Goal: Check status: Check status

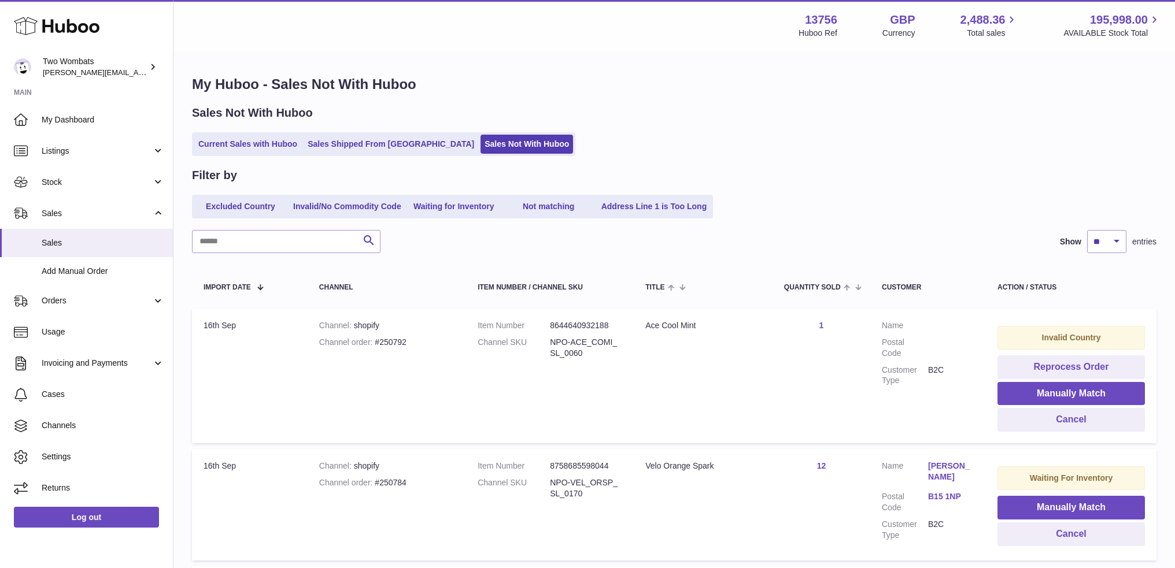
click at [600, 464] on dd "8758685598044" at bounding box center [586, 466] width 72 height 11
click at [389, 484] on div "Channel order #250784" at bounding box center [386, 482] width 135 height 11
copy div "250784"
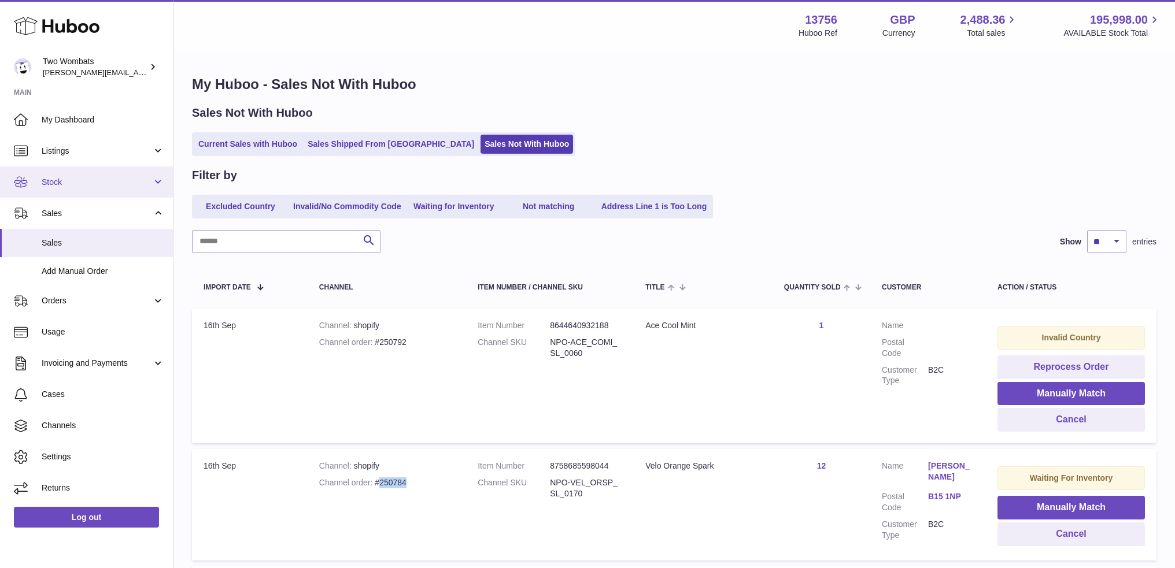
click at [62, 177] on span "Stock" at bounding box center [97, 182] width 110 height 11
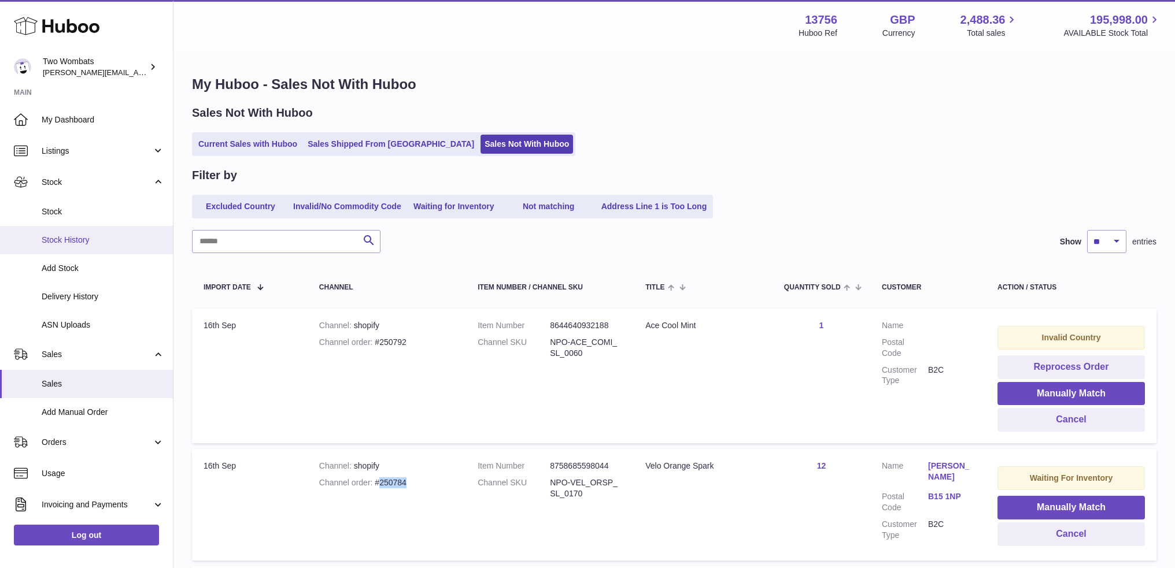
click at [68, 240] on span "Stock History" at bounding box center [103, 240] width 123 height 11
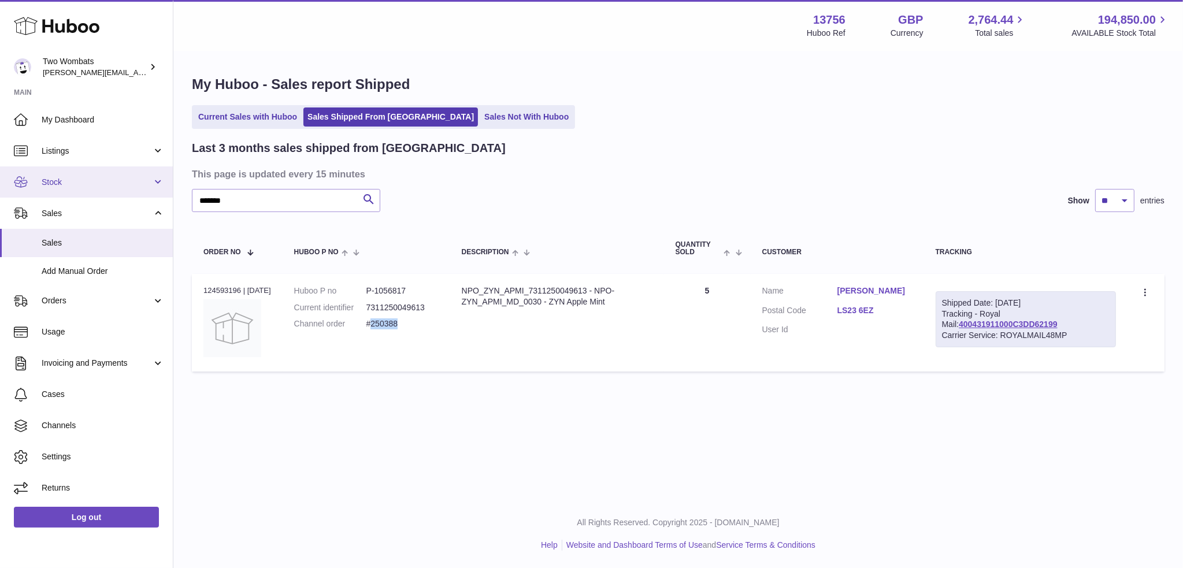
click at [51, 177] on span "Stock" at bounding box center [97, 182] width 110 height 11
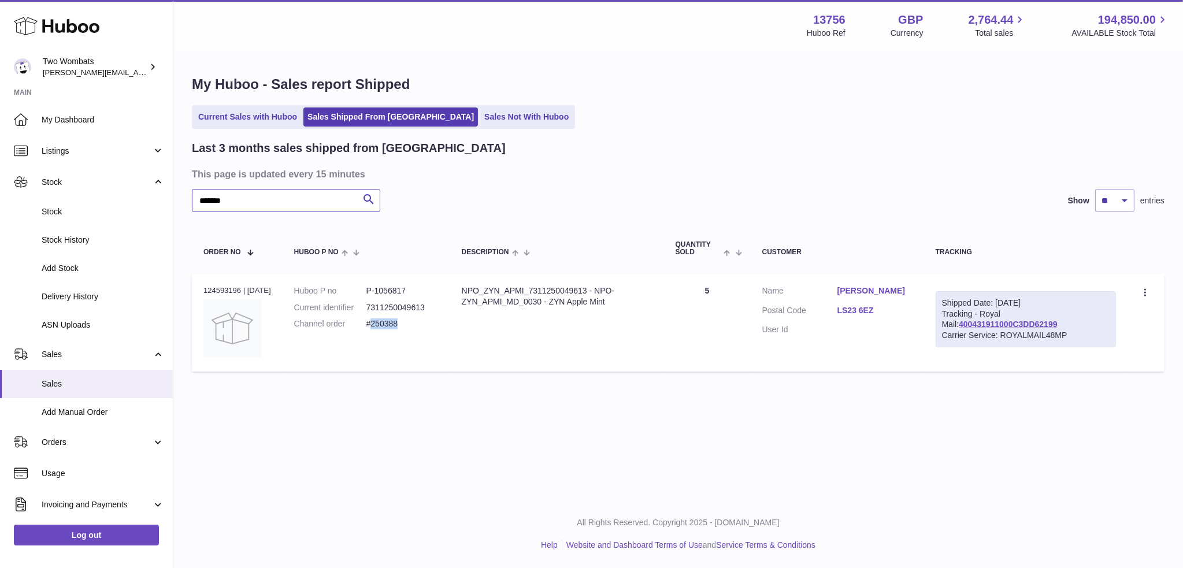
click at [261, 203] on input "*******" at bounding box center [286, 200] width 188 height 23
click at [266, 208] on input "*******" at bounding box center [286, 200] width 188 height 23
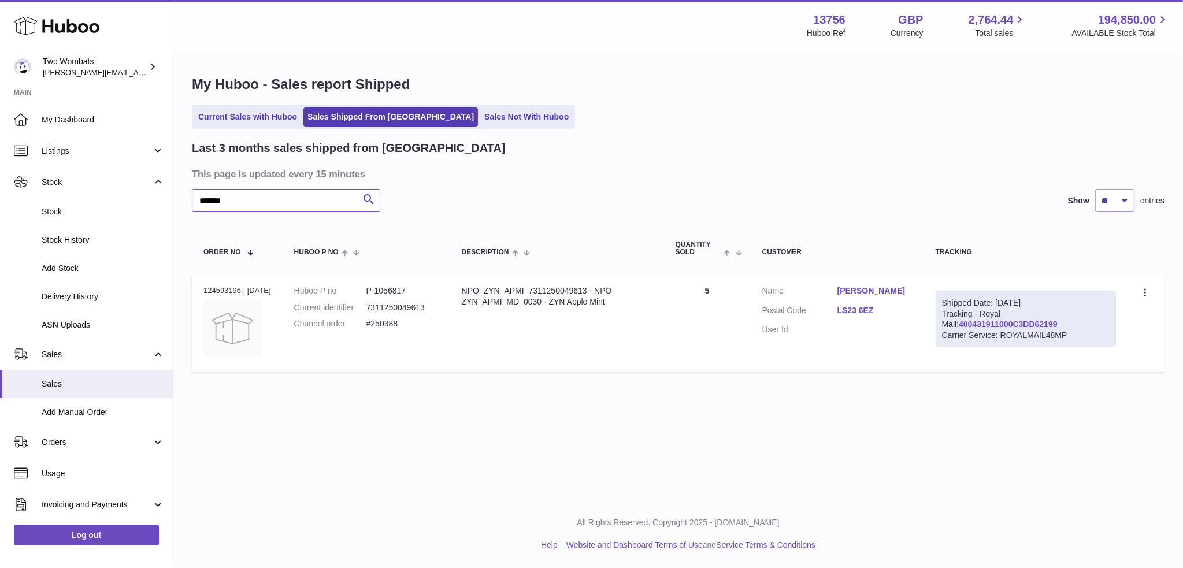
paste input "text"
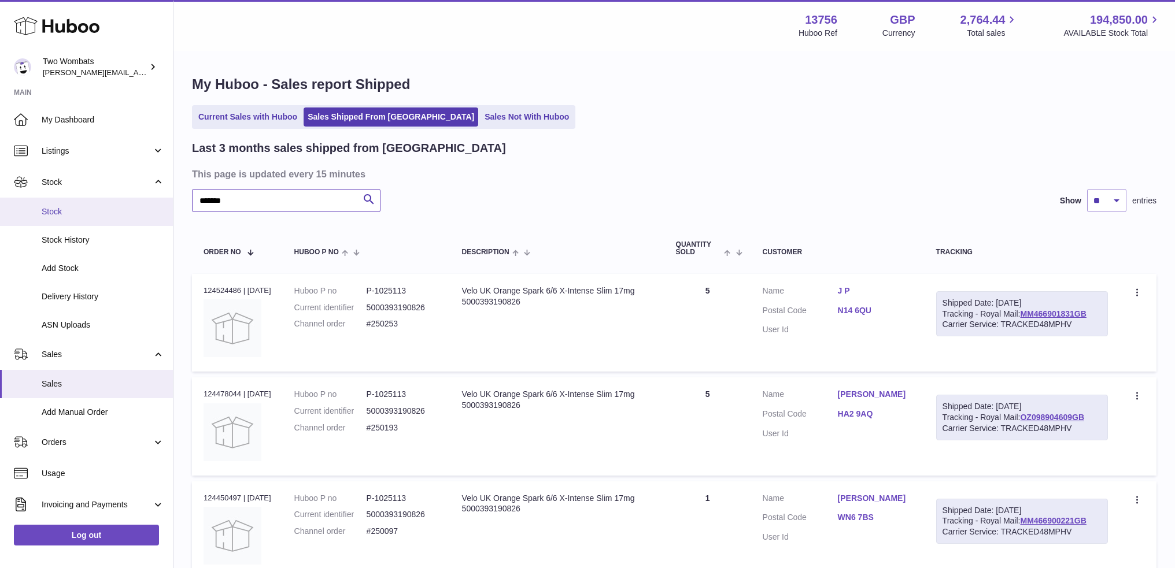
type input "*******"
click at [79, 223] on link "Stock" at bounding box center [86, 212] width 173 height 28
click at [49, 212] on span "Stock" at bounding box center [103, 211] width 123 height 11
click at [59, 209] on span "Stock" at bounding box center [103, 211] width 123 height 11
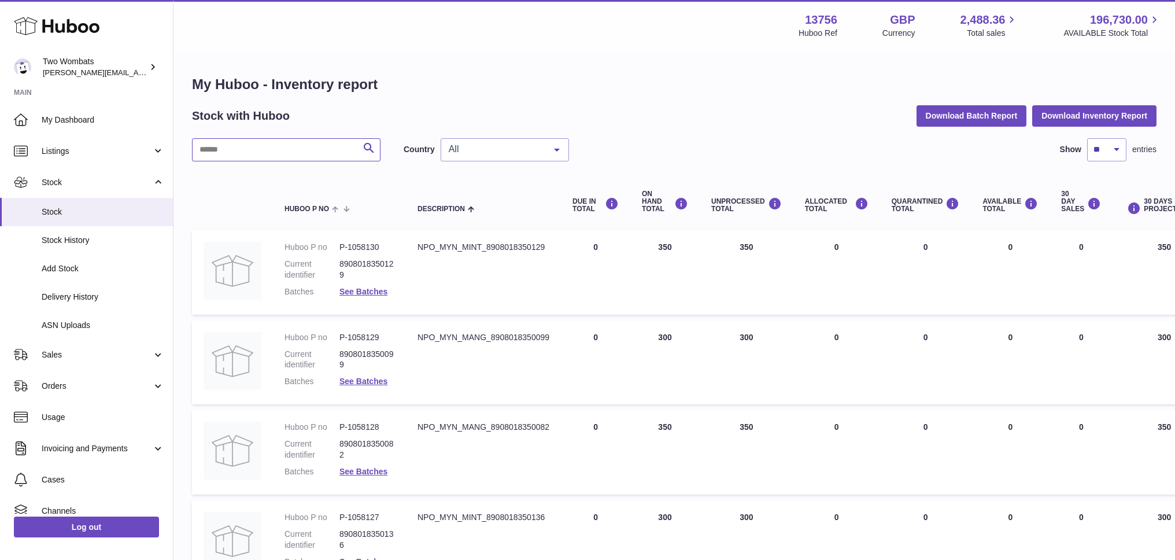
click at [225, 144] on input "text" at bounding box center [286, 149] width 188 height 23
paste input "*******"
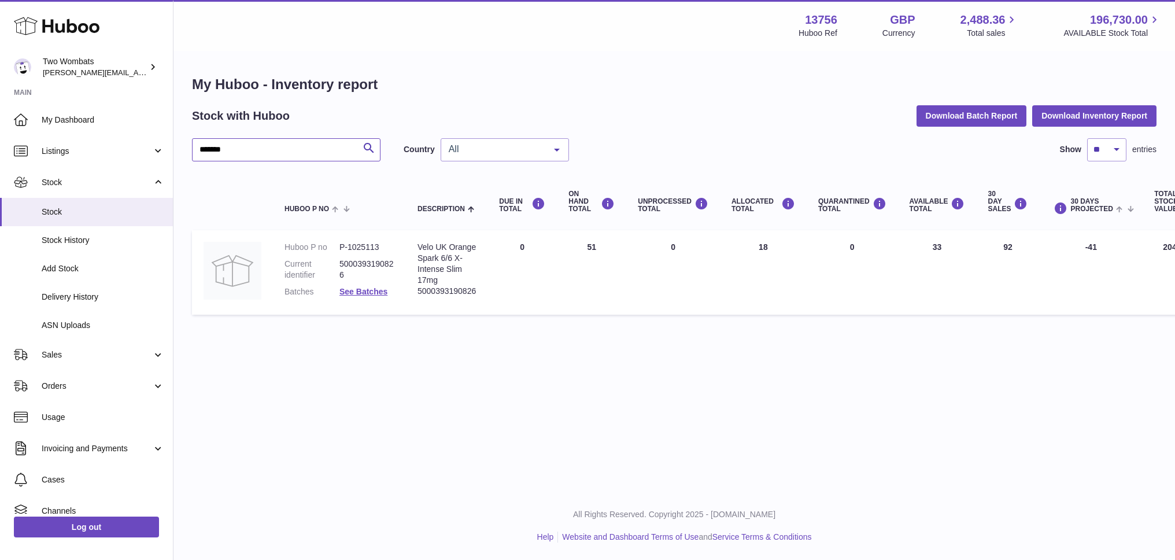
type input "*******"
click at [69, 159] on link "Listings" at bounding box center [86, 150] width 173 height 31
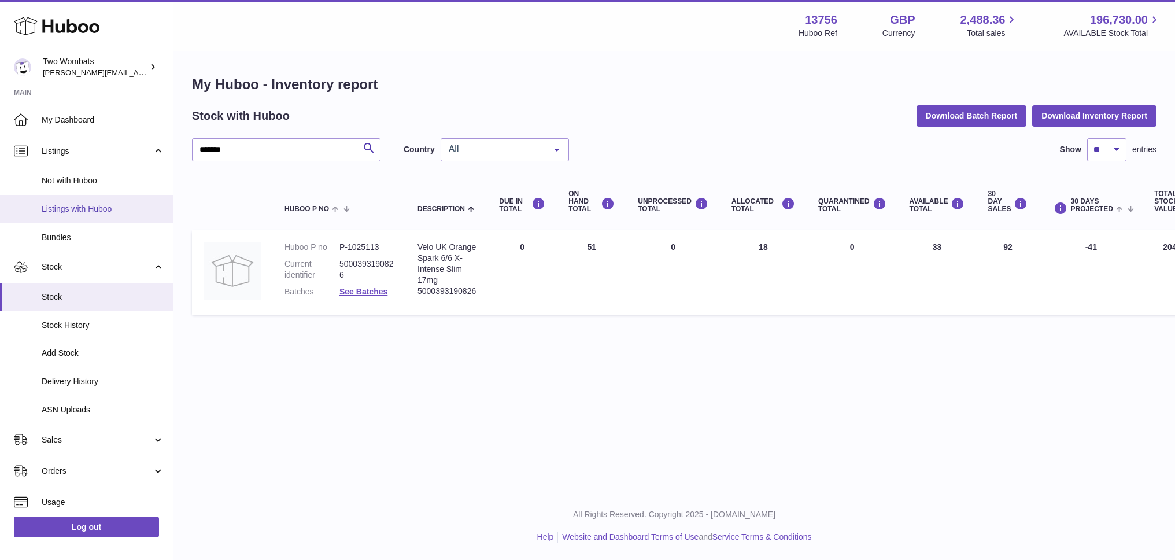
click at [80, 208] on span "Listings with Huboo" at bounding box center [103, 208] width 123 height 11
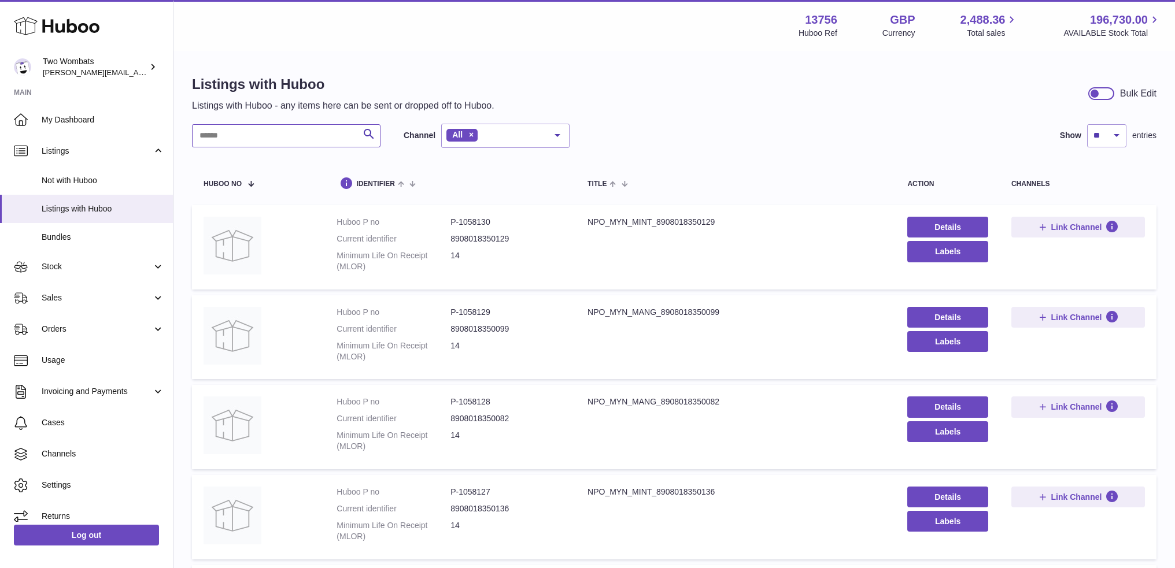
click at [324, 139] on input "text" at bounding box center [286, 135] width 188 height 23
paste input "*******"
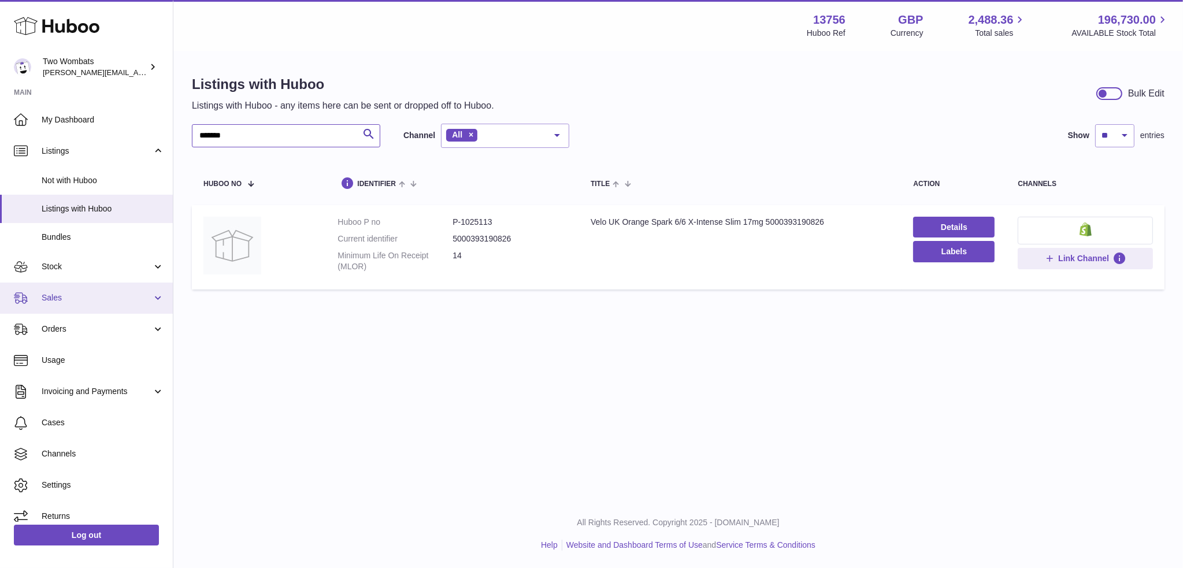
type input "*******"
click at [53, 298] on span "Sales" at bounding box center [97, 297] width 110 height 11
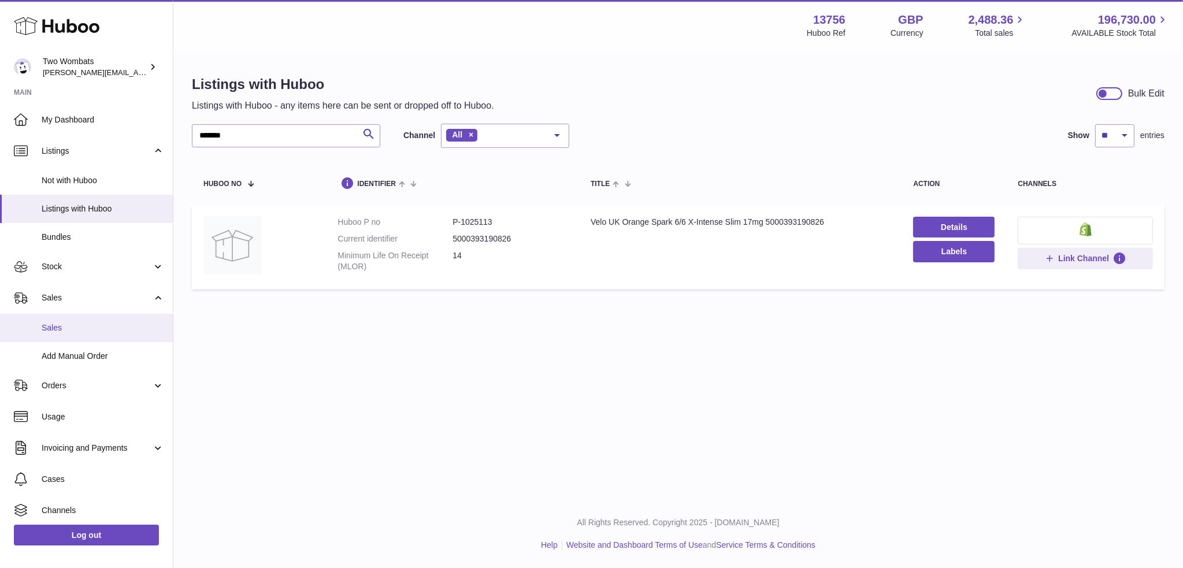
click at [82, 328] on span "Sales" at bounding box center [103, 328] width 123 height 11
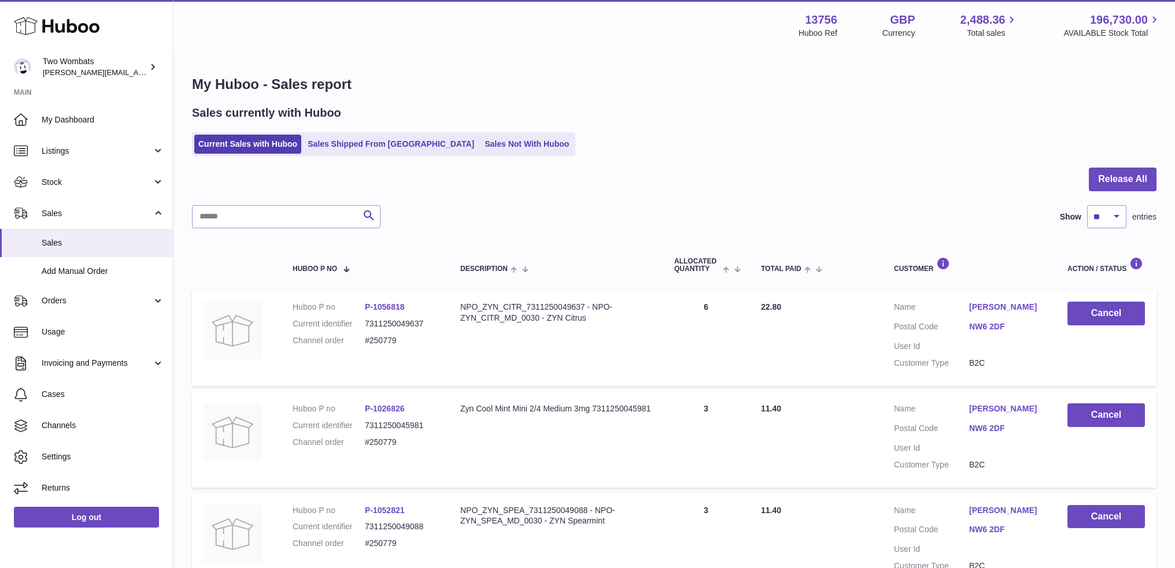
click at [457, 154] on ul "Current Sales with Huboo Sales Shipped From [GEOGRAPHIC_DATA] Sales Not With Hu…" at bounding box center [383, 144] width 383 height 24
click at [480, 150] on link "Sales Not With Huboo" at bounding box center [526, 144] width 92 height 19
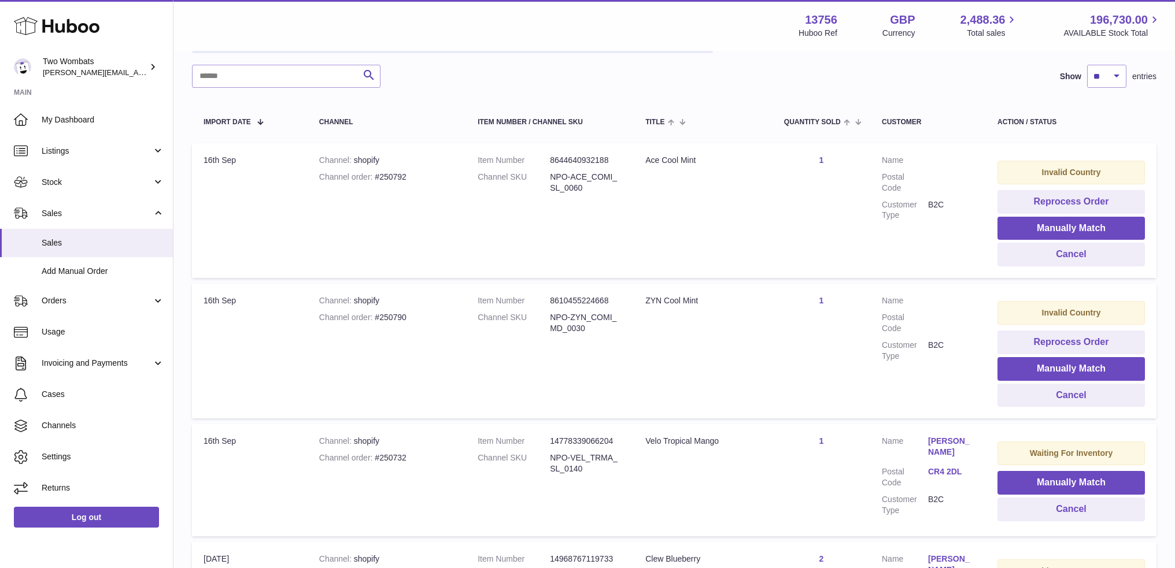
scroll to position [173, 0]
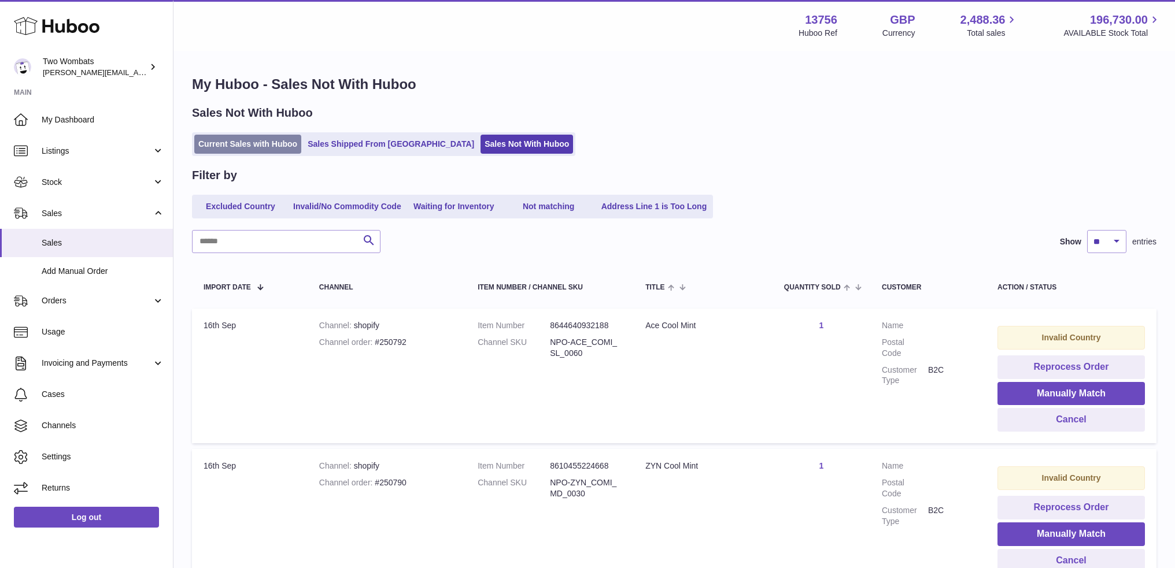
click at [234, 146] on link "Current Sales with Huboo" at bounding box center [247, 144] width 107 height 19
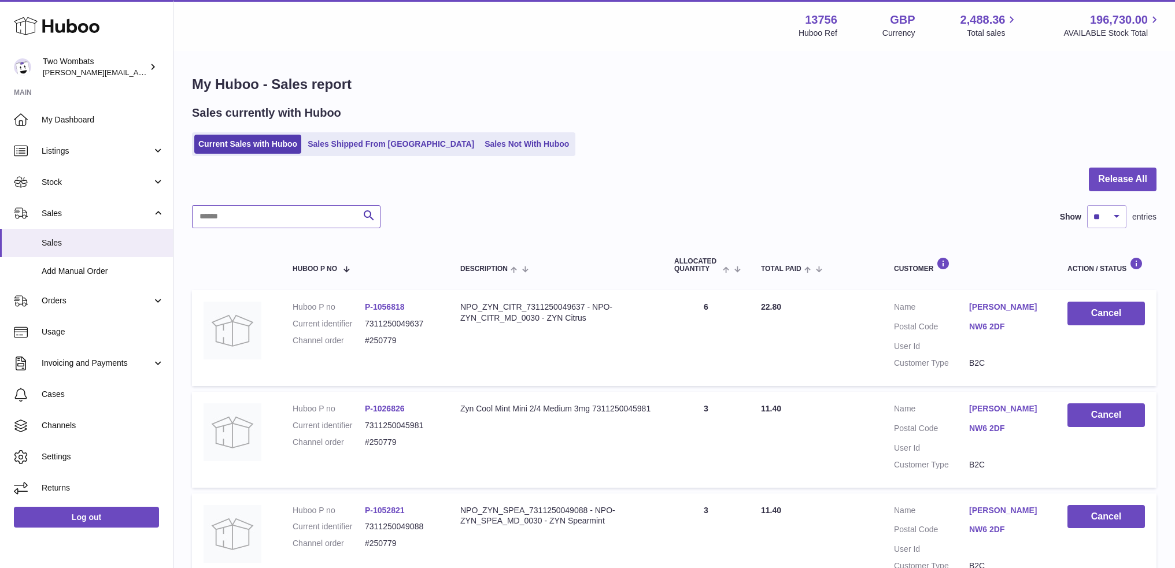
click at [280, 218] on input "text" at bounding box center [286, 216] width 188 height 23
paste input "*******"
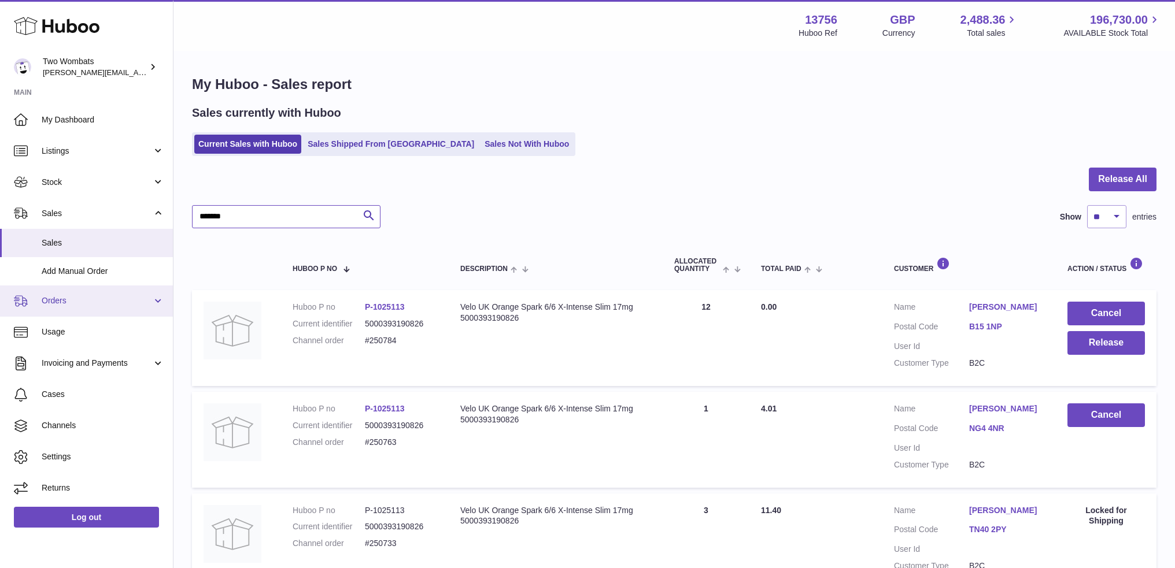
type input "*******"
click at [70, 303] on span "Orders" at bounding box center [97, 300] width 110 height 11
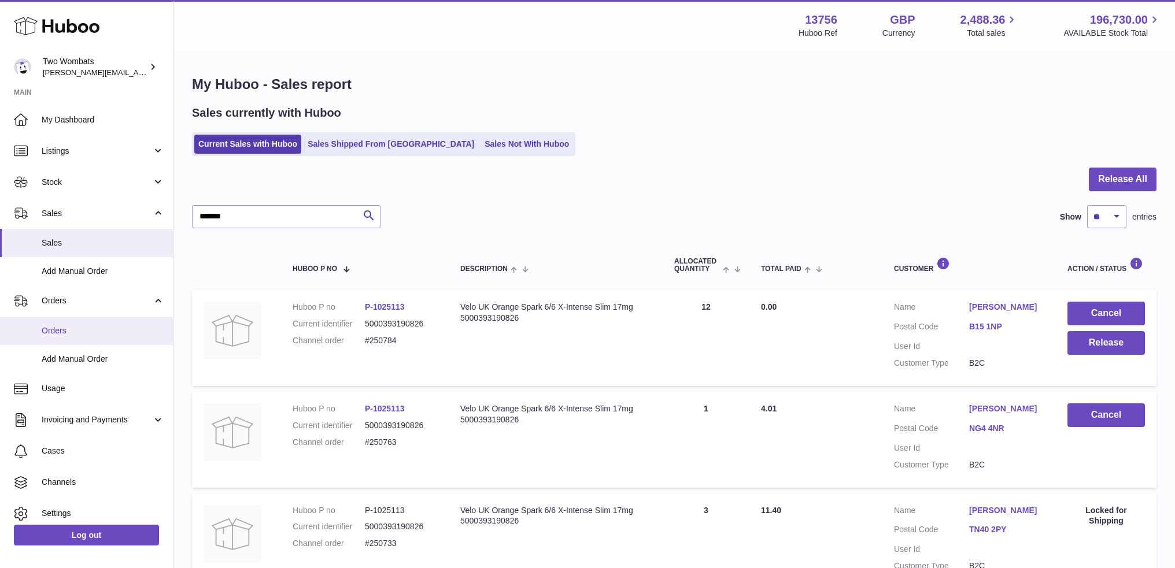
click at [82, 330] on span "Orders" at bounding box center [103, 330] width 123 height 11
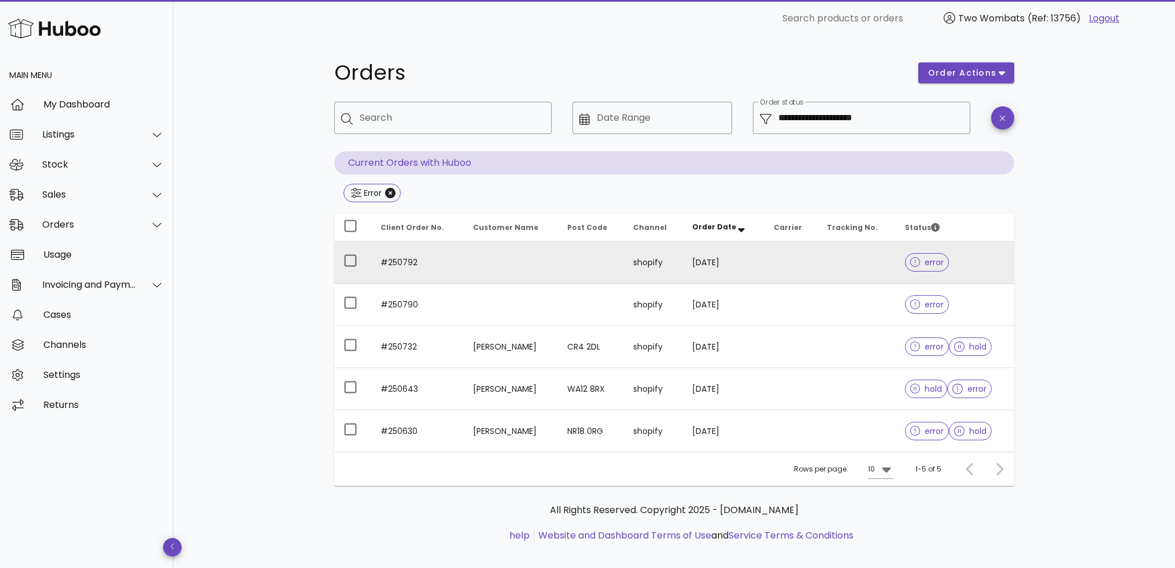
click at [391, 261] on td "#250792" at bounding box center [417, 263] width 92 height 42
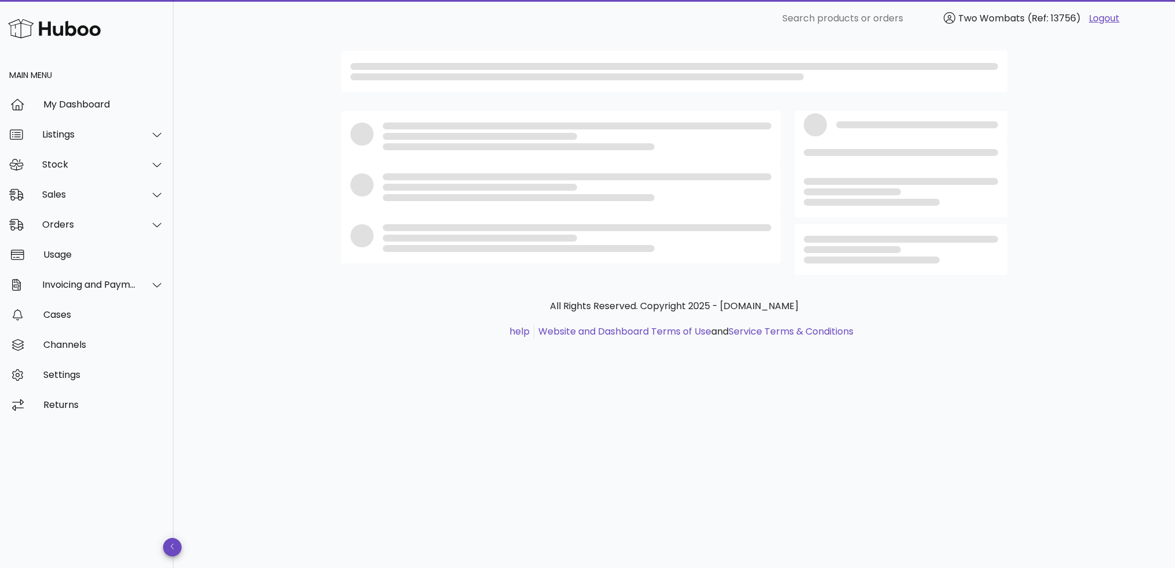
click at [391, 261] on div at bounding box center [560, 238] width 439 height 51
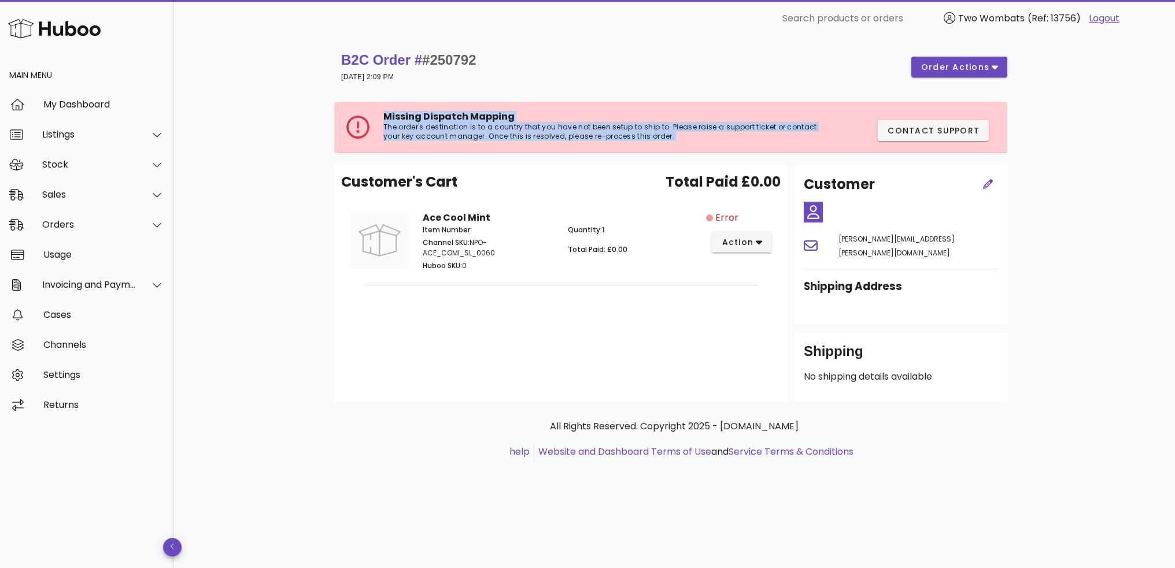
click at [595, 178] on div "Customer's Cart Total Paid £0.00" at bounding box center [560, 187] width 439 height 30
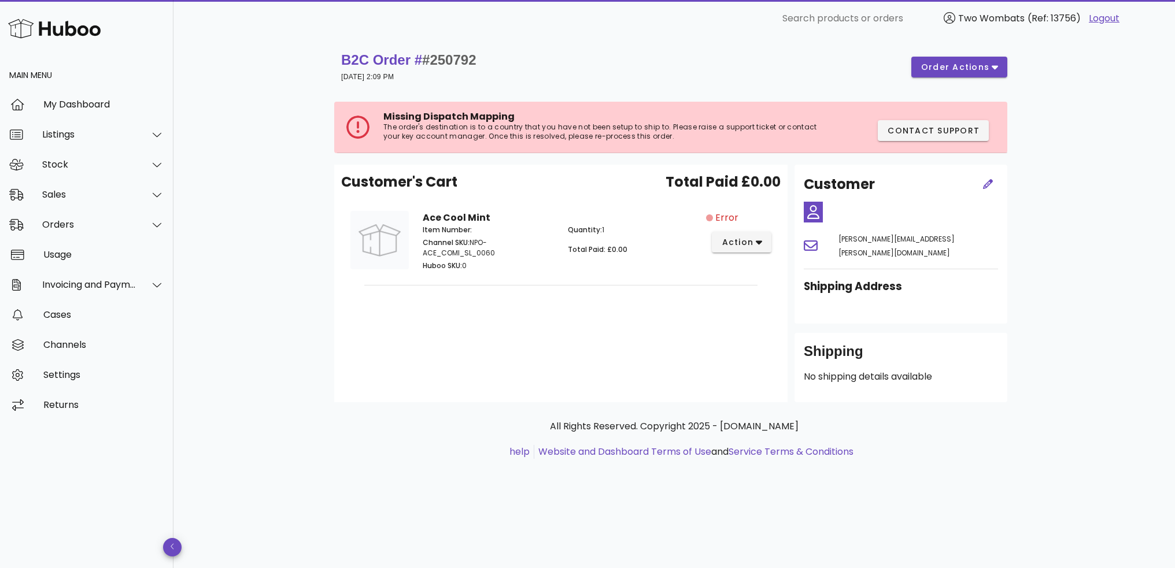
click at [676, 45] on div "B2C Order # #250792 16 September 2025 at 2:09 PM order actions" at bounding box center [674, 67] width 680 height 46
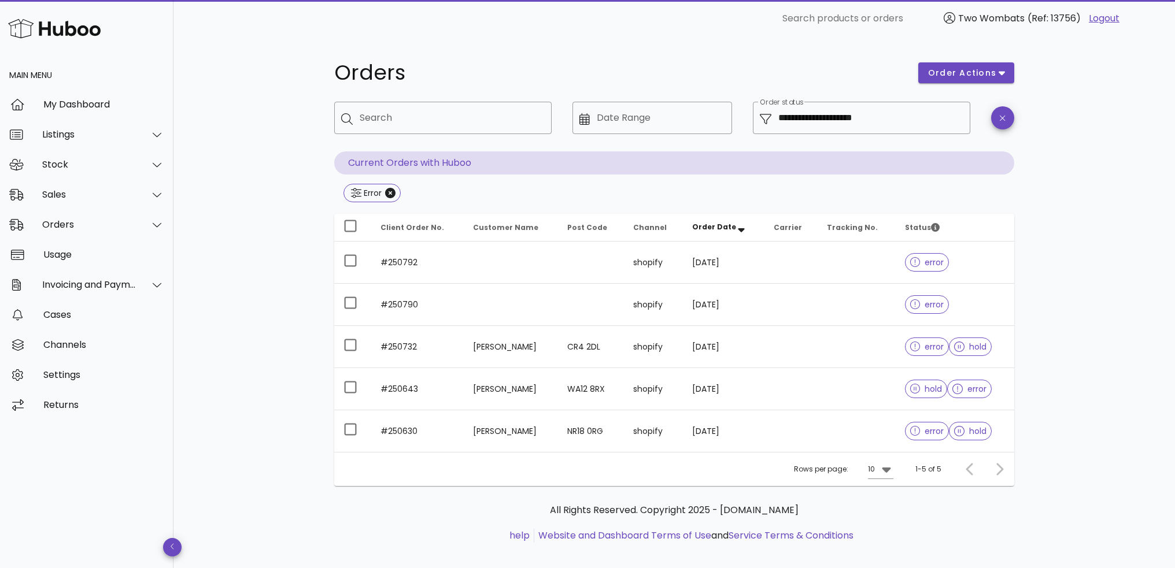
click at [402, 310] on td "#250790" at bounding box center [417, 305] width 92 height 42
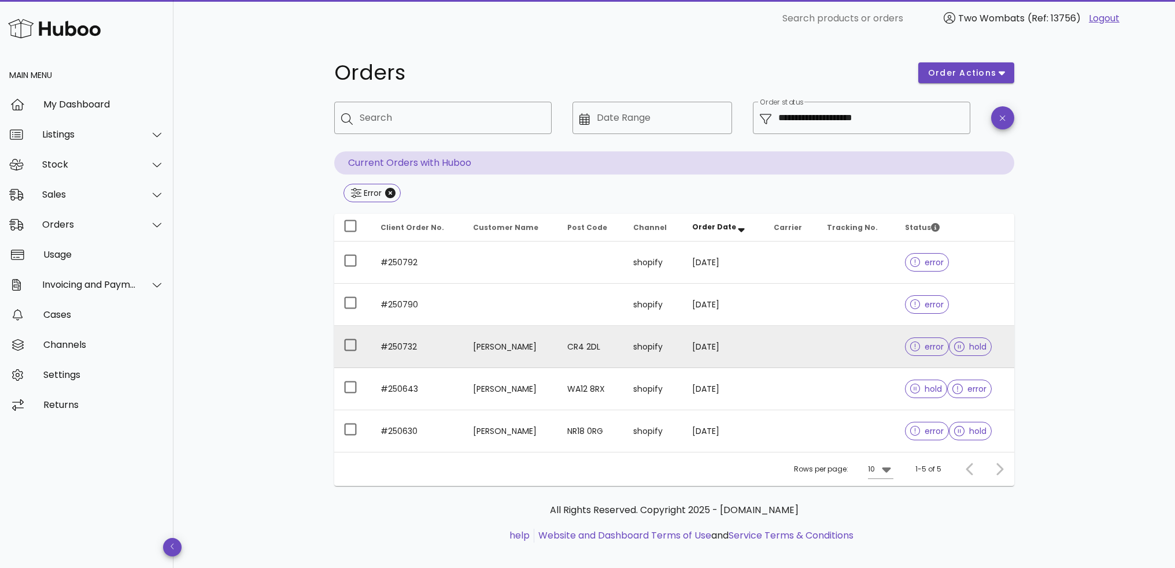
click at [754, 346] on td "16/09/2025" at bounding box center [724, 347] width 82 height 42
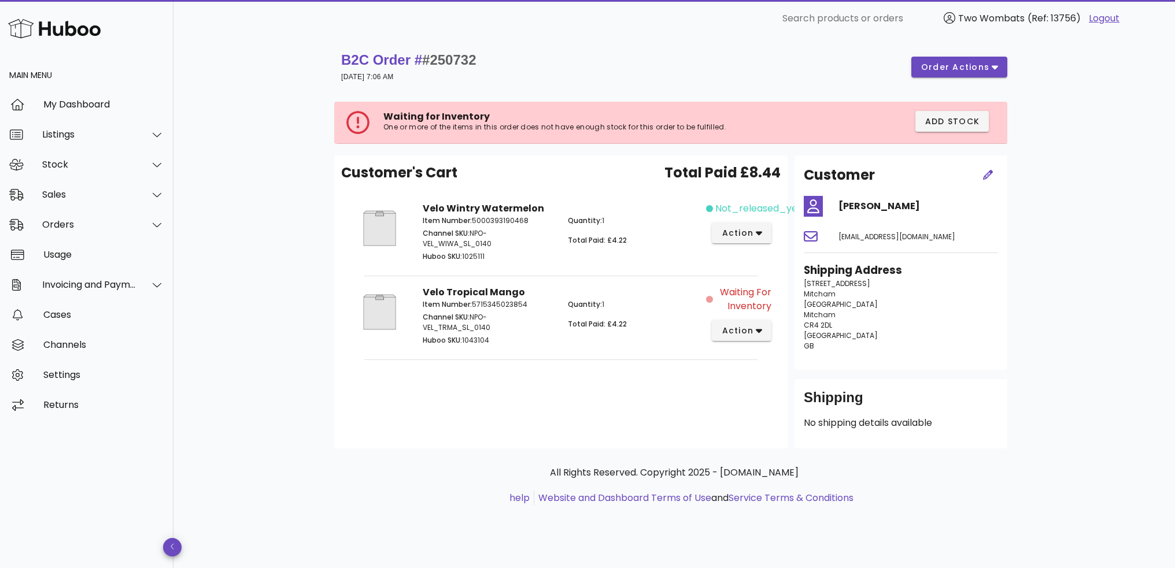
drag, startPoint x: 470, startPoint y: 317, endPoint x: 496, endPoint y: 324, distance: 26.9
click at [496, 324] on p "Channel SKU: NPO-VEL_TRMA_SL_0140" at bounding box center [488, 322] width 131 height 21
copy p "NPO-VEL_TRMA_SL_0140"
click at [1118, 268] on div "B2C Order # #250732 16 September 2025 at 7:06 AM order actions Waiting for Inve…" at bounding box center [673, 302] width 1001 height 531
click at [450, 59] on span "#250732" at bounding box center [449, 60] width 54 height 16
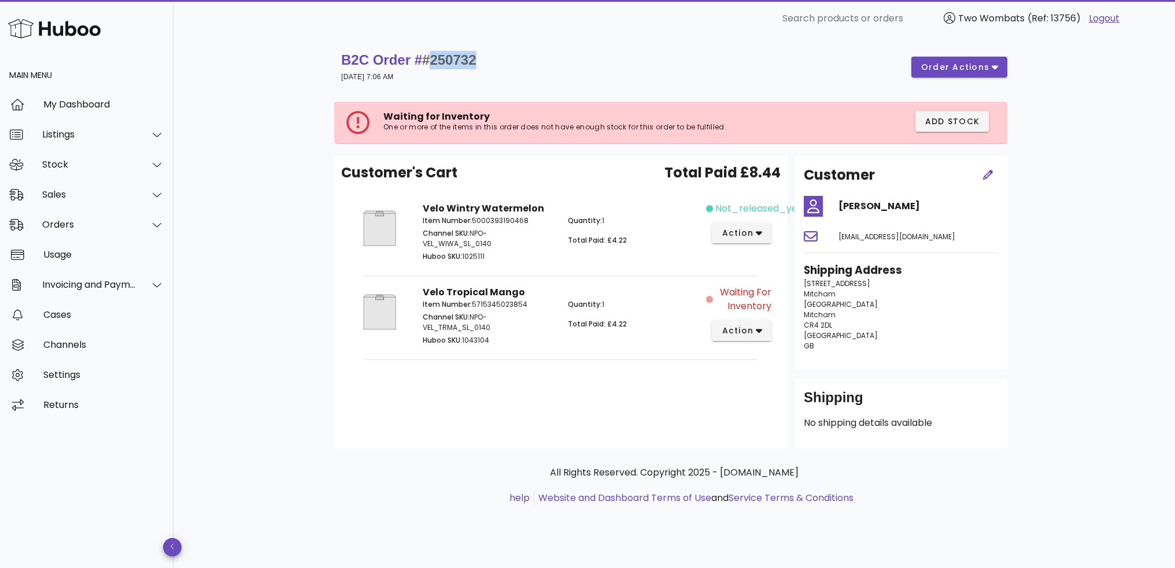
click at [450, 59] on span "#250732" at bounding box center [449, 60] width 54 height 16
copy span "250732"
click at [70, 195] on div "Sales" at bounding box center [89, 194] width 94 height 11
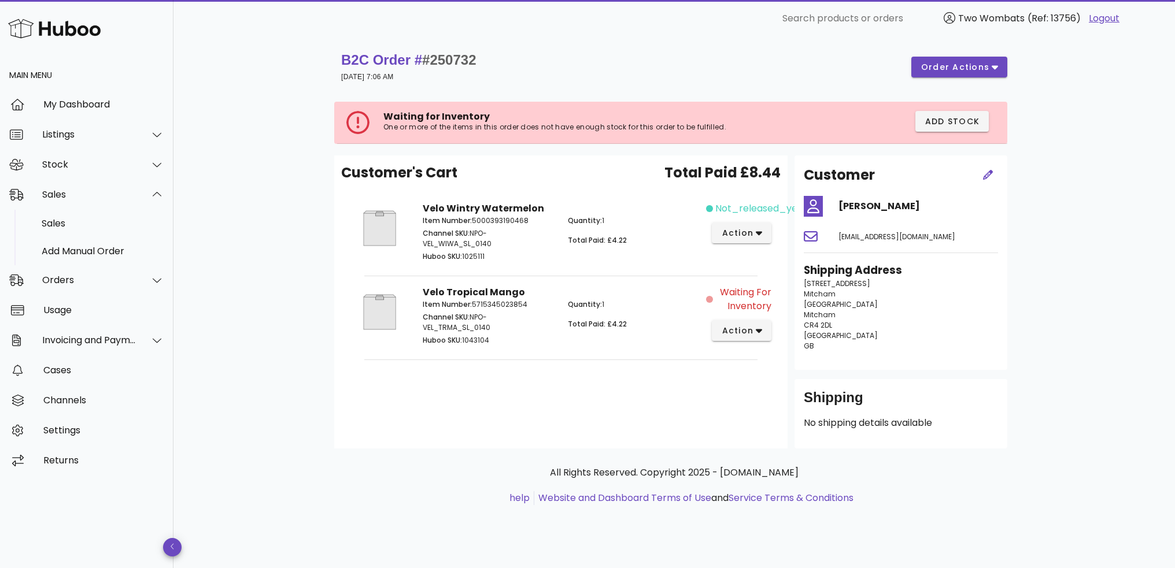
click at [253, 62] on div "B2C Order # #250732 16 September 2025 at 7:06 AM order actions Waiting for Inve…" at bounding box center [673, 302] width 1001 height 531
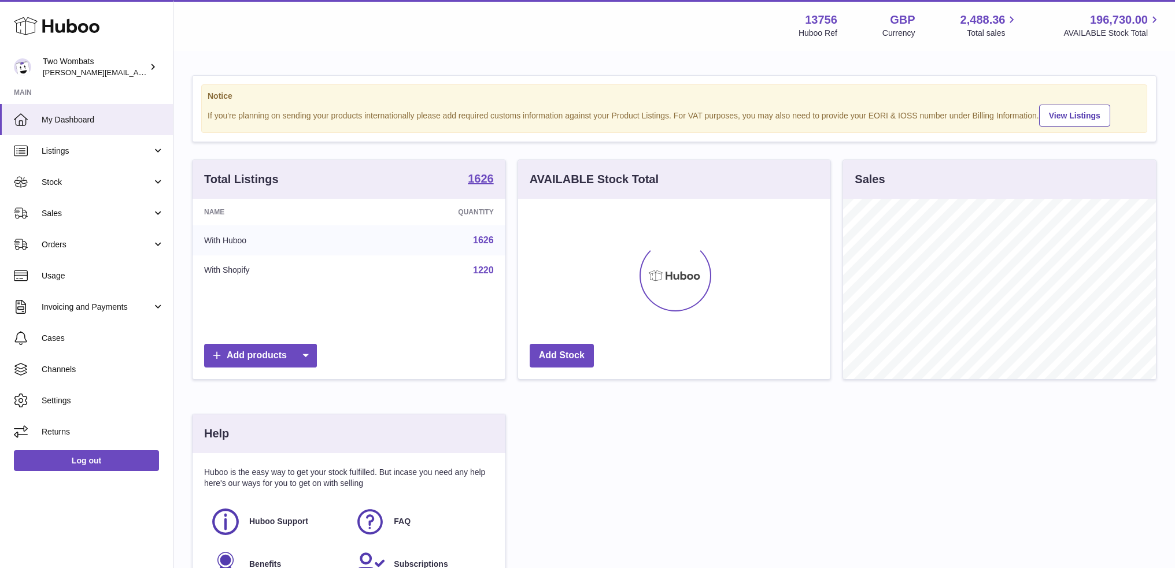
scroll to position [180, 313]
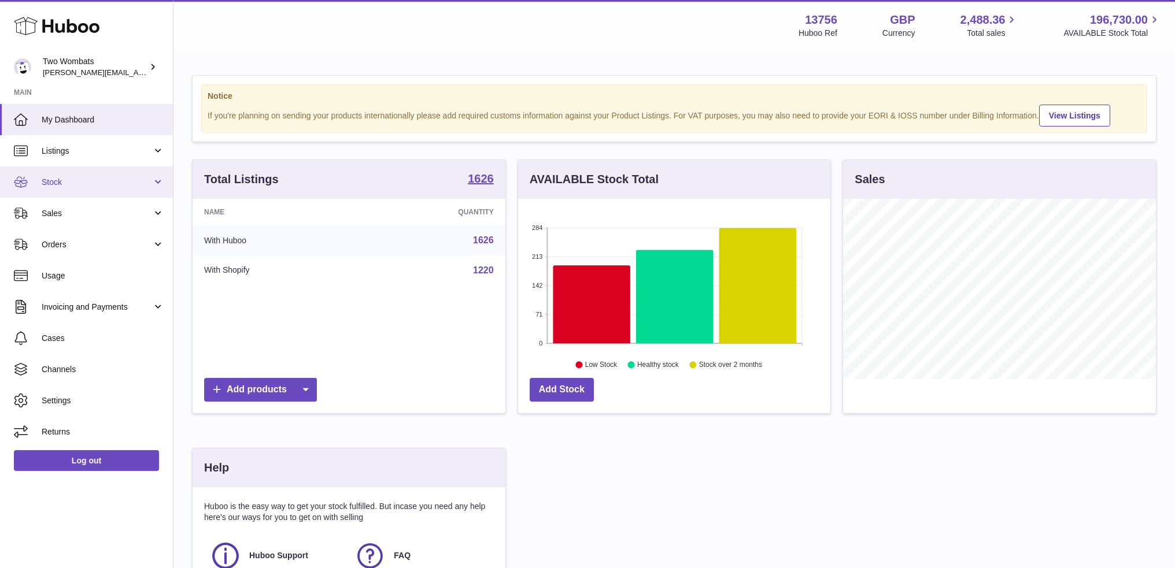
click at [79, 187] on link "Stock" at bounding box center [86, 181] width 173 height 31
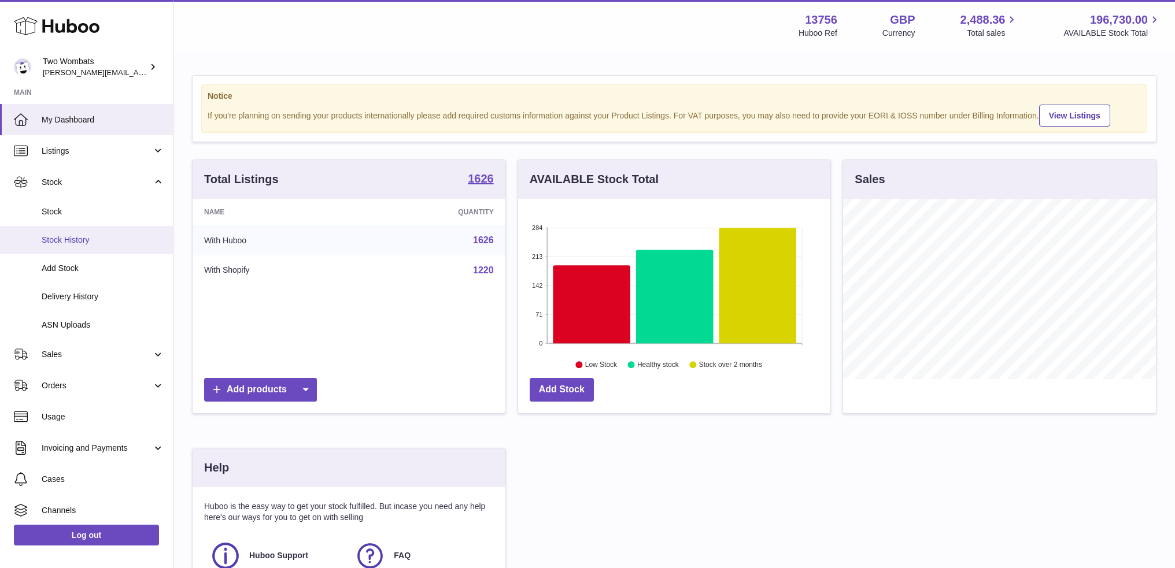
click at [99, 233] on link "Stock History" at bounding box center [86, 240] width 173 height 28
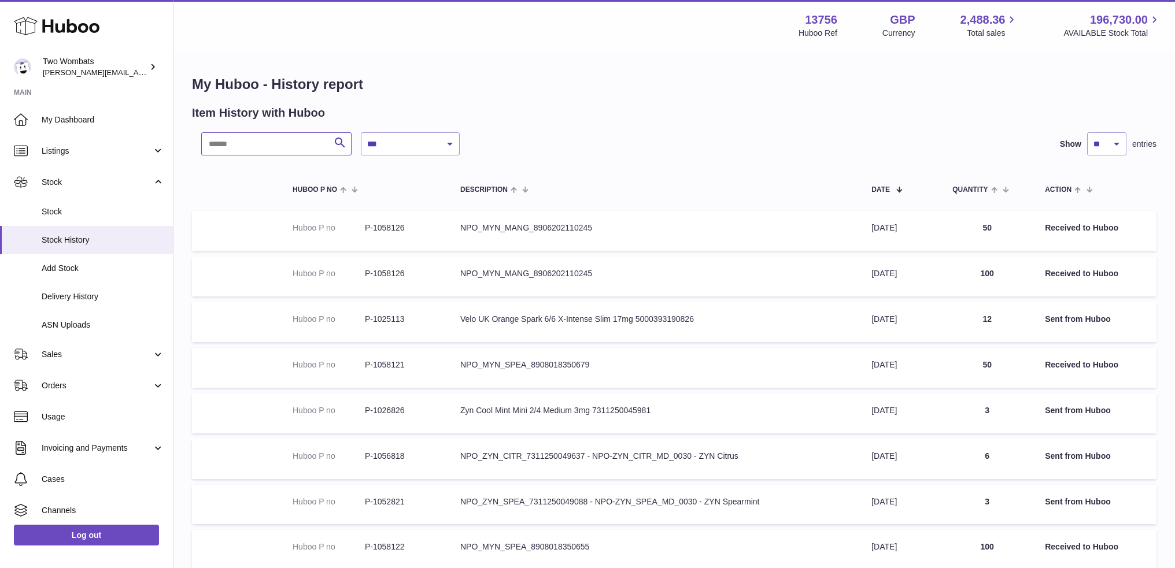
click at [238, 136] on input "text" at bounding box center [276, 143] width 150 height 23
paste input "*******"
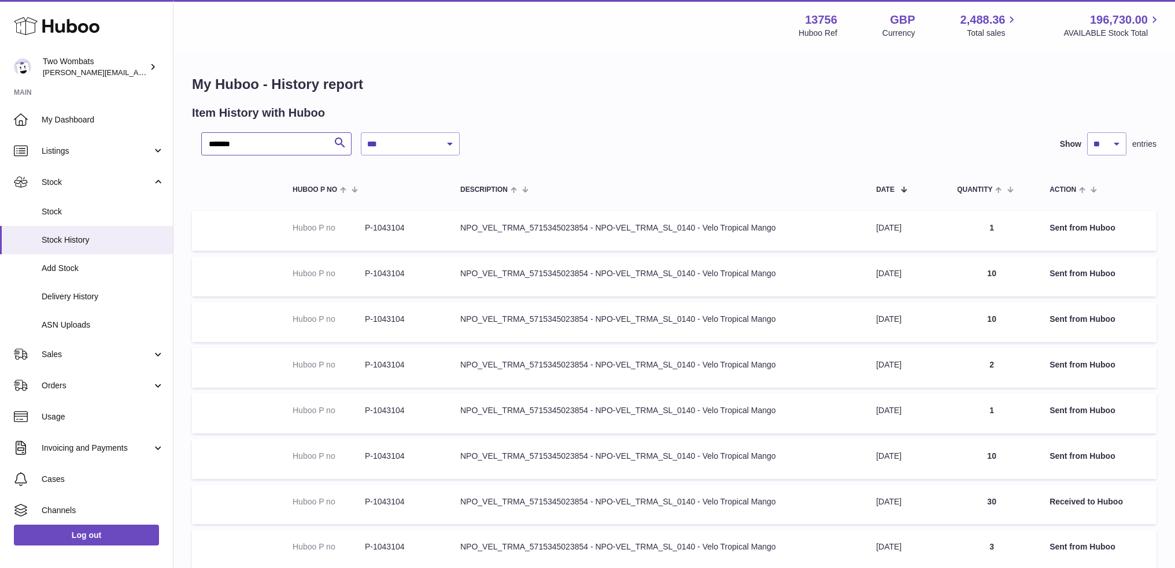
type input "*******"
click at [905, 227] on td "Date [DATE]" at bounding box center [904, 231] width 81 height 40
click at [906, 227] on td "Date [DATE]" at bounding box center [904, 231] width 81 height 40
click at [990, 232] on td "Quantity 1" at bounding box center [991, 231] width 92 height 40
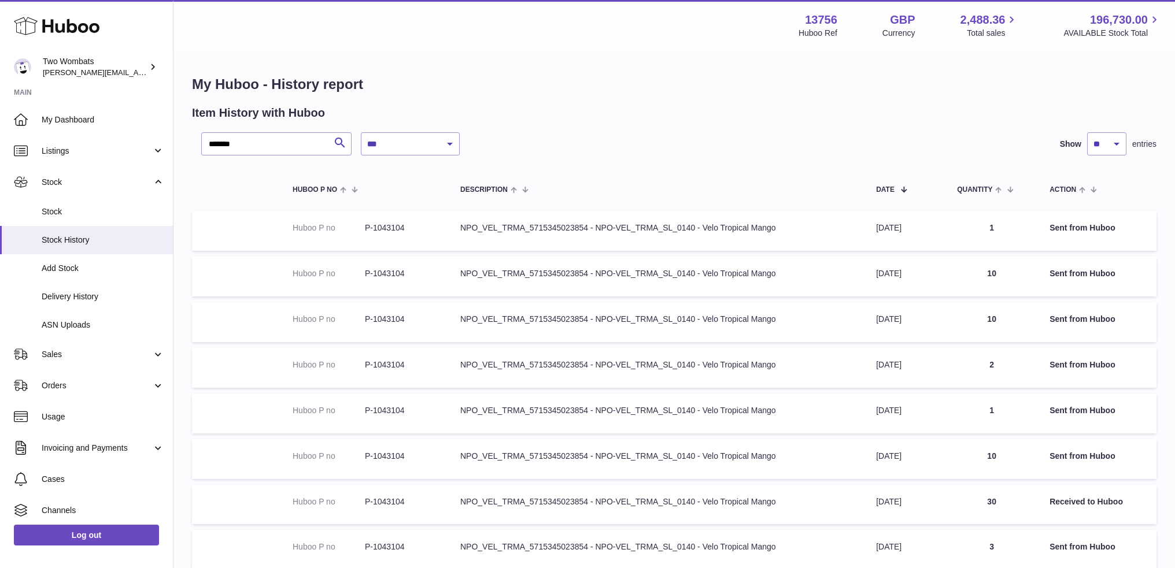
drag, startPoint x: 992, startPoint y: 231, endPoint x: 1000, endPoint y: 227, distance: 9.0
click at [992, 230] on td "Quantity 1" at bounding box center [991, 231] width 92 height 40
click at [1002, 226] on td "Quantity 1" at bounding box center [991, 231] width 92 height 40
click at [675, 216] on td "Description NPO_VEL_TRMA_5715345023854 - NPO-VEL_TRMA_SL_0140 - Velo Tropical M…" at bounding box center [657, 231] width 416 height 40
drag, startPoint x: 675, startPoint y: 216, endPoint x: 443, endPoint y: 216, distance: 231.8
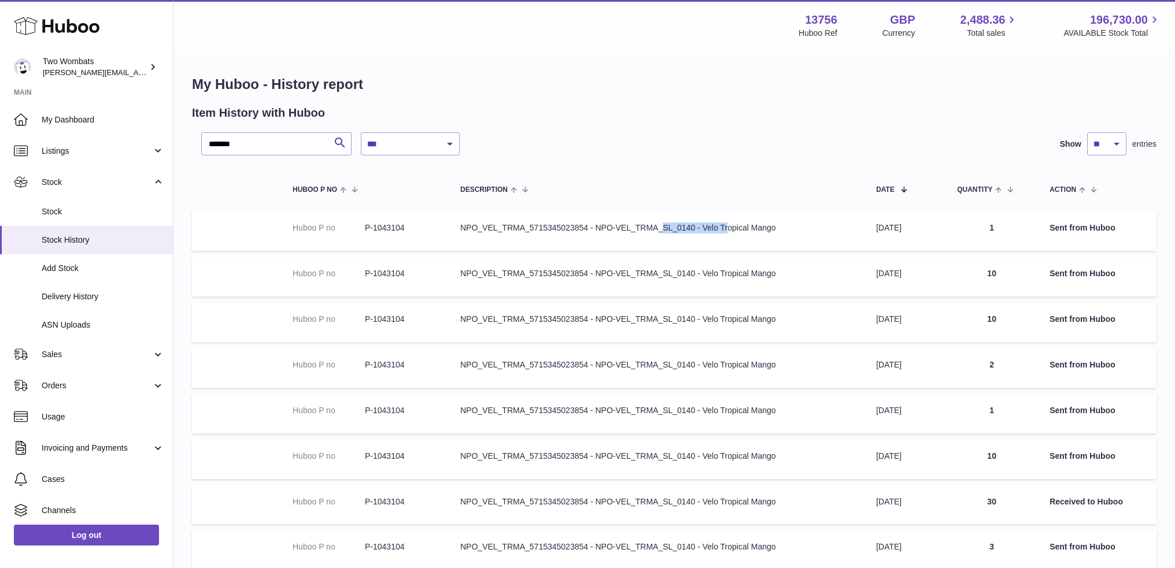
click at [674, 216] on td "Description NPO_VEL_TRMA_5715345023854 - NPO-VEL_TRMA_SL_0140 - Velo Tropical M…" at bounding box center [657, 231] width 416 height 40
click at [432, 214] on td "Huboo P no P-1043104" at bounding box center [365, 231] width 168 height 40
click at [390, 227] on dd "P-1043104" at bounding box center [401, 228] width 72 height 11
copy dd "1043104"
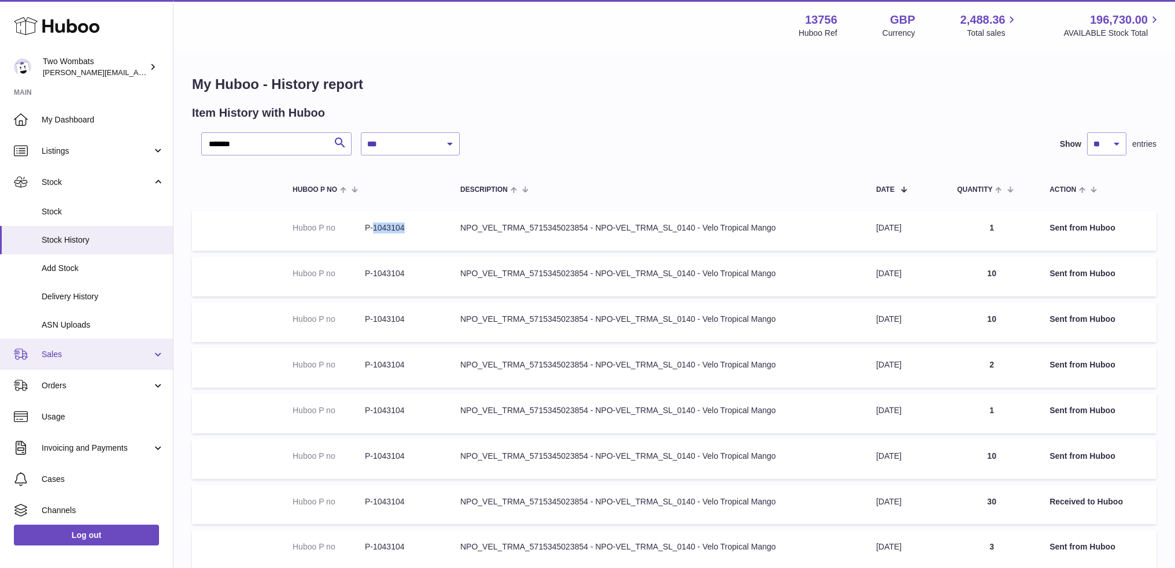
click at [67, 360] on span "Sales" at bounding box center [97, 354] width 110 height 11
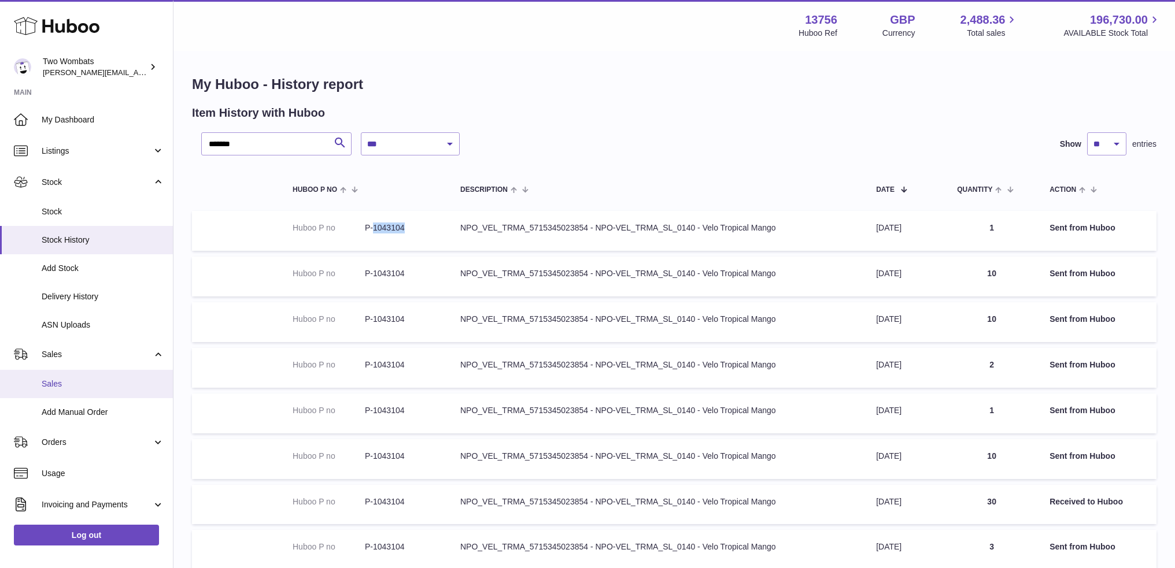
click at [69, 380] on span "Sales" at bounding box center [103, 384] width 123 height 11
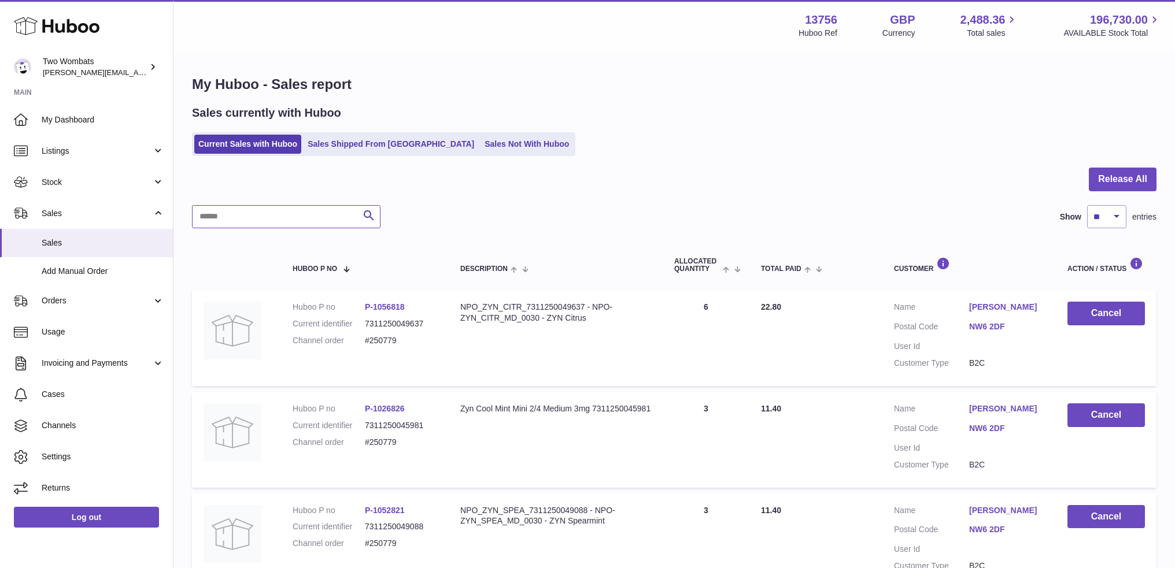
click at [281, 210] on input "text" at bounding box center [286, 216] width 188 height 23
paste input "*******"
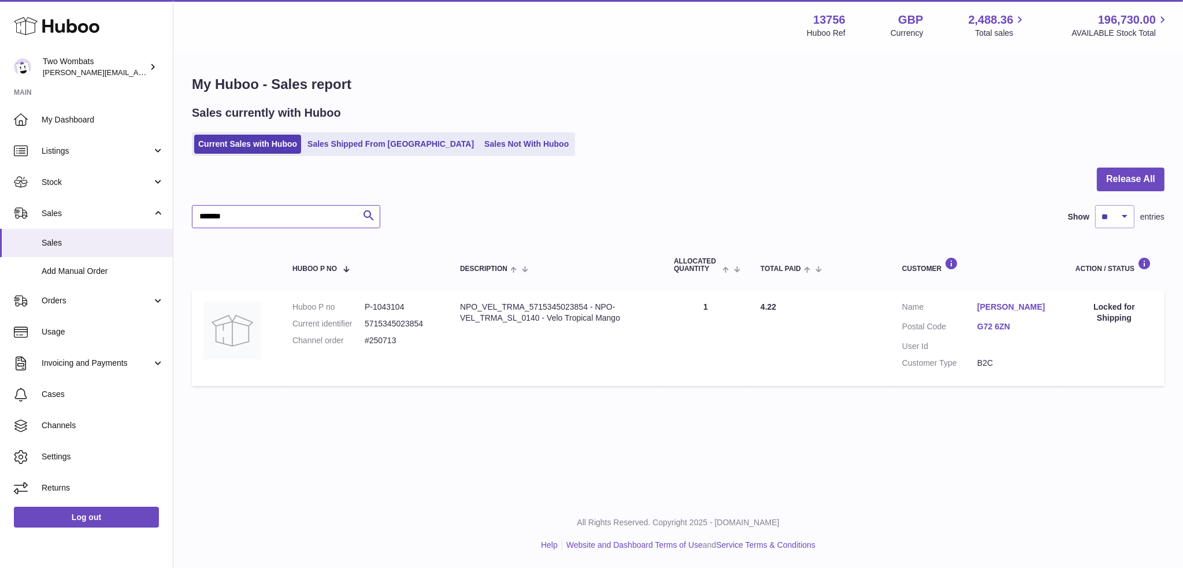
type input "*******"
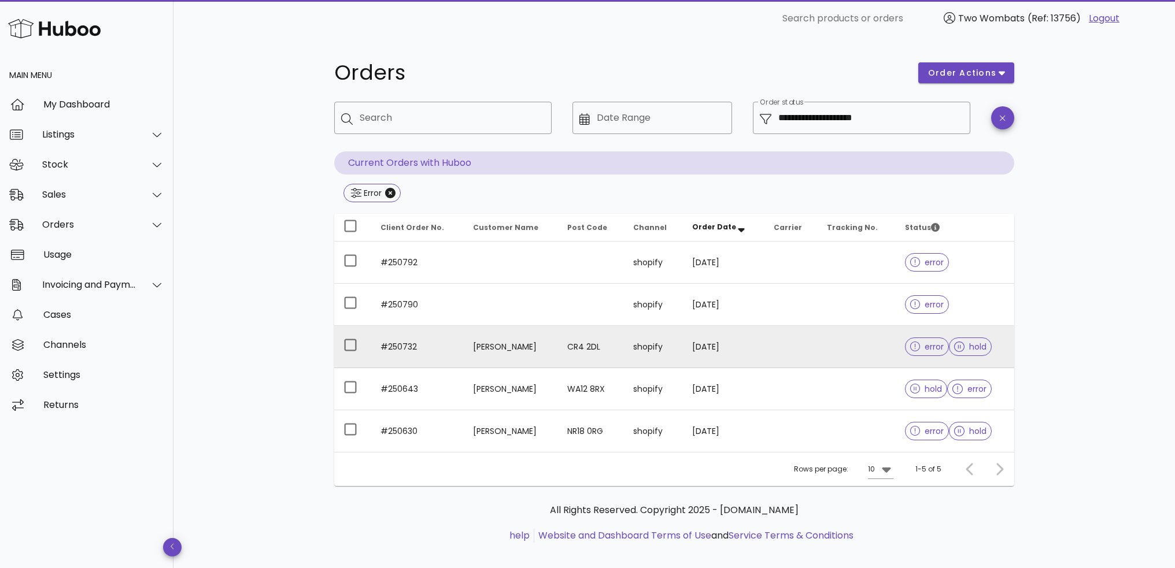
click at [434, 350] on td "#250732" at bounding box center [417, 347] width 92 height 42
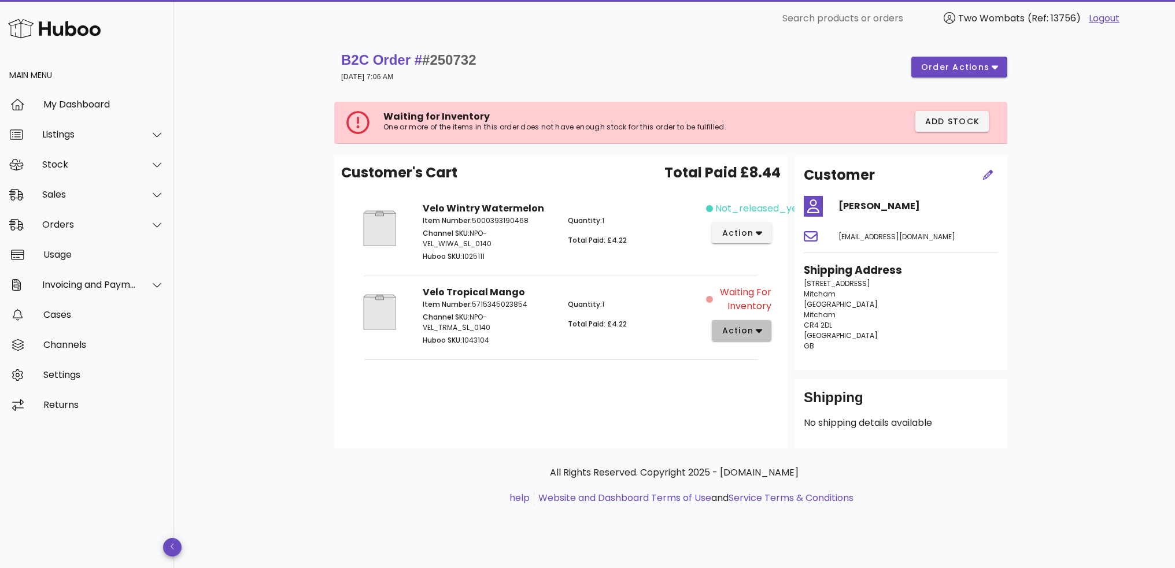
click at [753, 338] on button "action" at bounding box center [742, 330] width 60 height 21
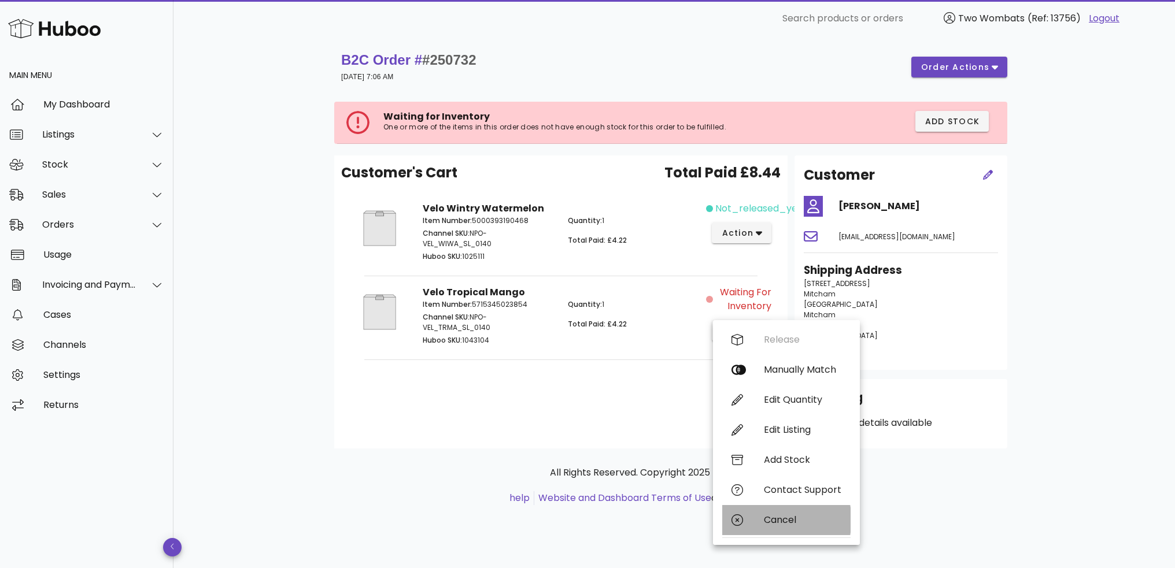
click at [748, 523] on div "Cancel" at bounding box center [786, 520] width 128 height 30
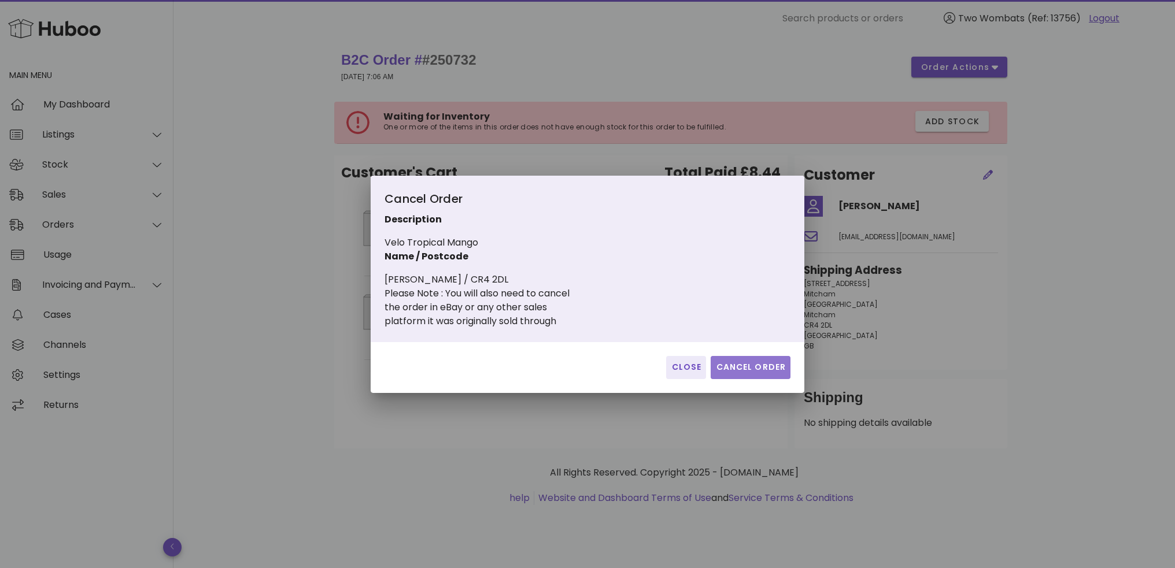
click at [734, 369] on span "Cancel Order" at bounding box center [750, 367] width 71 height 12
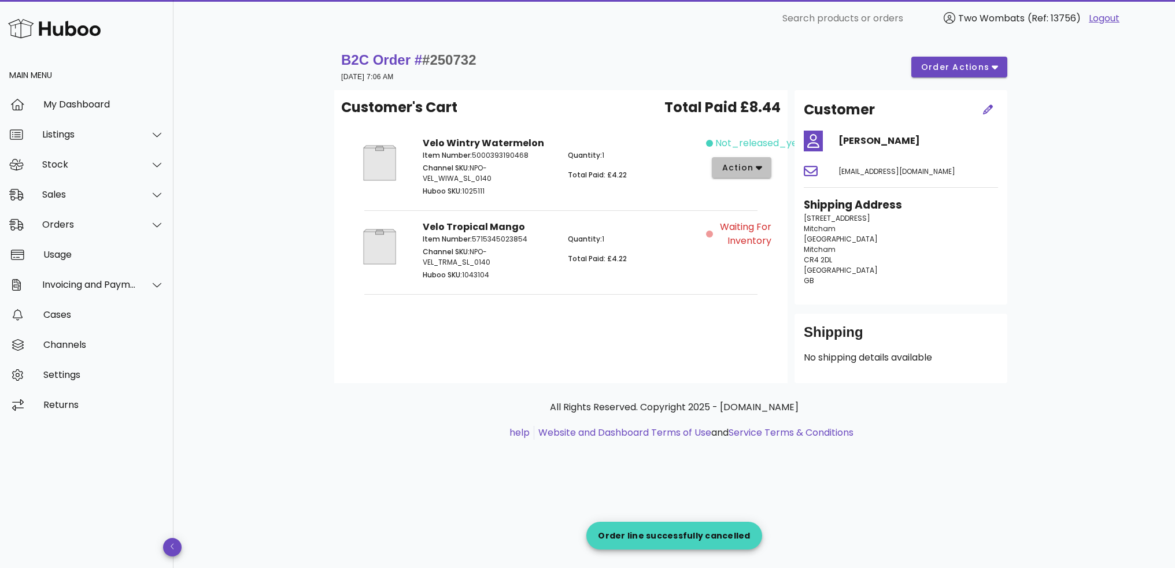
click at [754, 171] on span "action" at bounding box center [741, 168] width 41 height 12
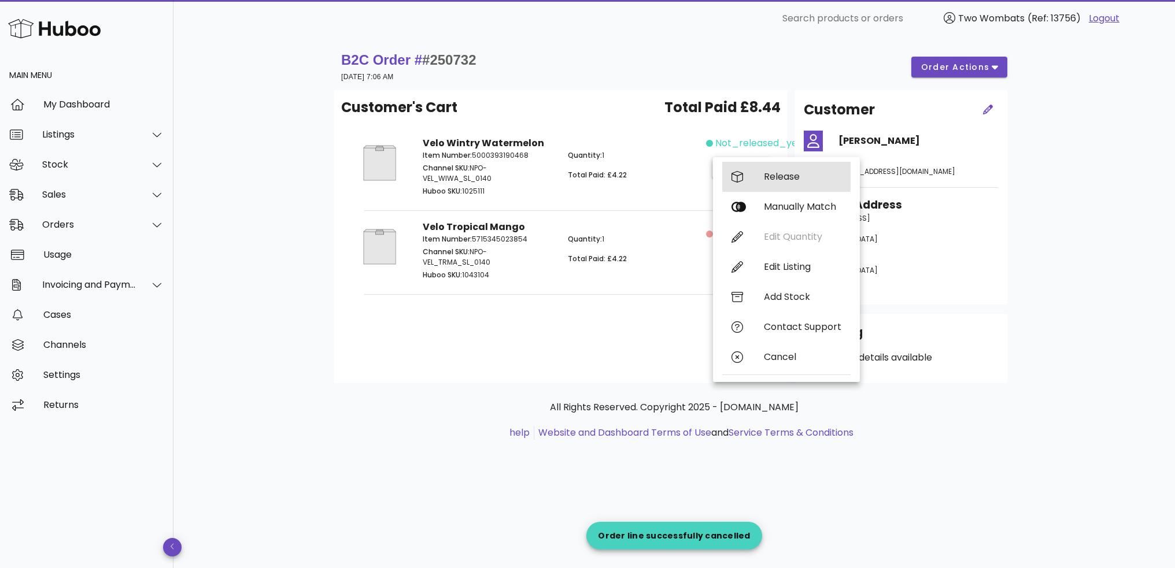
click at [762, 184] on div "Release" at bounding box center [786, 177] width 128 height 30
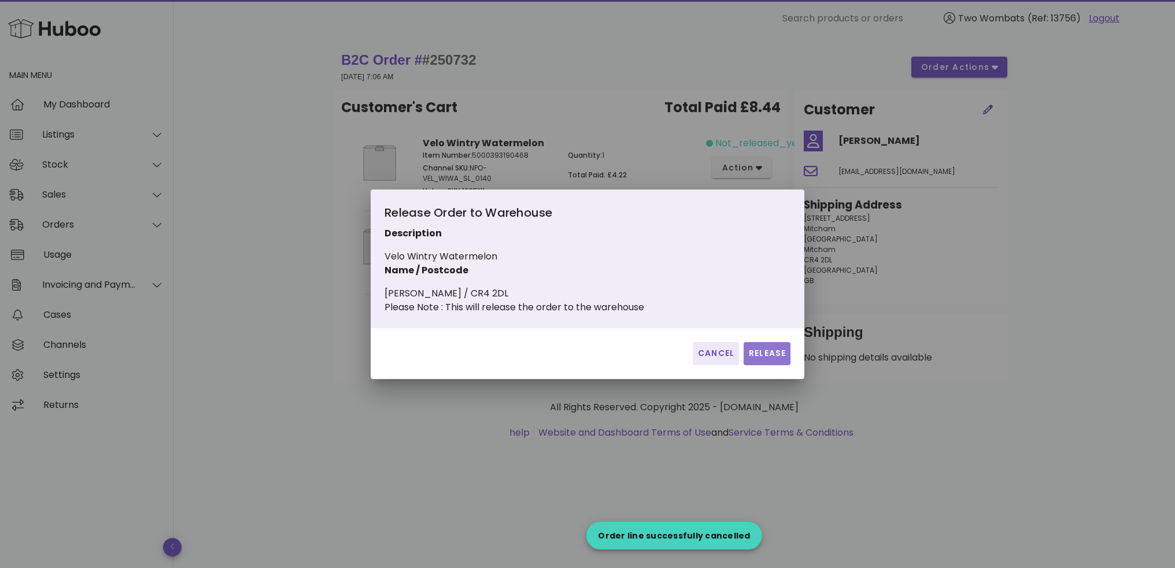
click at [765, 353] on button "Release" at bounding box center [766, 353] width 47 height 23
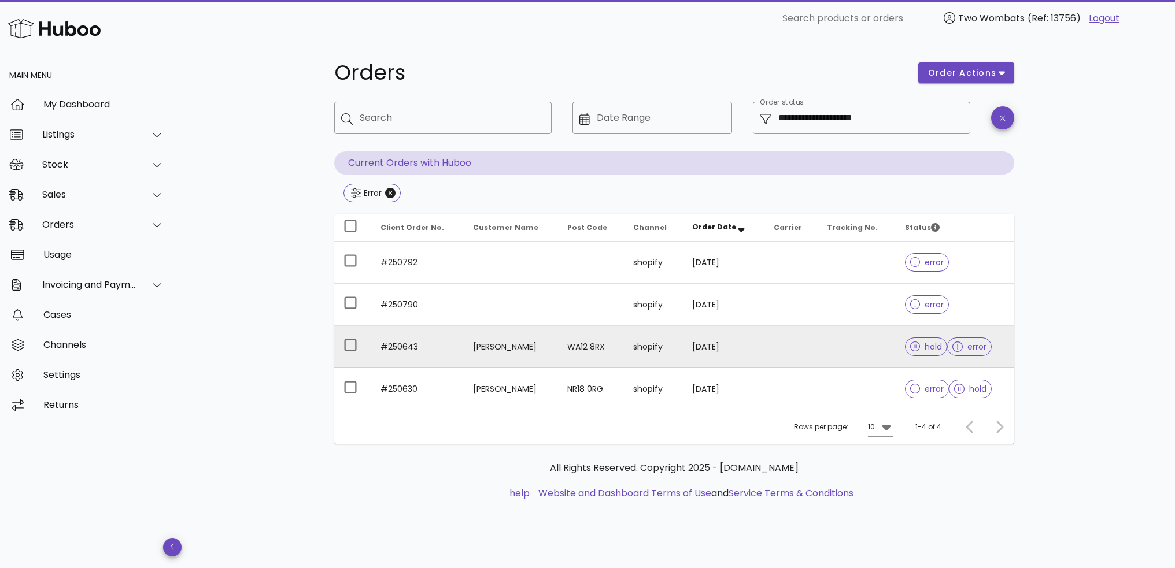
click at [442, 353] on td "#250643" at bounding box center [417, 347] width 92 height 42
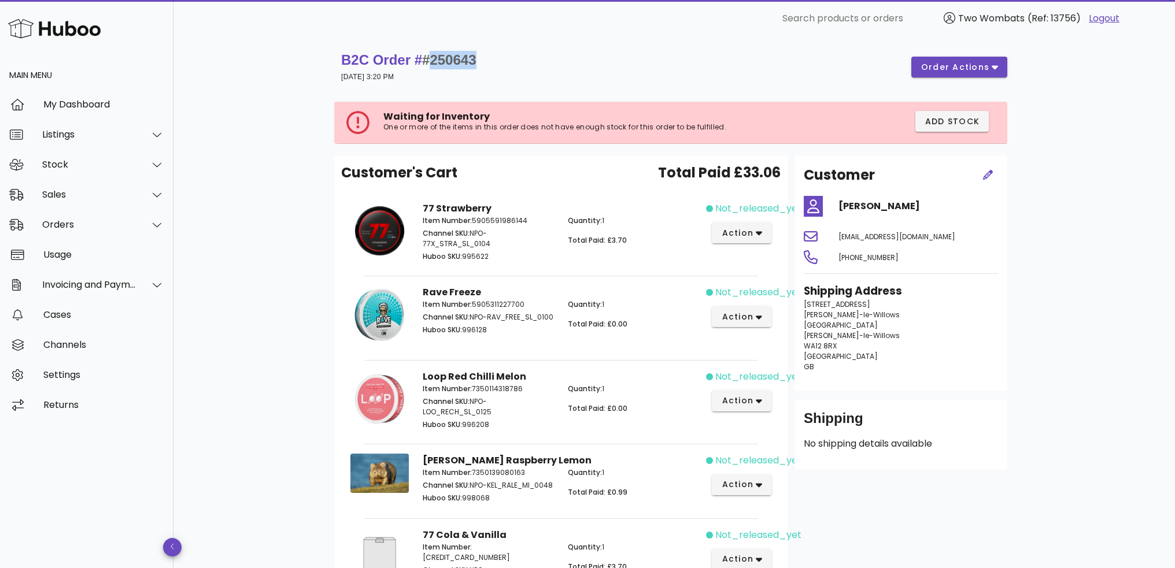
drag, startPoint x: 435, startPoint y: 60, endPoint x: 519, endPoint y: 57, distance: 84.4
click at [519, 57] on div "B2C Order # #250643 [DATE] 3:20 PM order actions" at bounding box center [674, 67] width 666 height 32
copy span "250643"
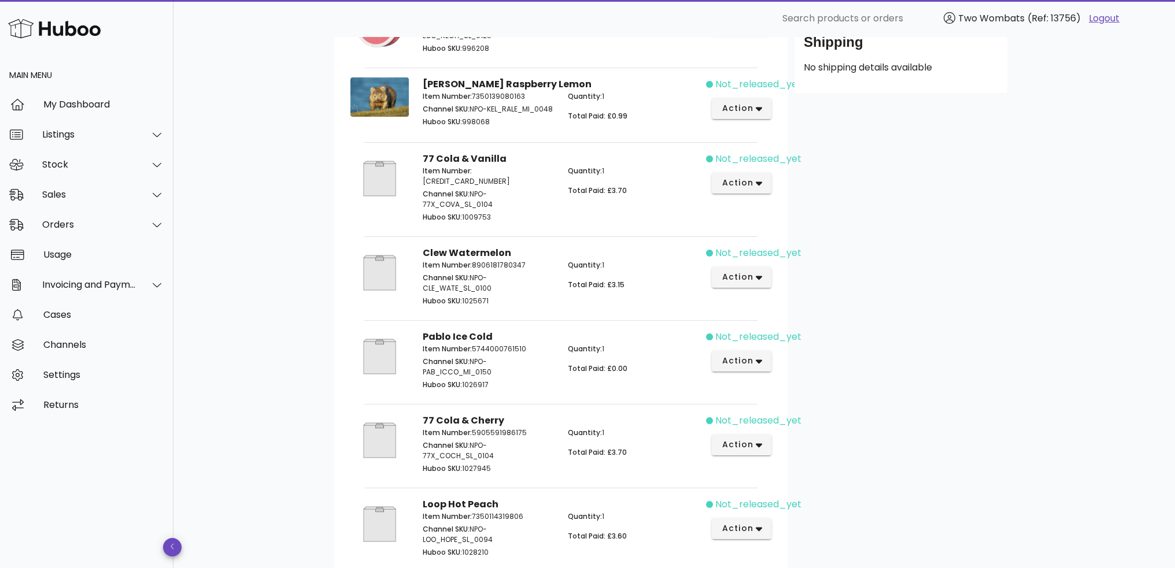
scroll to position [347, 0]
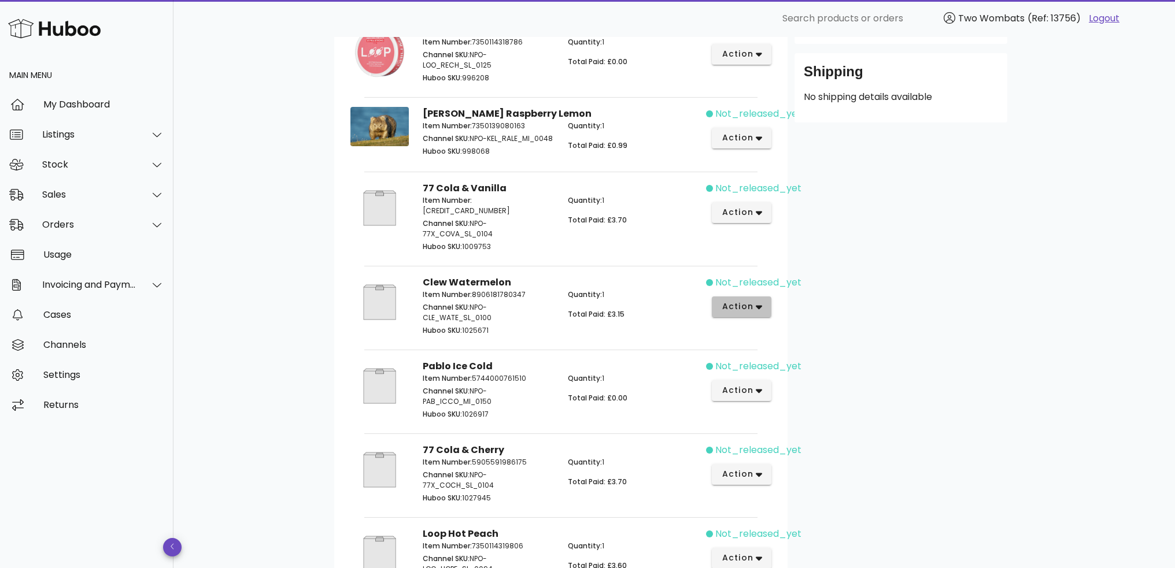
click at [735, 304] on span "action" at bounding box center [737, 307] width 32 height 12
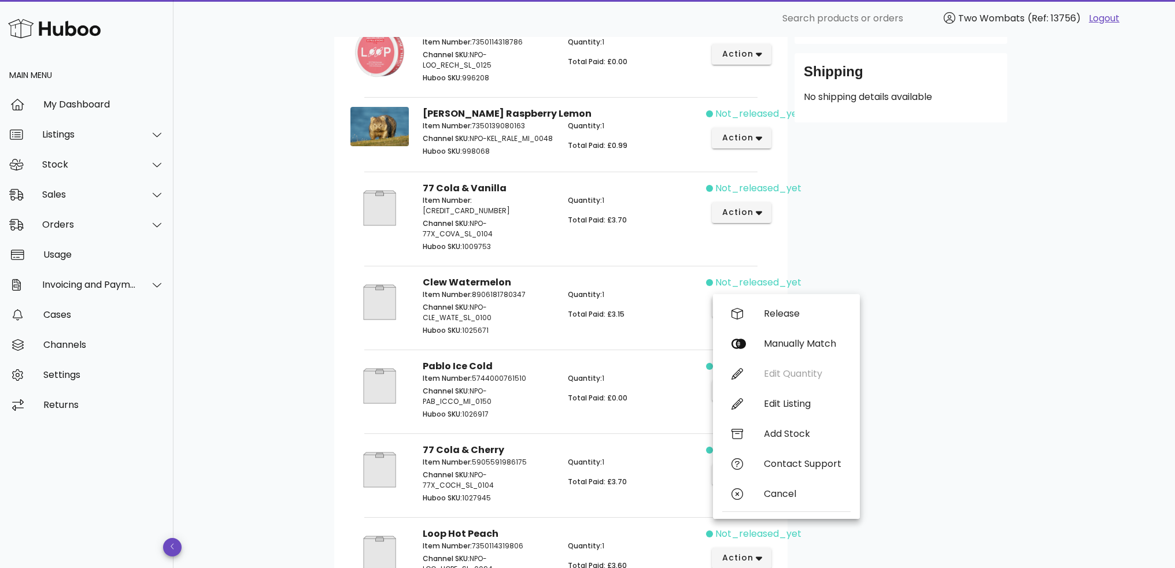
click at [1012, 296] on div "Customer dwayne m rigaux dwaynerigaux@gmail.com +447803294169 Shipping Address …" at bounding box center [900, 379] width 227 height 1140
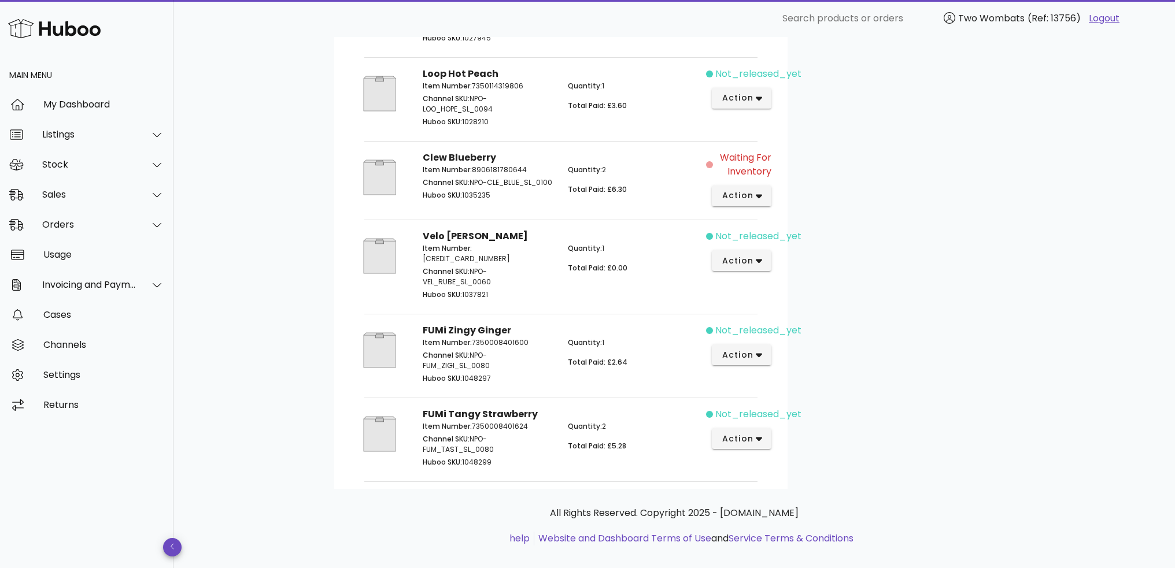
scroll to position [813, 0]
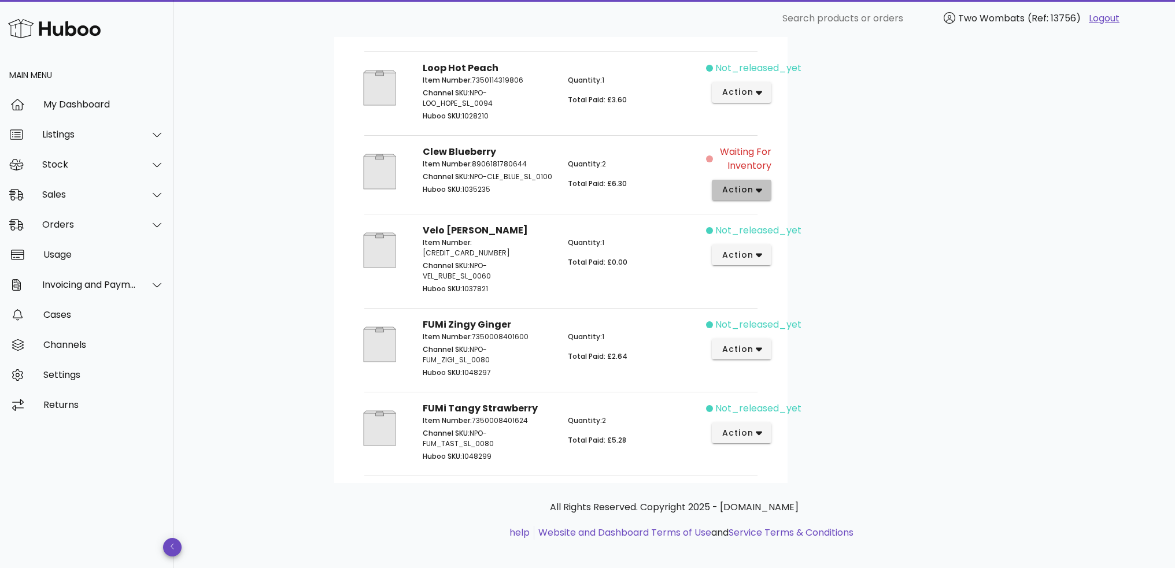
click at [739, 190] on span "action" at bounding box center [737, 190] width 32 height 12
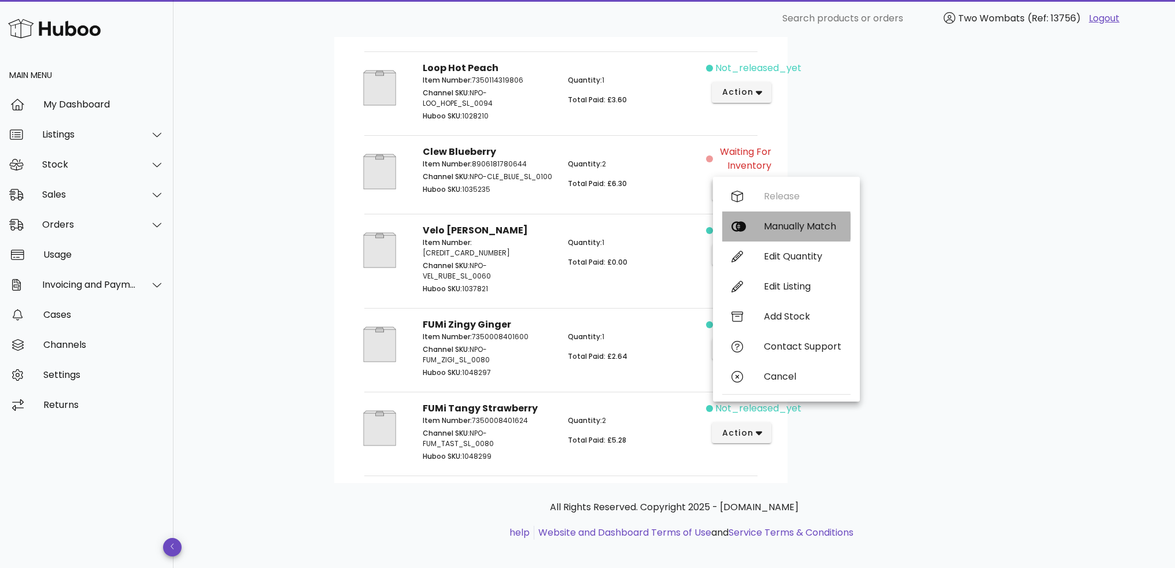
click at [765, 225] on div "Manually Match" at bounding box center [802, 226] width 77 height 11
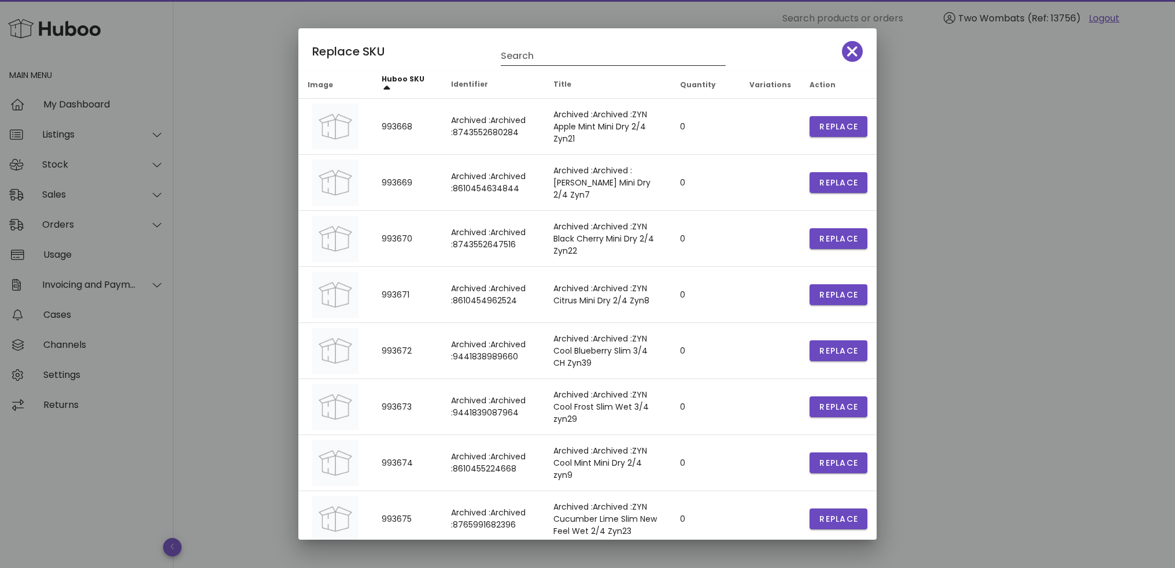
click at [629, 60] on input "Search" at bounding box center [605, 56] width 209 height 18
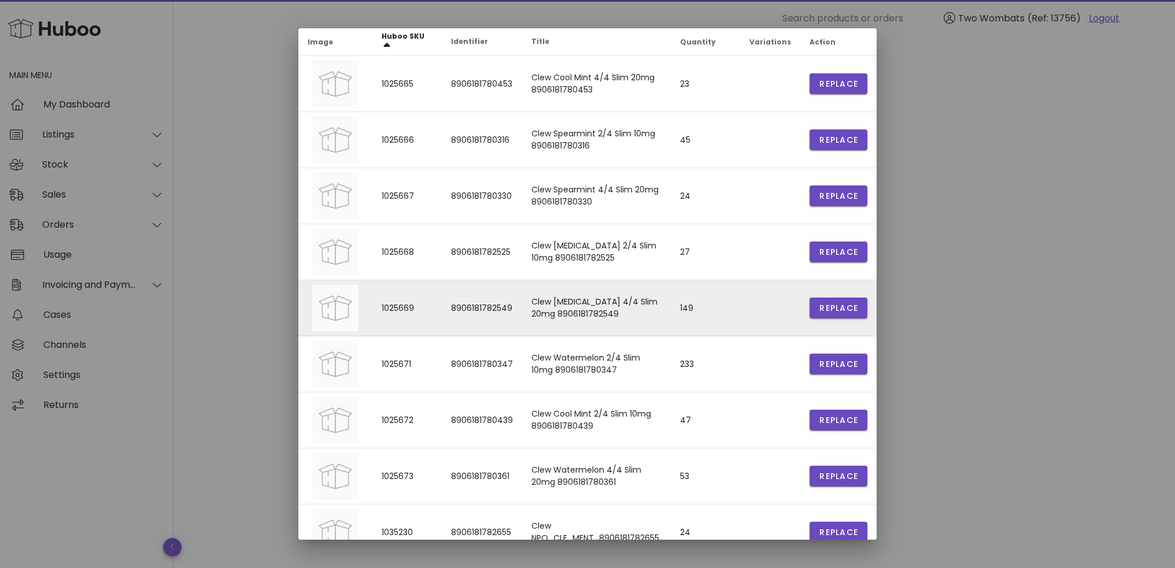
scroll to position [58, 0]
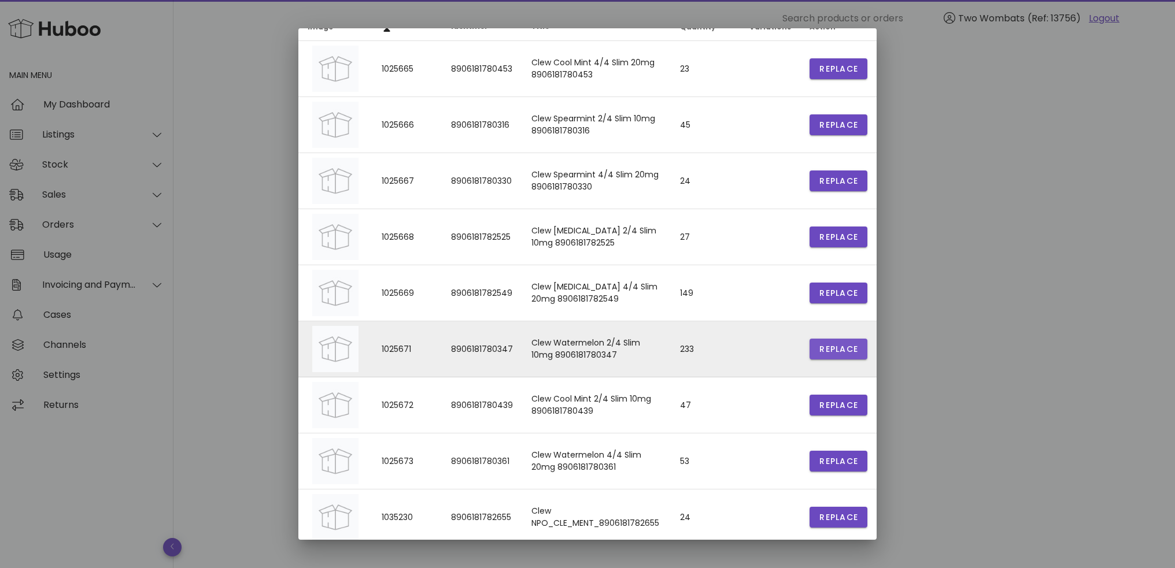
type input "****"
click at [839, 346] on span "Replace" at bounding box center [837, 349] width 39 height 12
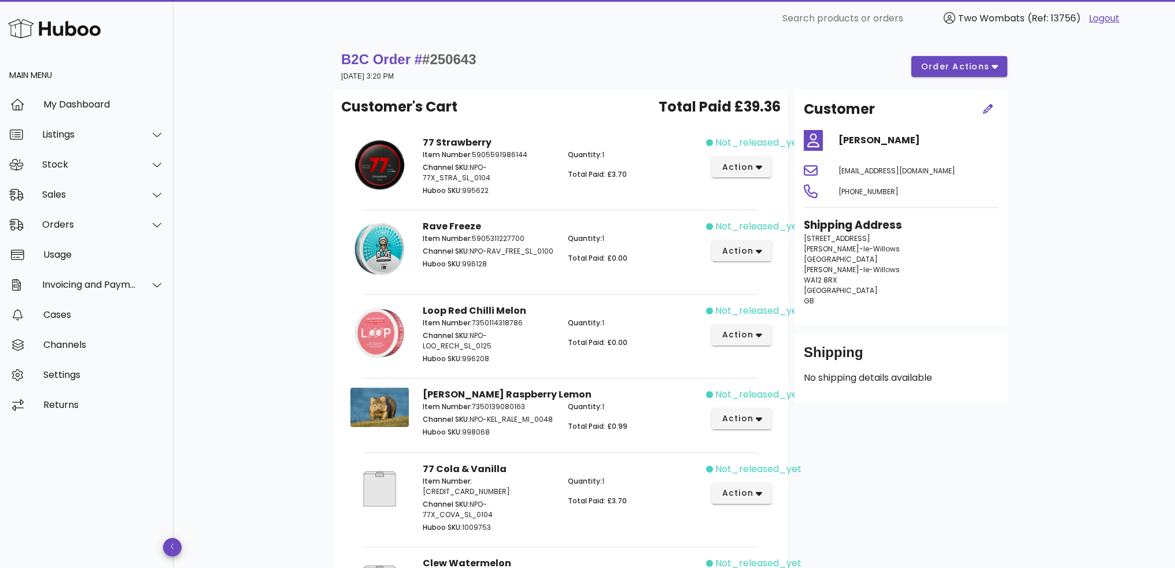
scroll to position [0, 0]
click at [769, 171] on button "action" at bounding box center [742, 167] width 60 height 21
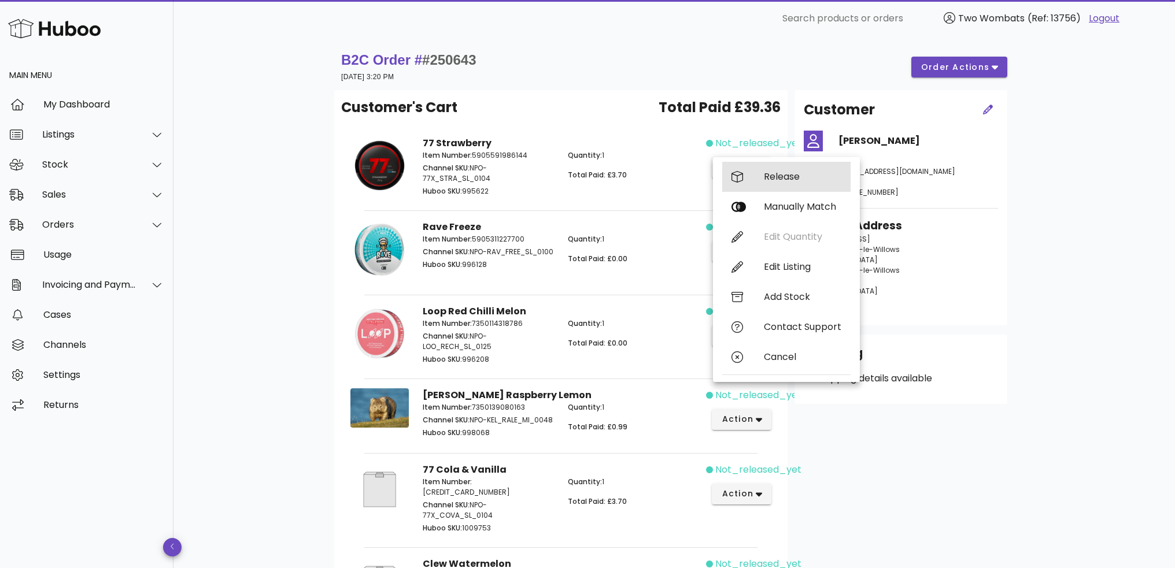
click at [768, 181] on div "Release" at bounding box center [802, 176] width 77 height 11
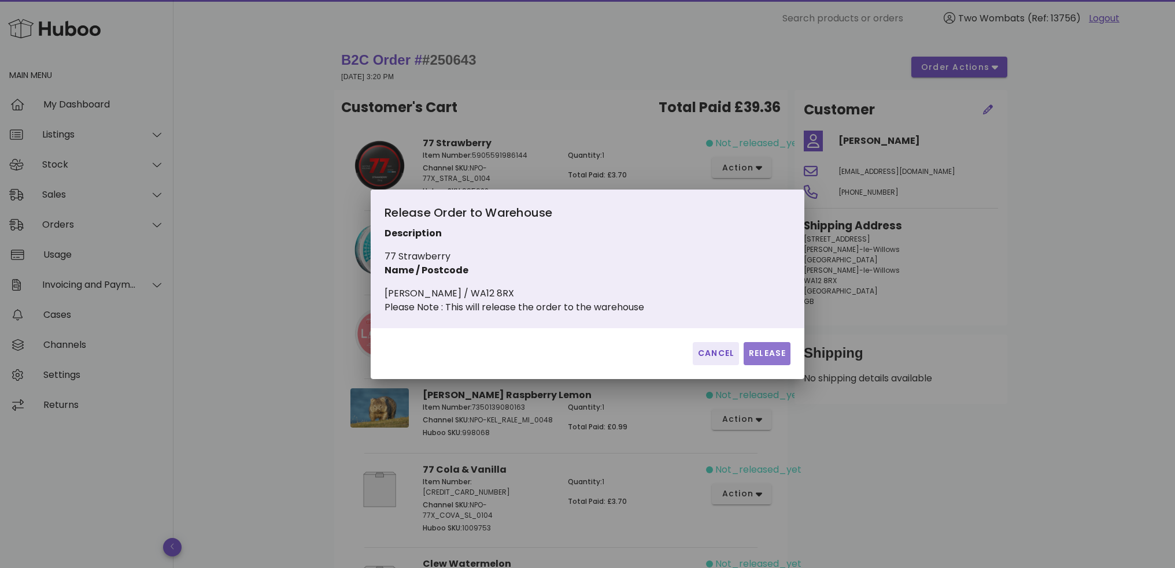
click at [775, 359] on span "Release" at bounding box center [767, 353] width 38 height 12
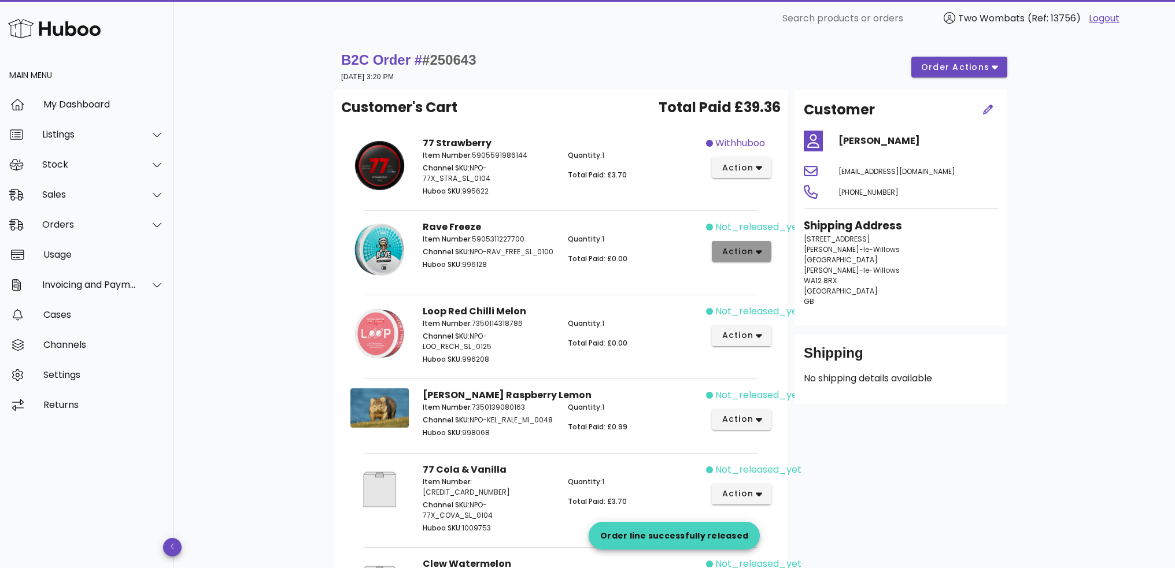
click at [755, 248] on icon "button" at bounding box center [758, 252] width 6 height 10
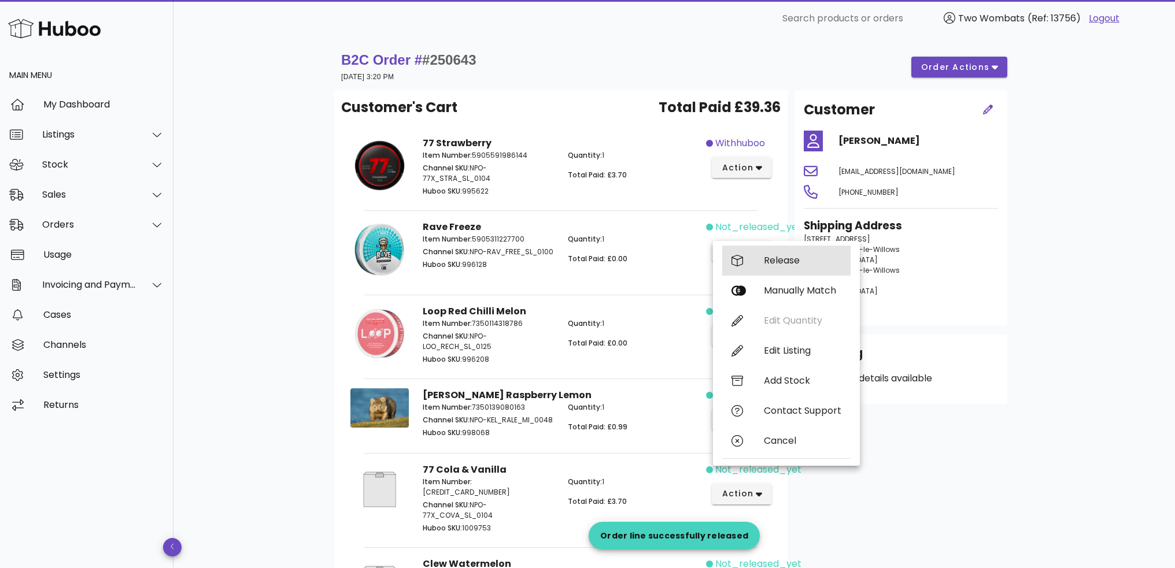
click at [760, 272] on div "Release" at bounding box center [786, 261] width 128 height 30
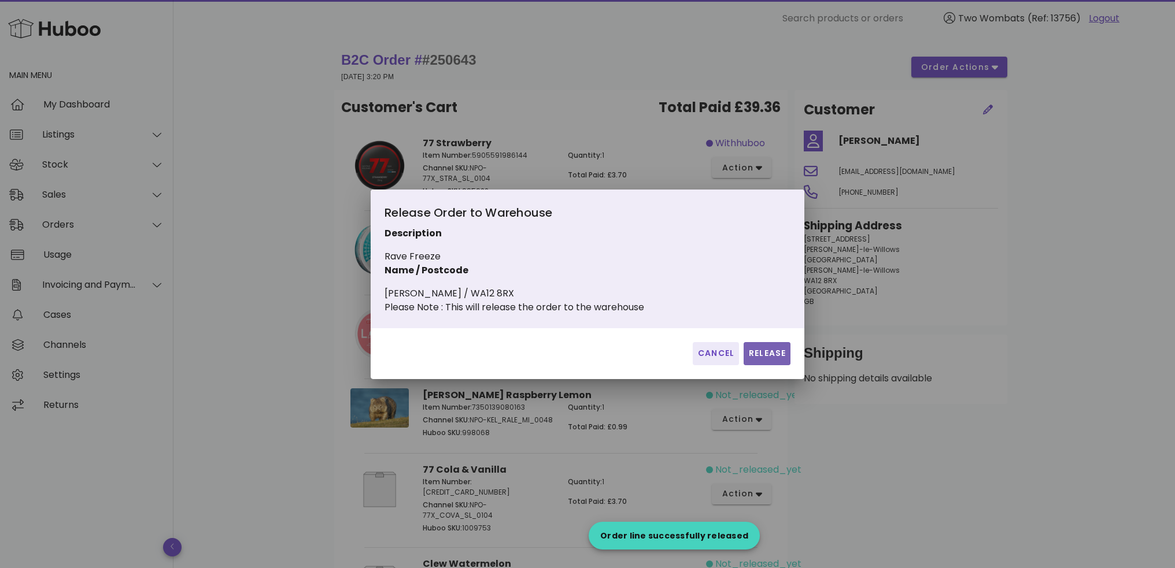
click at [768, 360] on span "Release" at bounding box center [767, 353] width 38 height 12
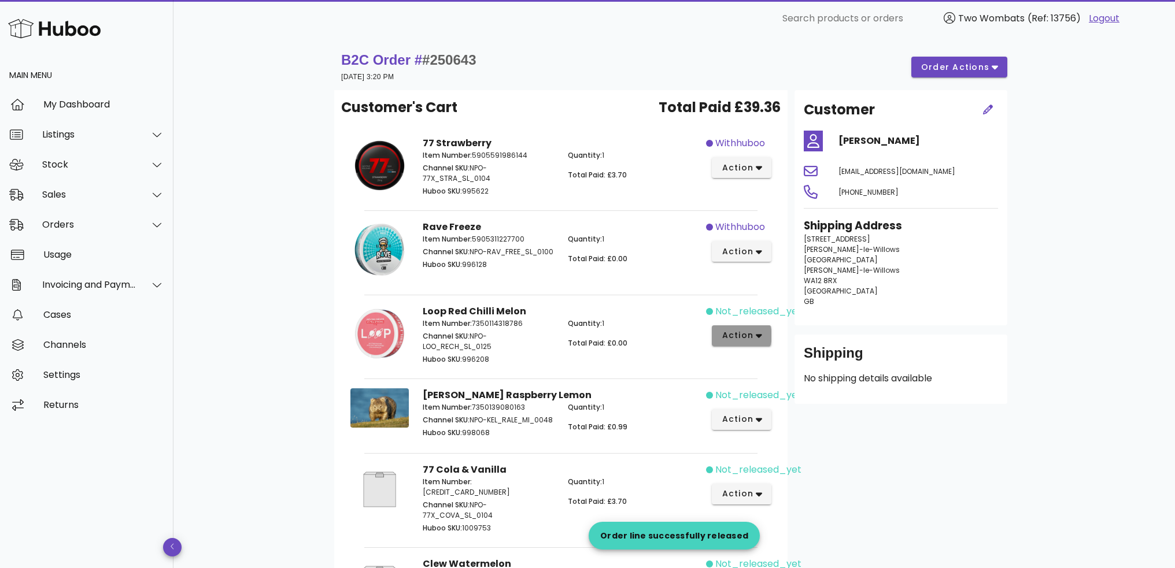
click at [754, 329] on span "action" at bounding box center [741, 335] width 41 height 12
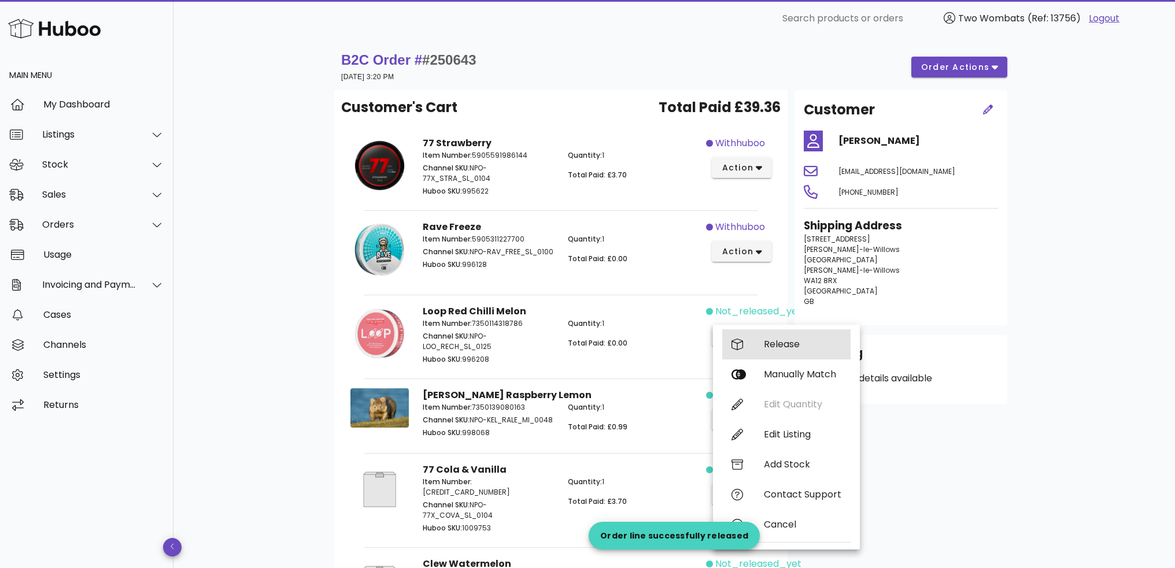
click at [762, 343] on div "Release" at bounding box center [786, 344] width 128 height 30
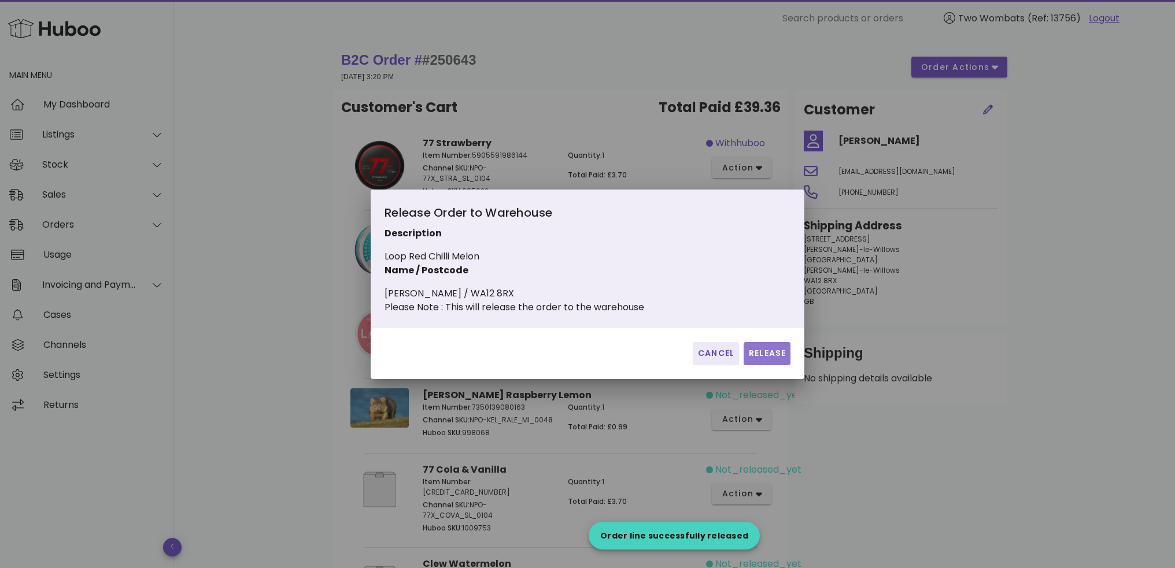
click at [769, 360] on span "Release" at bounding box center [767, 353] width 38 height 12
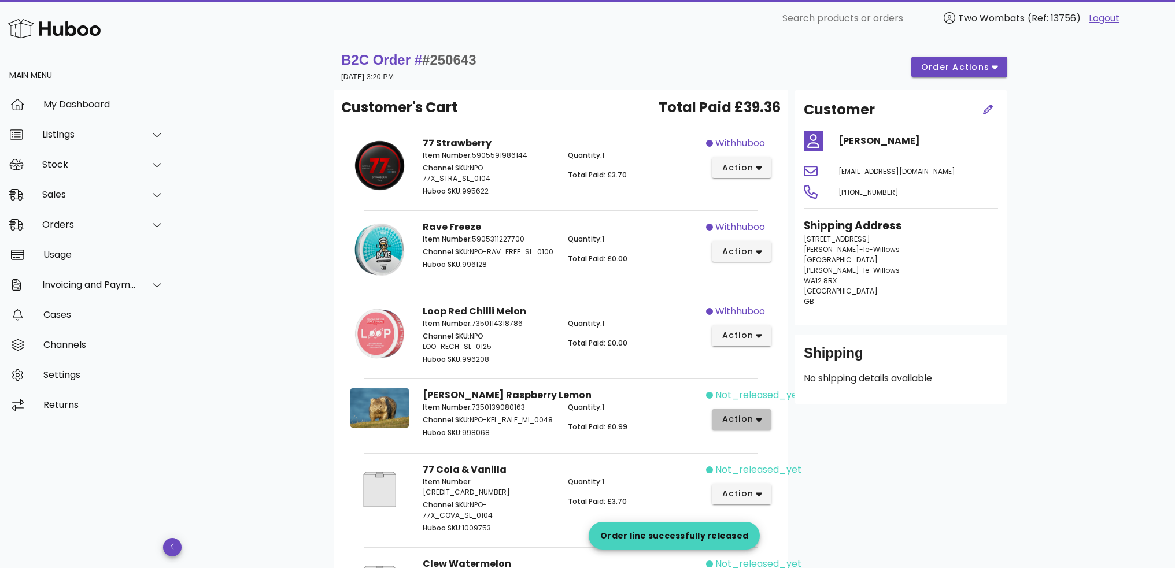
click at [760, 413] on span "action" at bounding box center [741, 419] width 41 height 12
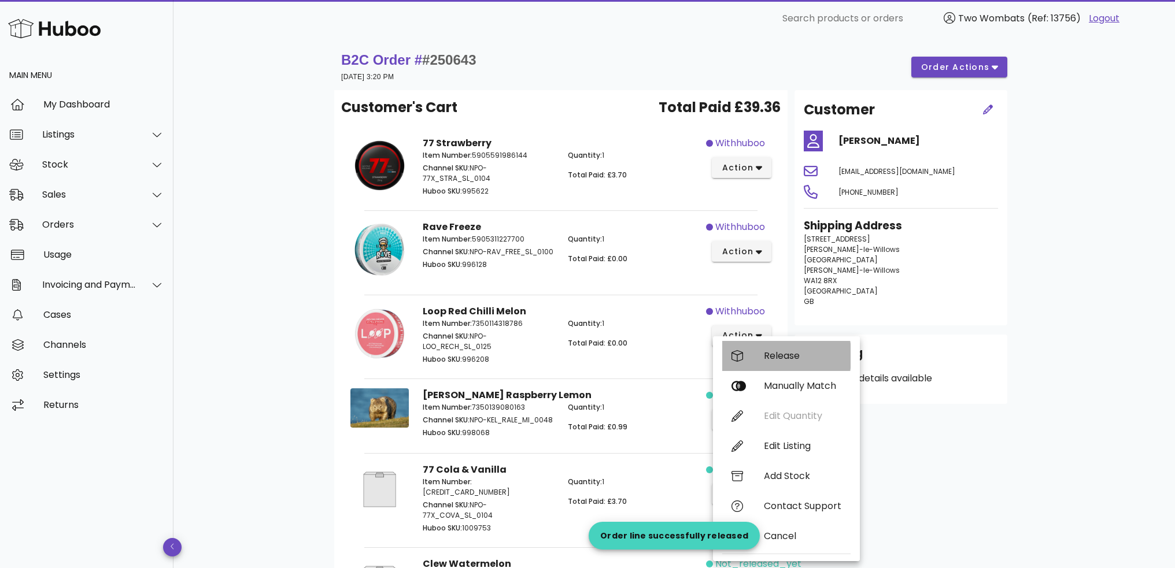
click at [772, 360] on div "Release" at bounding box center [802, 355] width 77 height 11
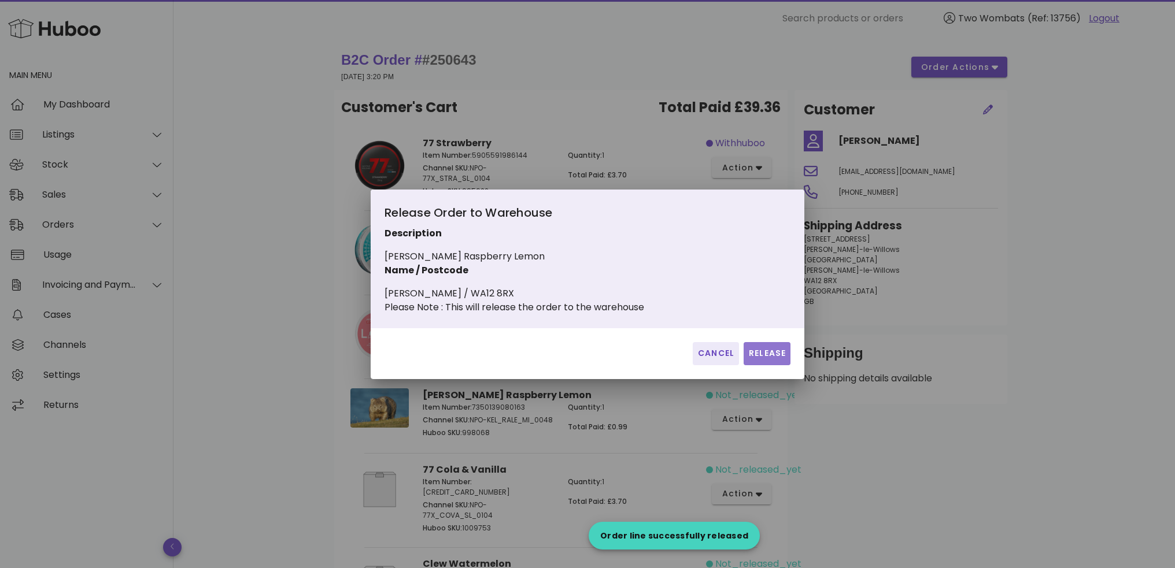
click at [772, 360] on span "Release" at bounding box center [767, 353] width 38 height 12
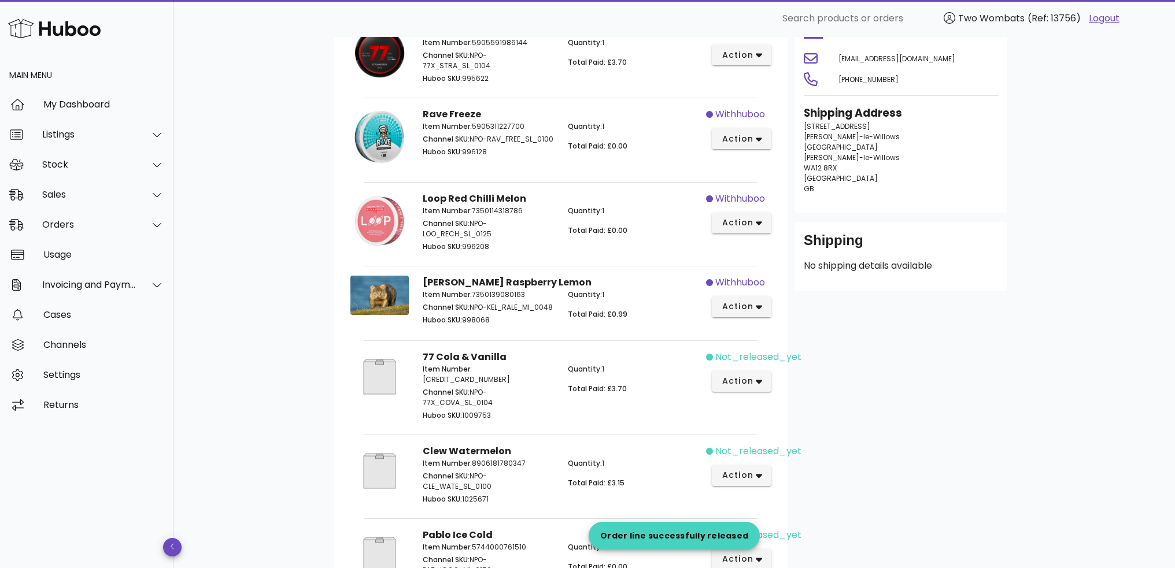
scroll to position [173, 0]
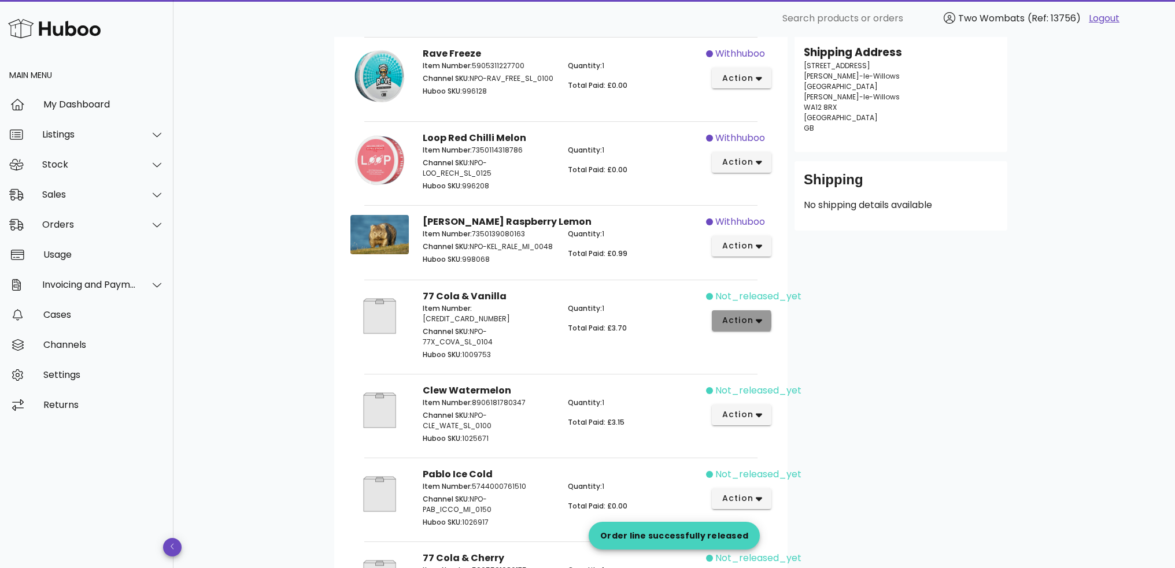
click at [756, 325] on icon "button" at bounding box center [758, 321] width 6 height 10
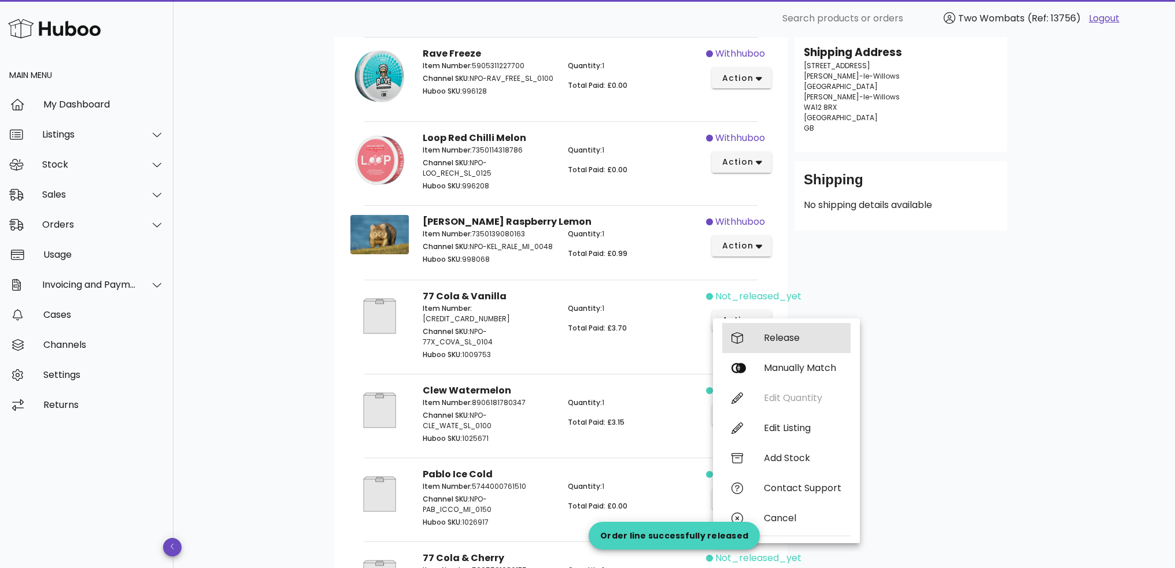
click at [769, 338] on div "Release" at bounding box center [802, 337] width 77 height 11
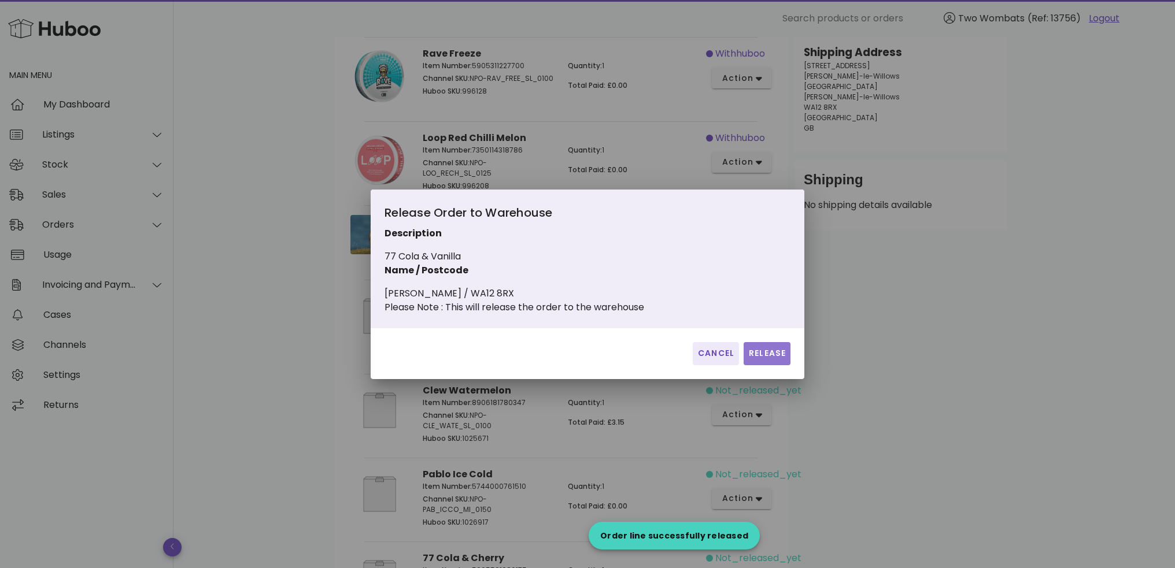
click at [770, 358] on span "Release" at bounding box center [767, 353] width 38 height 12
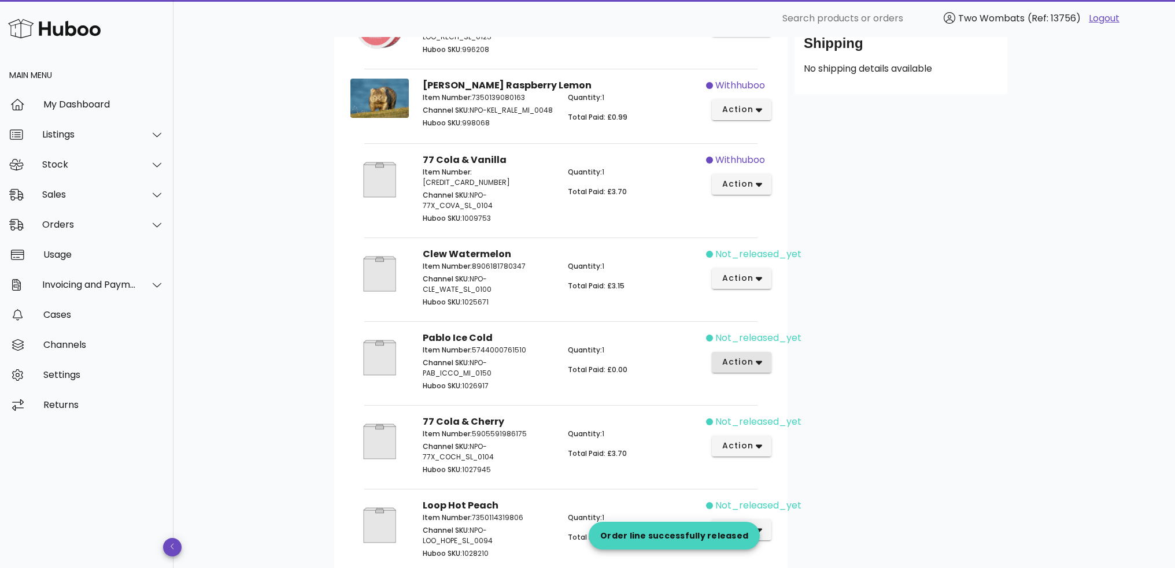
scroll to position [347, 0]
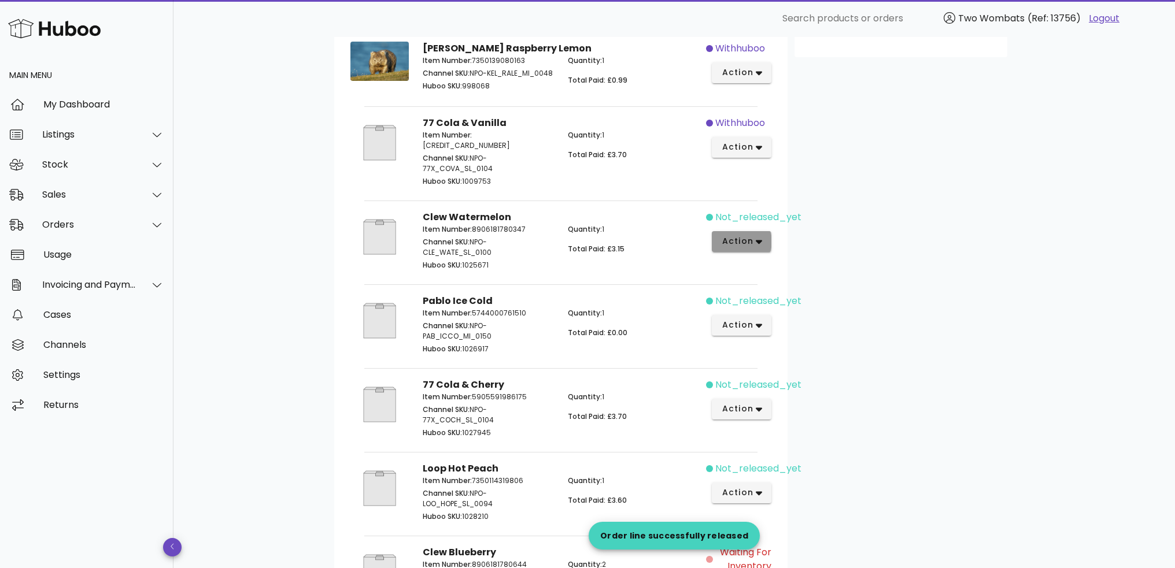
click at [754, 242] on span "action" at bounding box center [741, 241] width 41 height 12
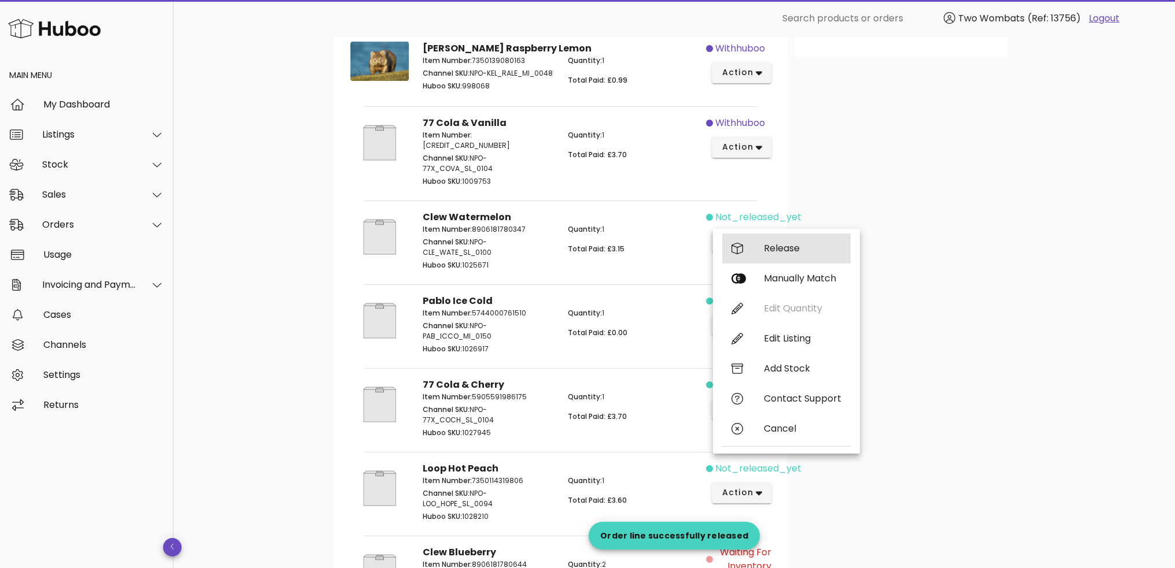
click at [758, 252] on div "Release" at bounding box center [786, 249] width 128 height 30
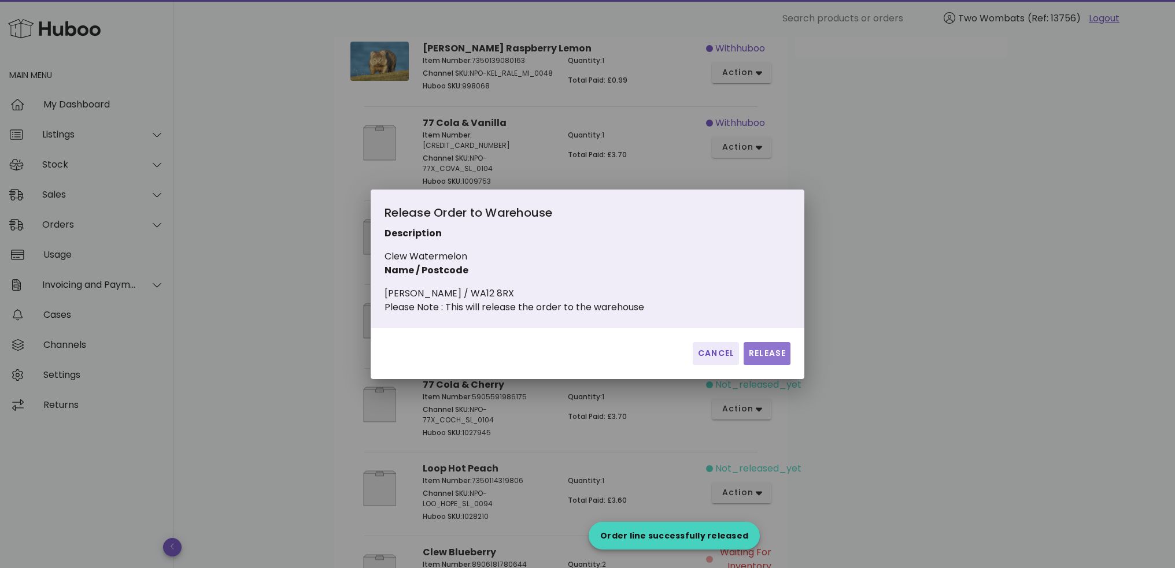
click at [769, 360] on span "Release" at bounding box center [767, 353] width 38 height 12
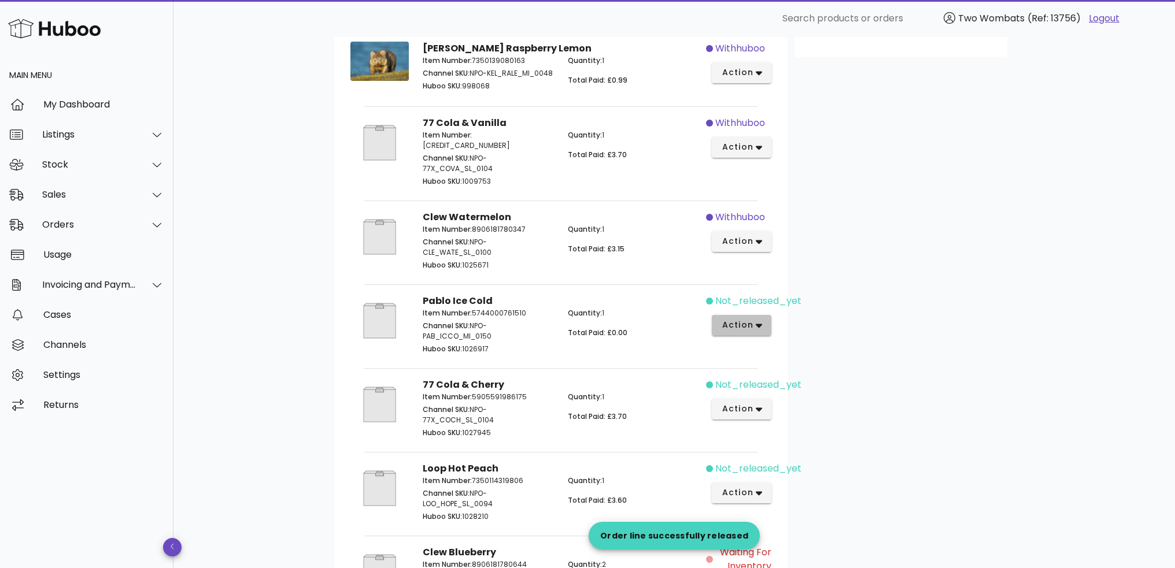
click at [750, 323] on span "action" at bounding box center [737, 325] width 32 height 12
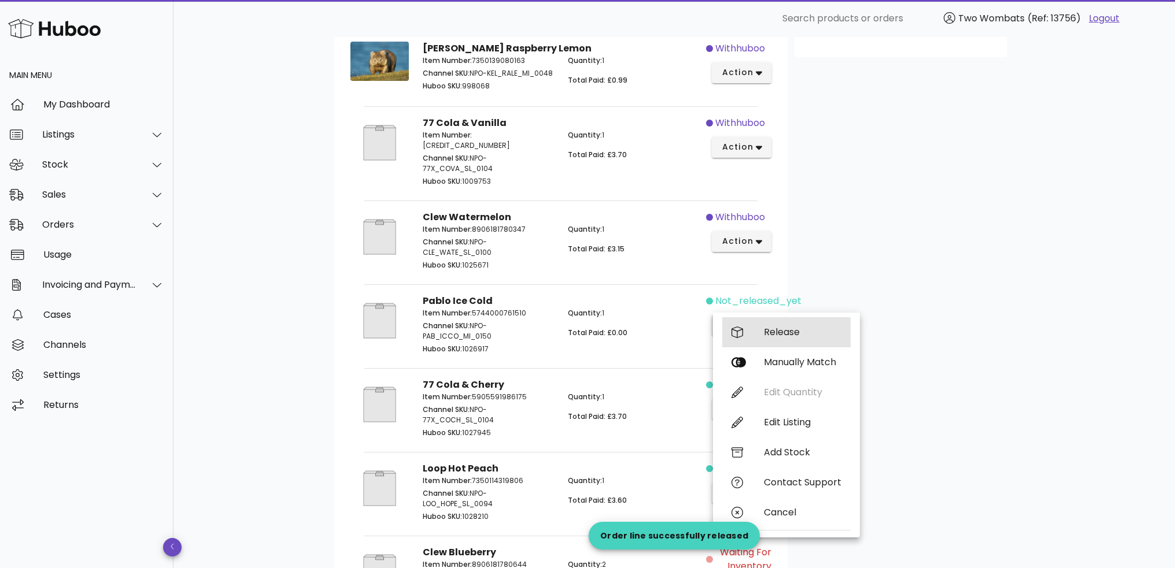
click at [767, 328] on div "Release" at bounding box center [802, 332] width 77 height 11
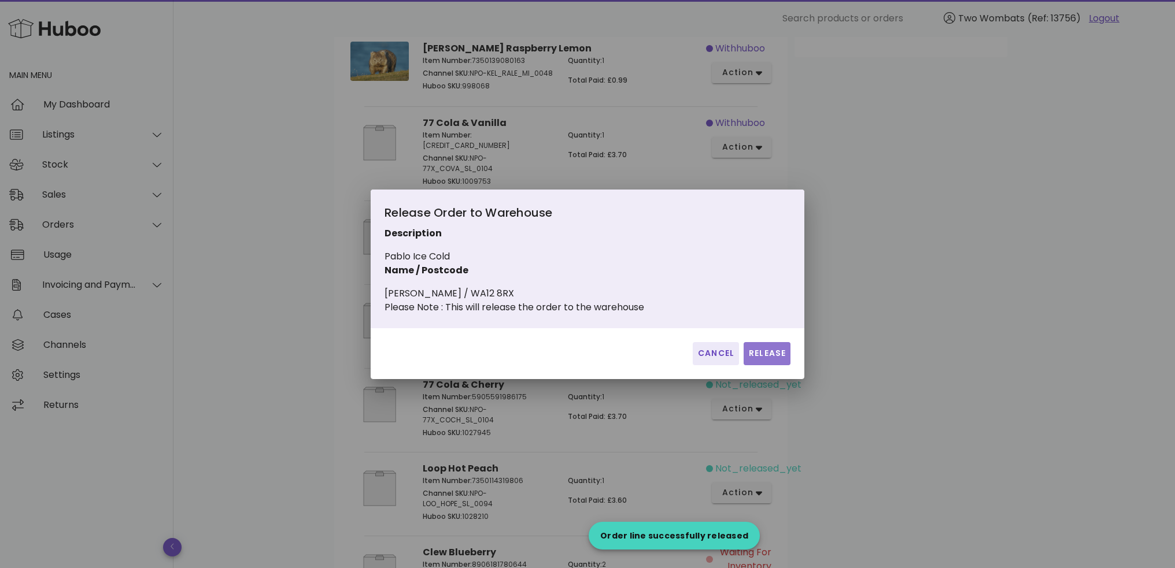
click at [778, 360] on span "Release" at bounding box center [767, 353] width 38 height 12
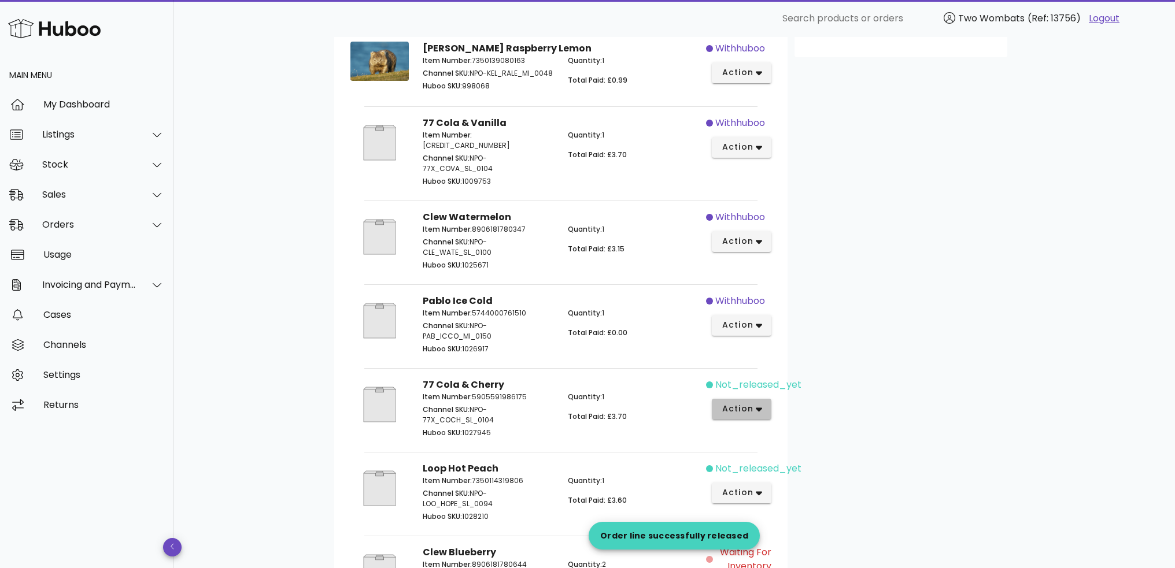
click at [758, 409] on icon "button" at bounding box center [758, 409] width 6 height 10
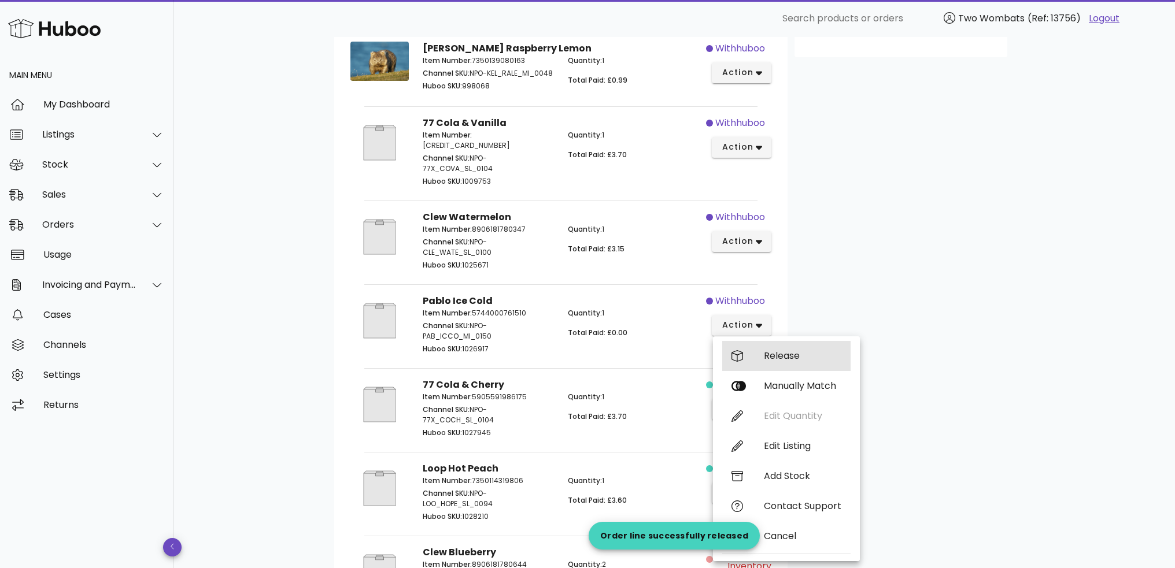
click at [775, 355] on div "Release" at bounding box center [802, 355] width 77 height 11
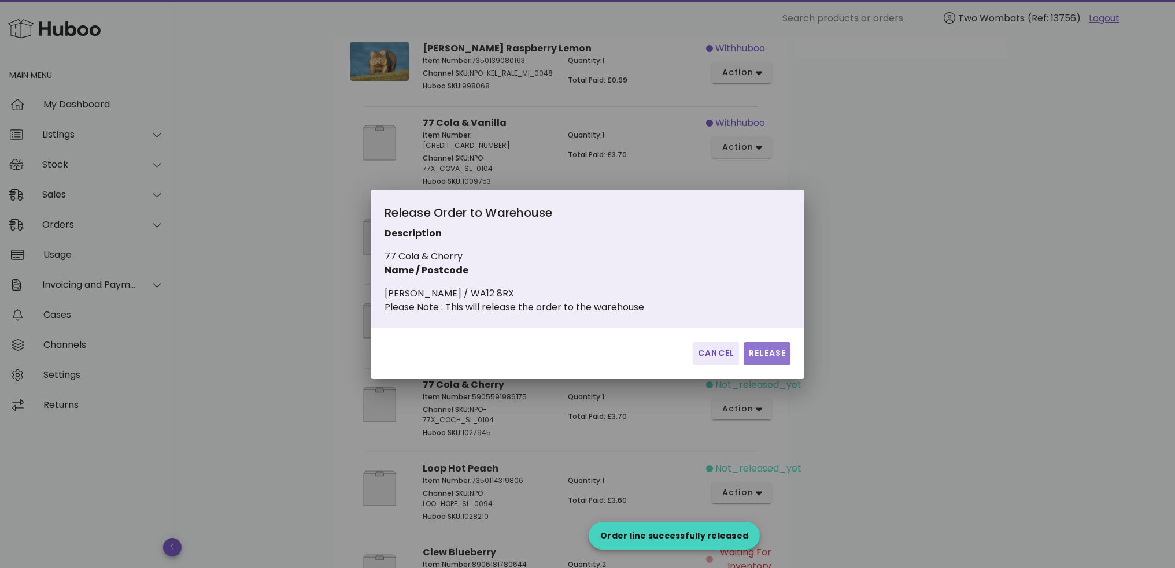
click at [772, 360] on span "Release" at bounding box center [767, 353] width 38 height 12
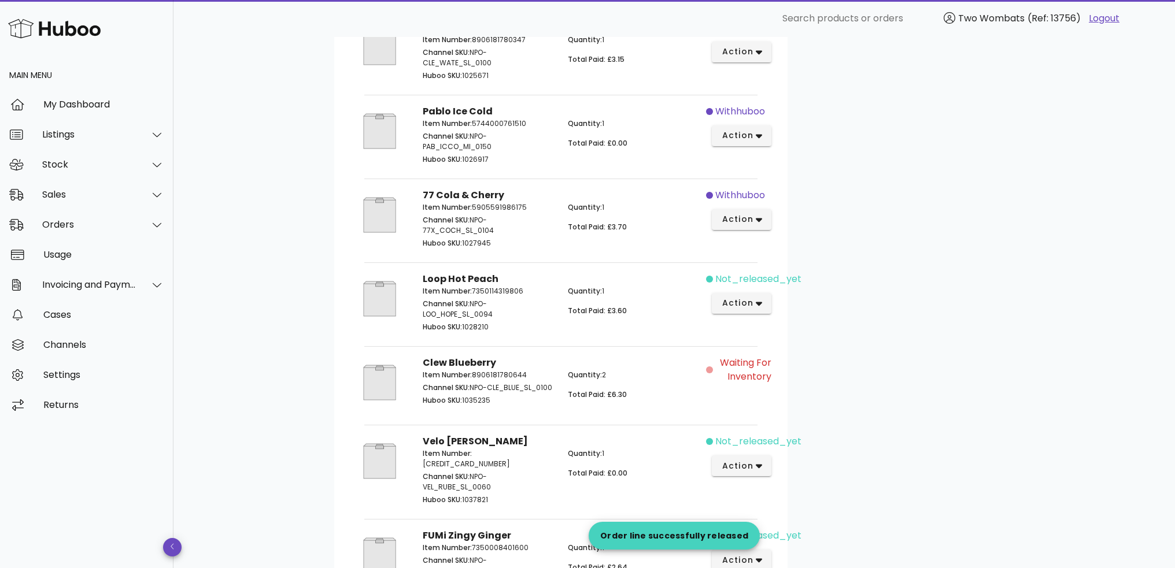
scroll to position [578, 0]
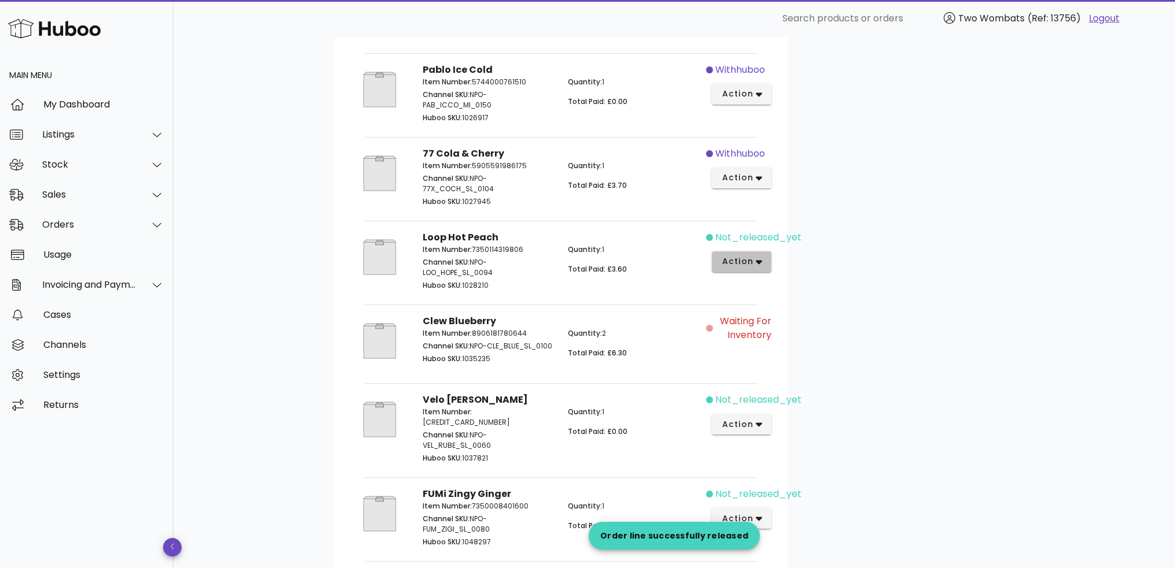
click at [749, 258] on span "action" at bounding box center [737, 261] width 32 height 12
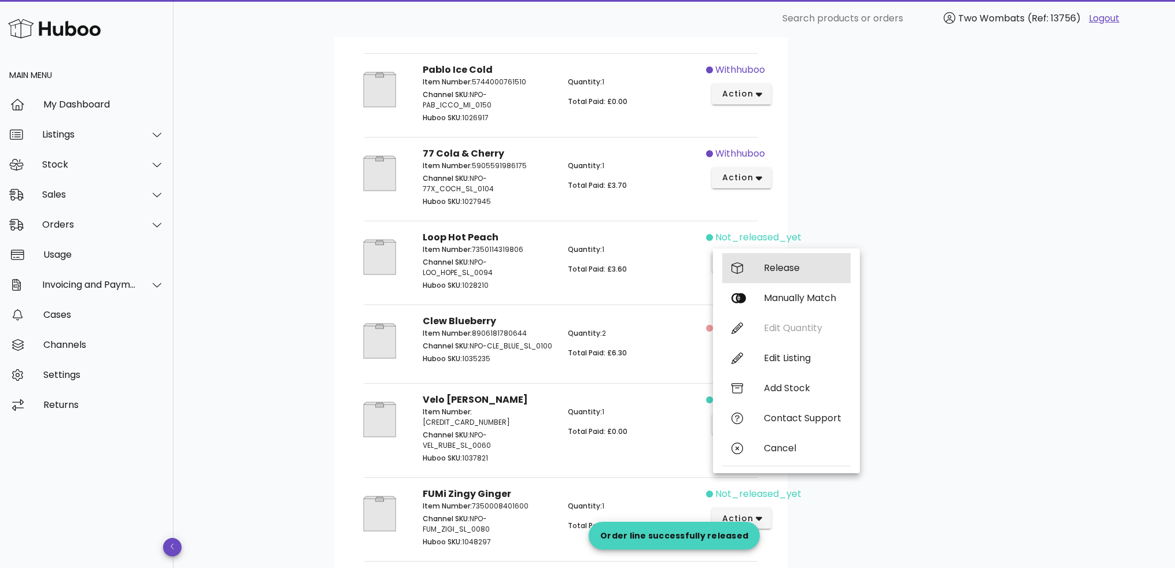
click at [754, 273] on div "Release" at bounding box center [786, 268] width 128 height 30
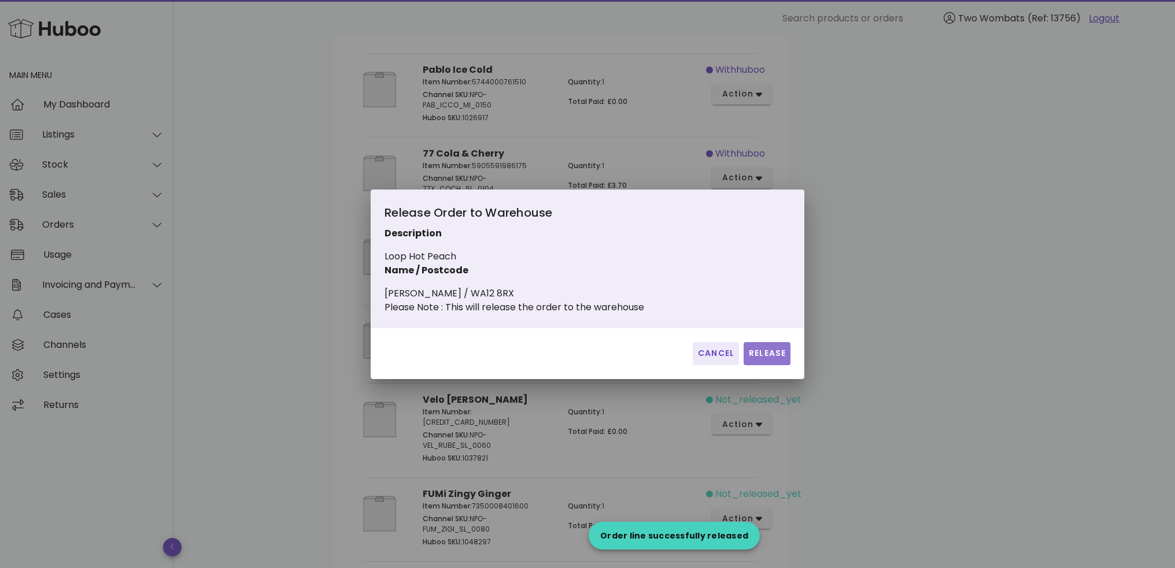
click at [772, 360] on span "Release" at bounding box center [767, 353] width 38 height 12
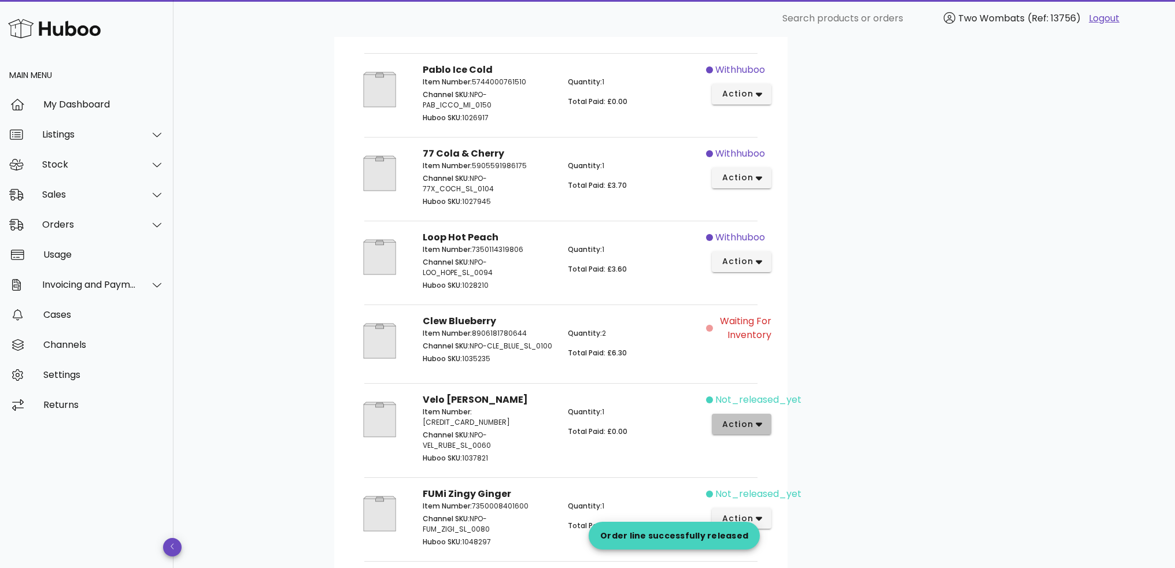
click at [761, 421] on icon "button" at bounding box center [758, 424] width 6 height 10
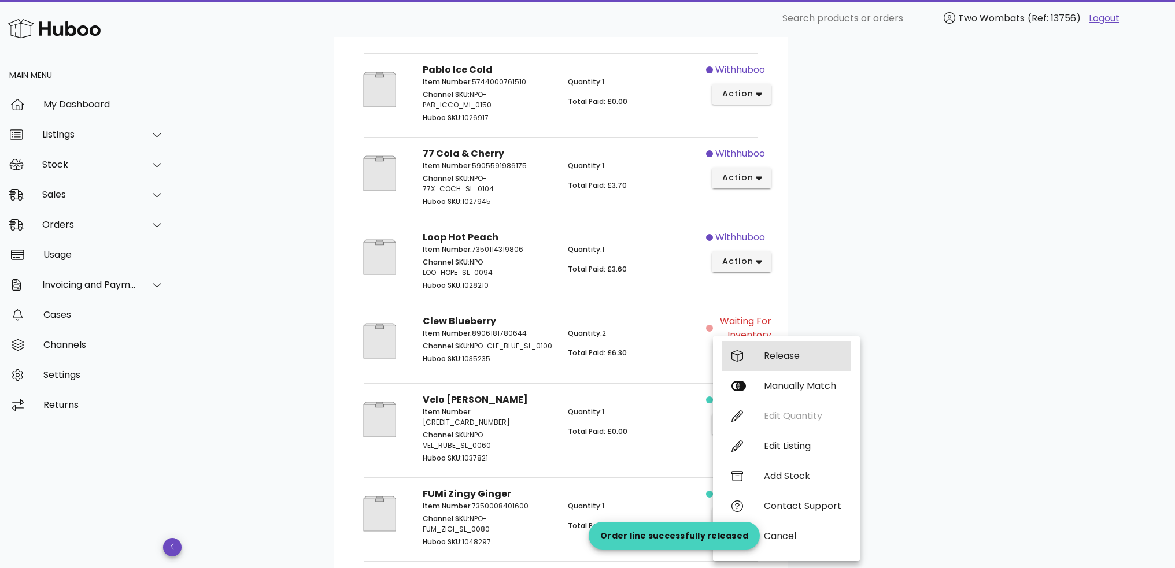
click at [774, 358] on div "Release" at bounding box center [802, 355] width 77 height 11
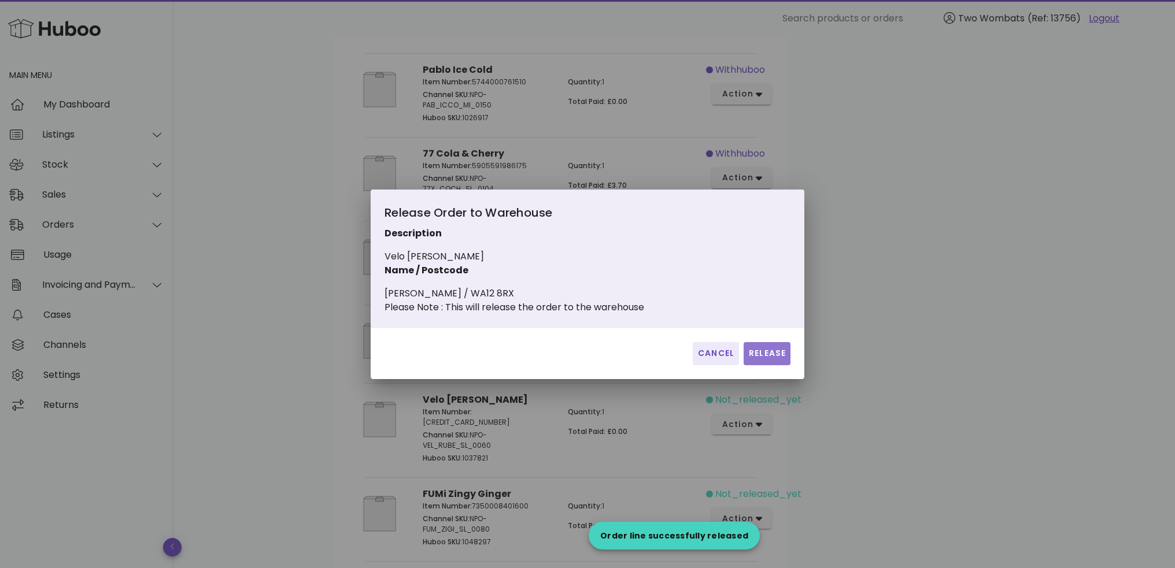
click at [777, 365] on button "Release" at bounding box center [766, 353] width 47 height 23
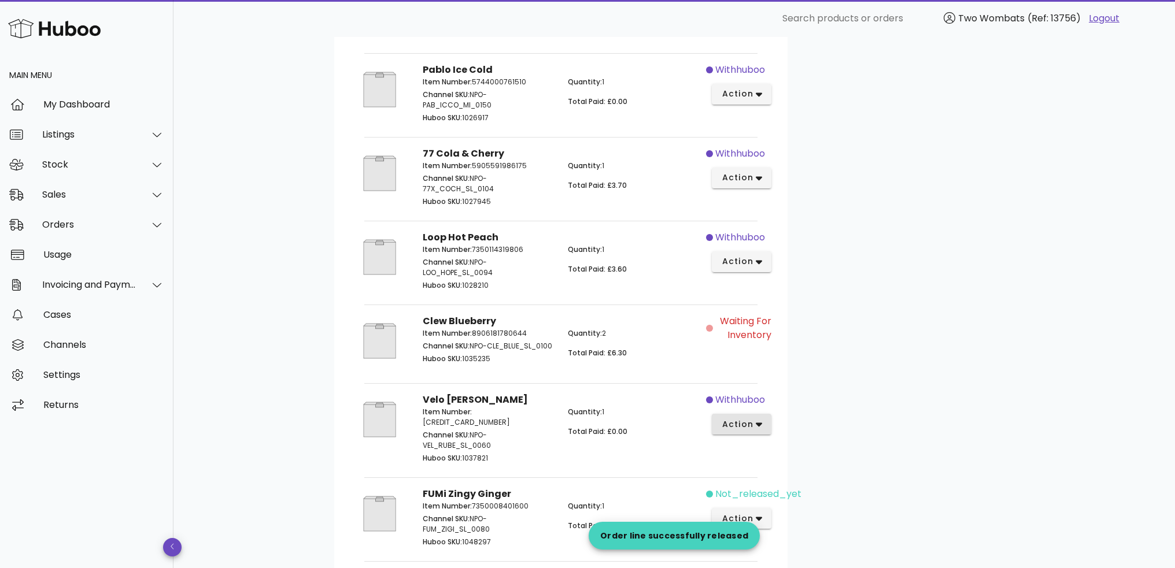
scroll to position [751, 0]
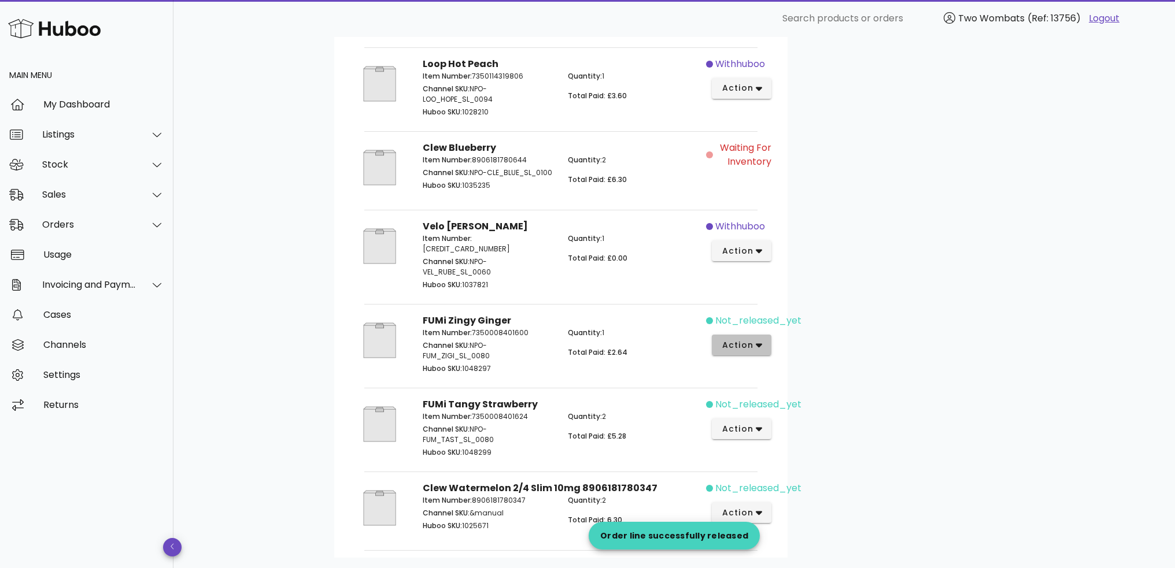
click at [752, 339] on span "action" at bounding box center [737, 345] width 32 height 12
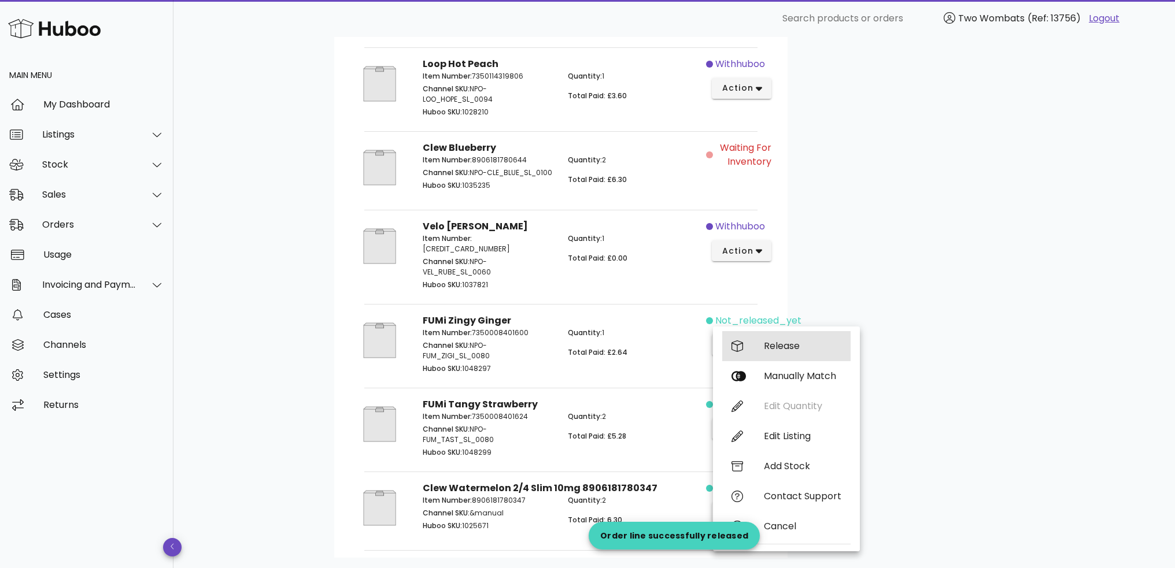
click at [770, 339] on div "Release" at bounding box center [786, 346] width 128 height 30
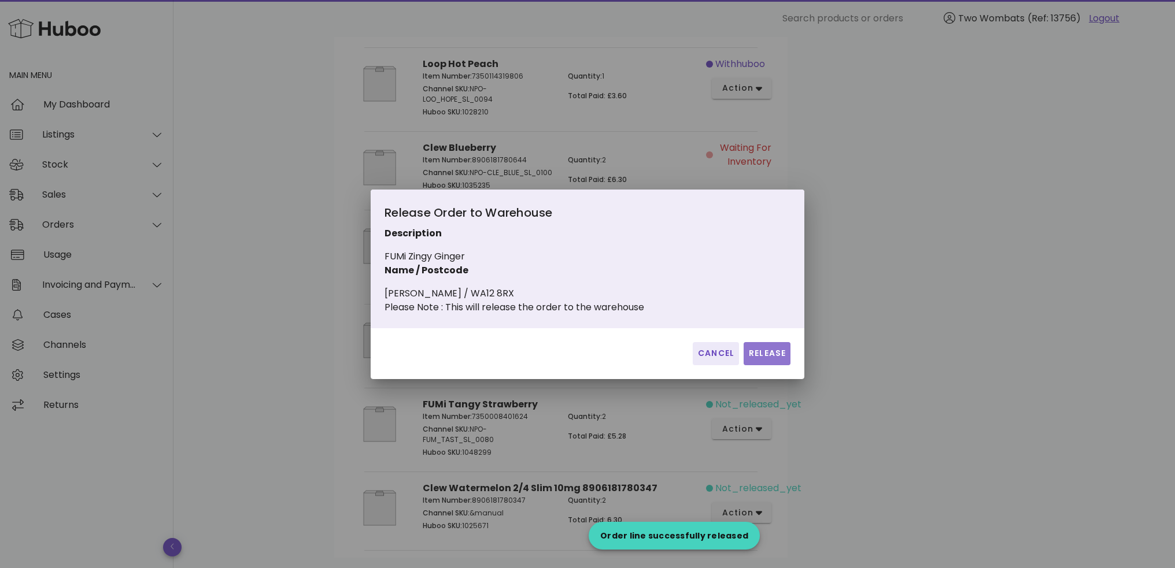
click at [770, 359] on span "Release" at bounding box center [767, 353] width 38 height 12
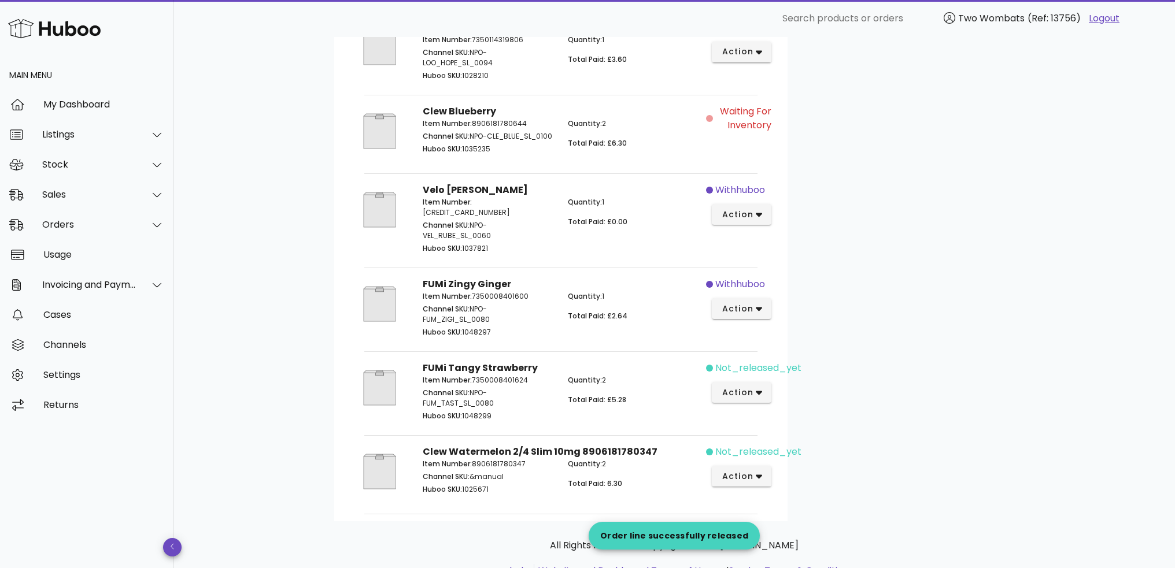
scroll to position [825, 0]
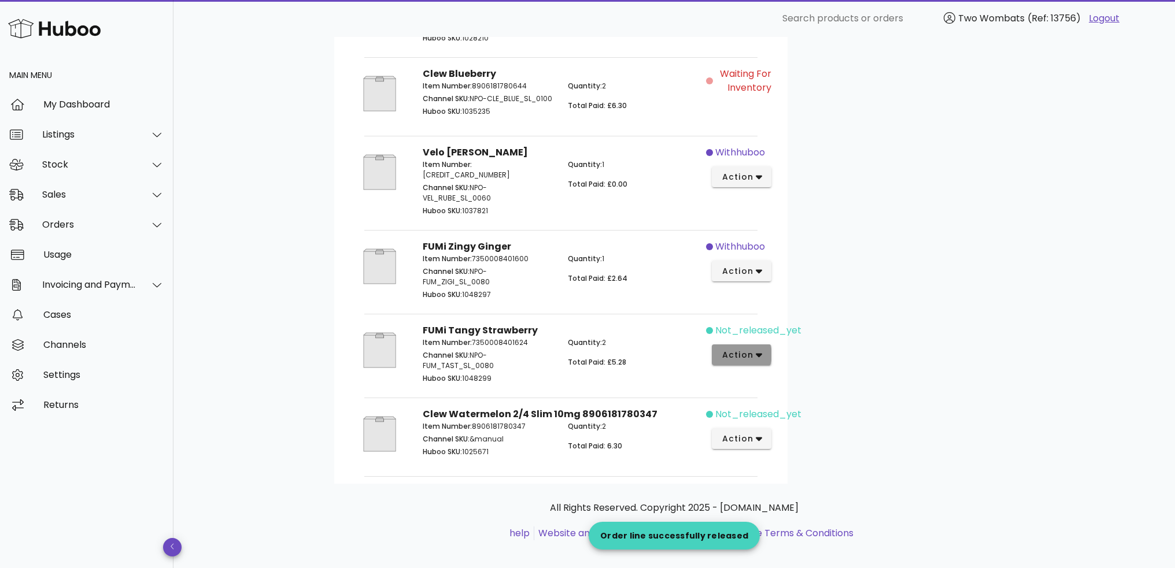
click at [751, 349] on span "action" at bounding box center [737, 355] width 32 height 12
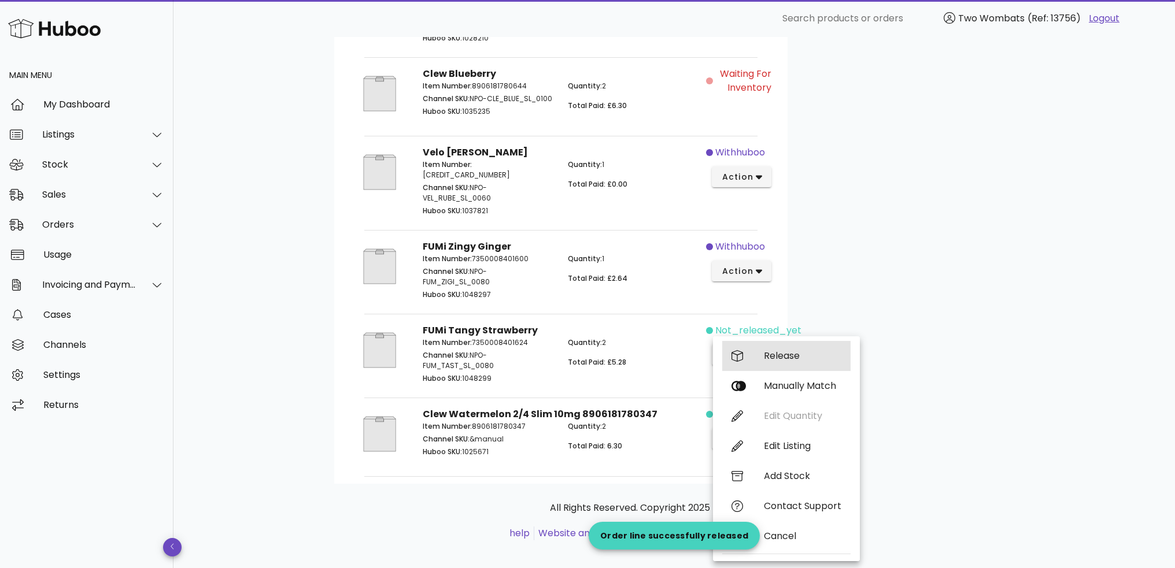
click at [772, 361] on div "Release" at bounding box center [786, 356] width 128 height 30
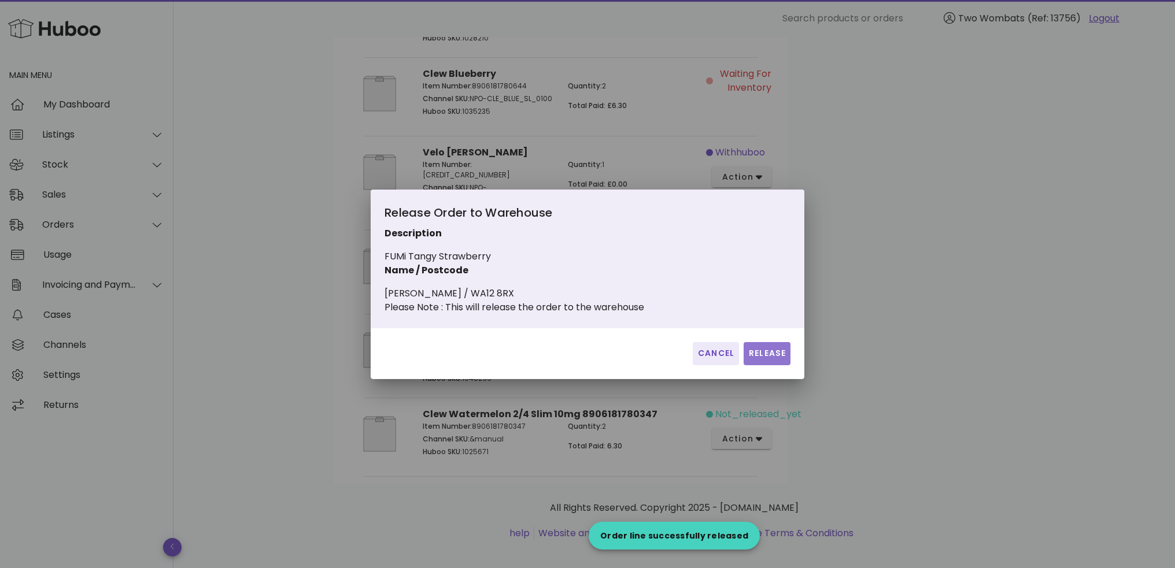
click at [765, 360] on span "Release" at bounding box center [767, 353] width 38 height 12
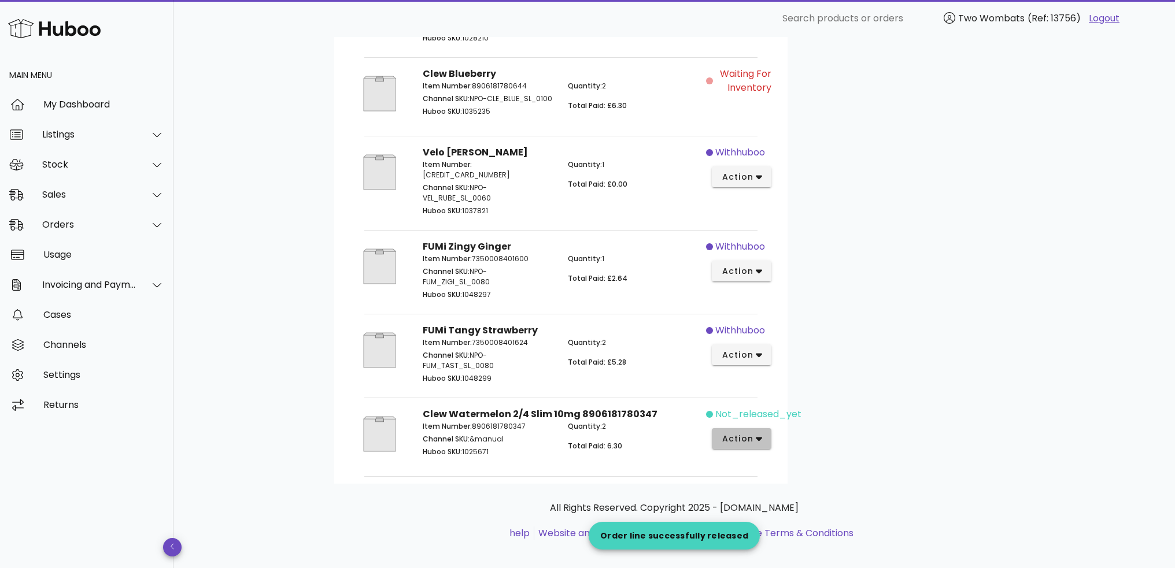
click at [754, 434] on span "action" at bounding box center [741, 439] width 41 height 12
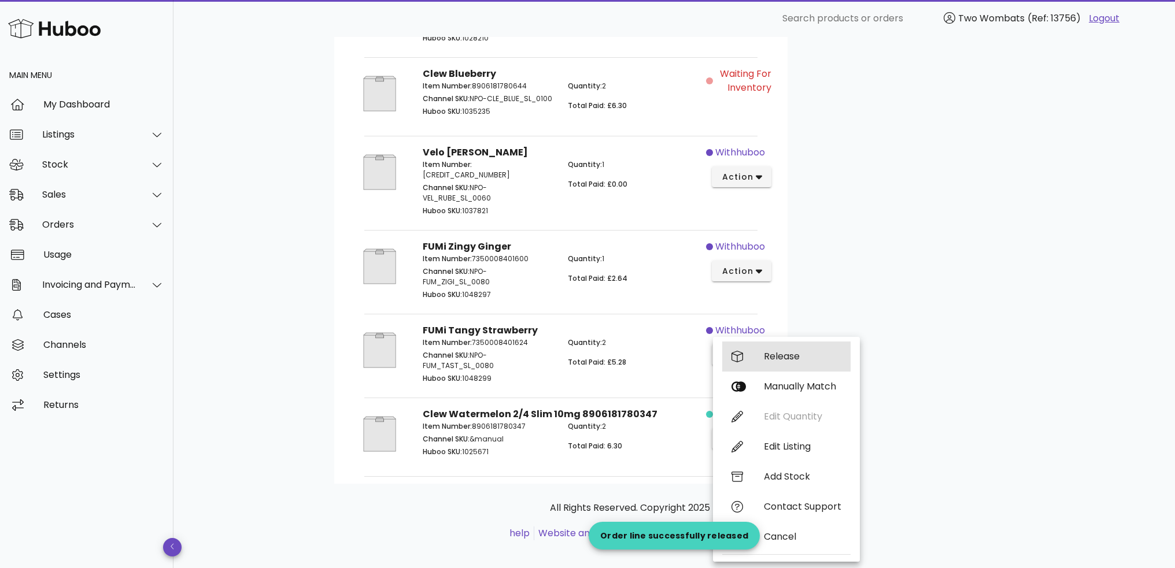
click at [798, 355] on div "Release" at bounding box center [802, 356] width 77 height 11
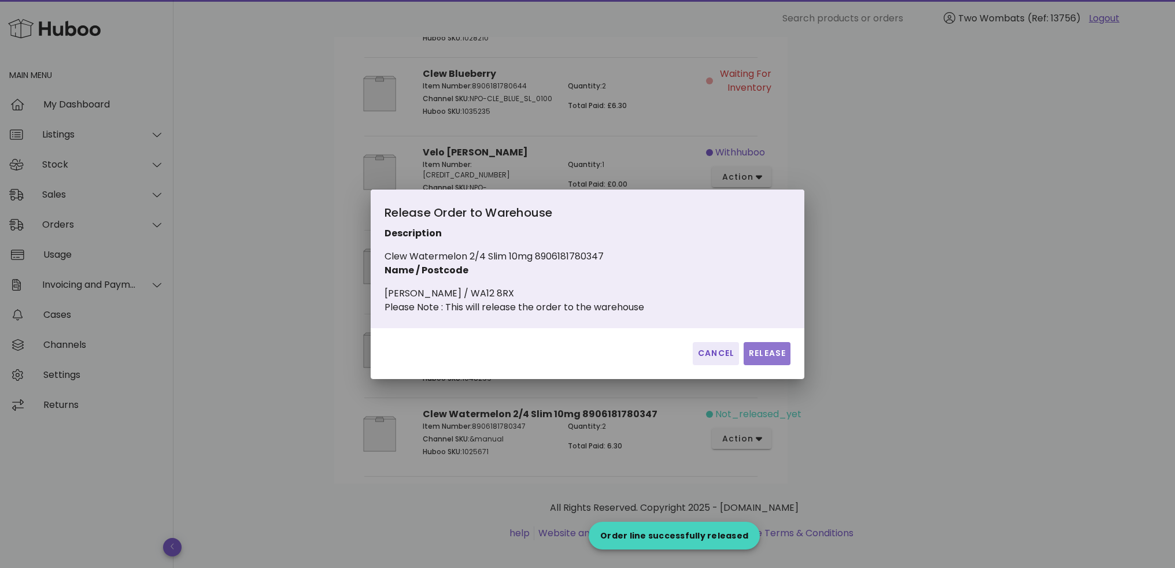
click at [780, 360] on span "Release" at bounding box center [767, 353] width 38 height 12
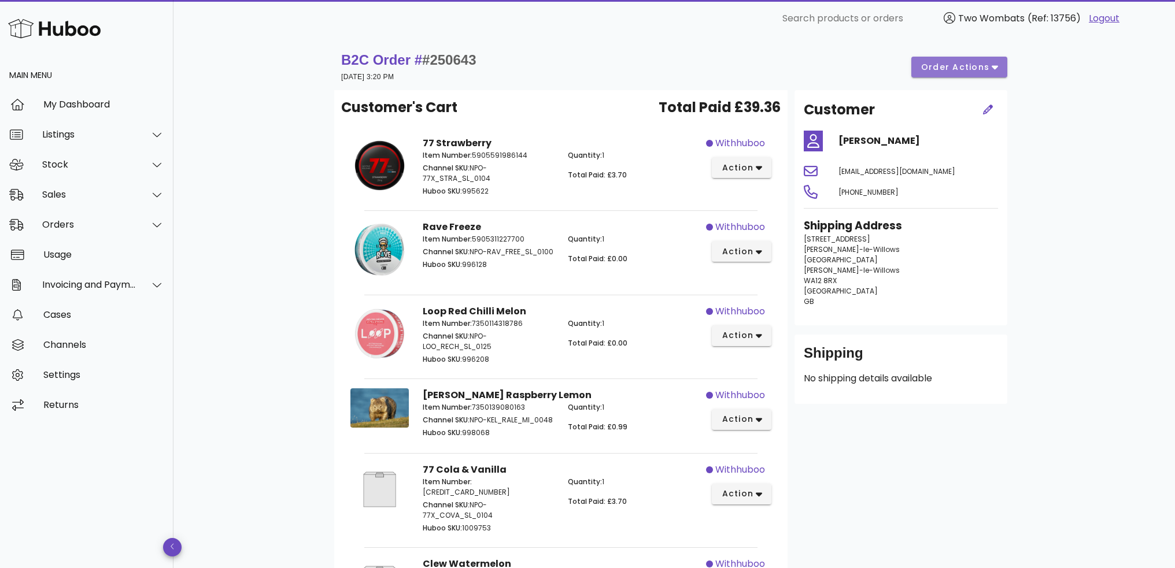
click at [960, 70] on span "order actions" at bounding box center [954, 67] width 69 height 12
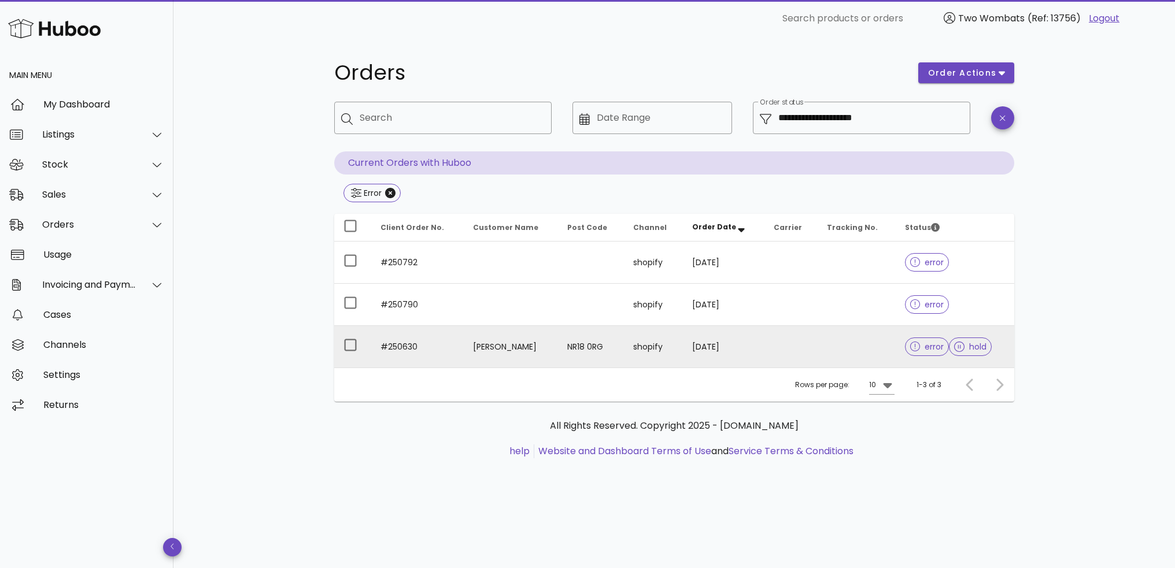
click at [493, 354] on td "[PERSON_NAME]" at bounding box center [511, 347] width 94 height 42
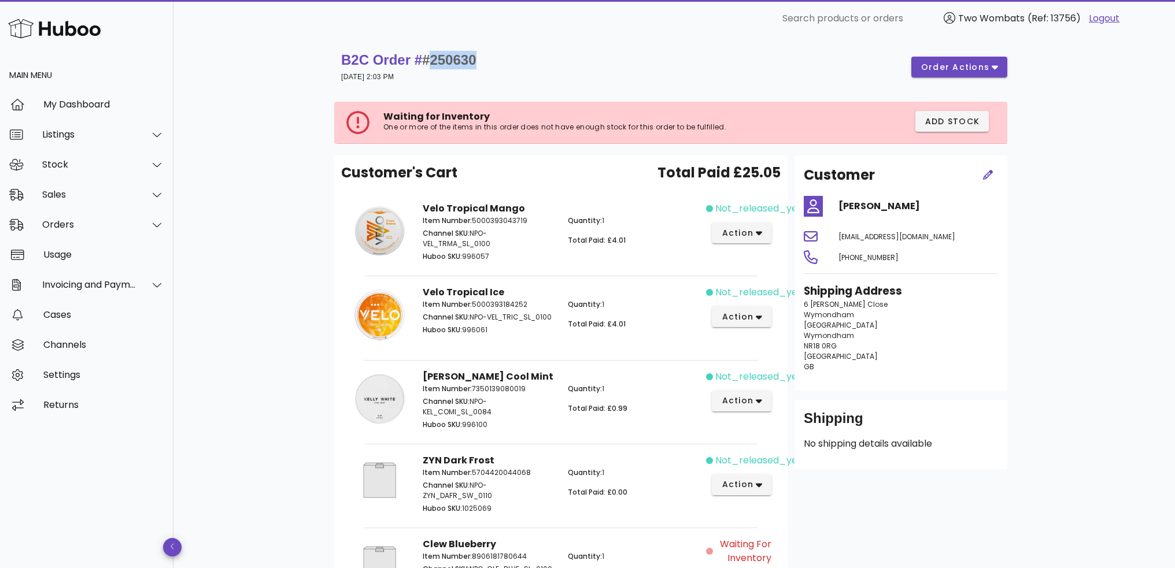
drag, startPoint x: 435, startPoint y: 62, endPoint x: 494, endPoint y: 60, distance: 58.4
click at [494, 60] on div "B2C Order # #250630 15 September 2025 at 2:03 PM order actions" at bounding box center [674, 67] width 666 height 32
copy span "250630"
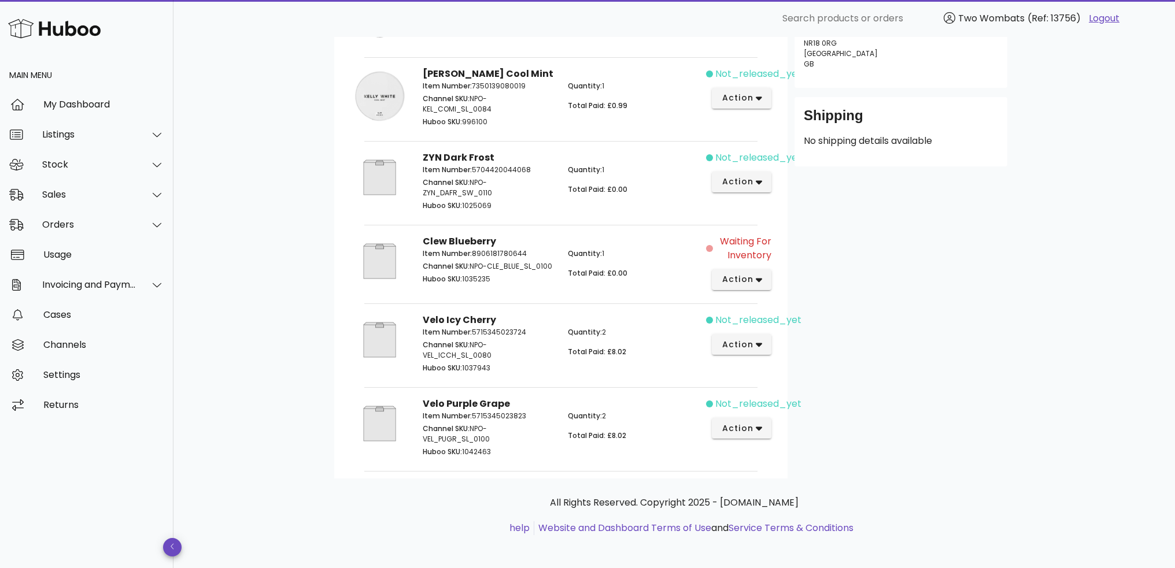
scroll to position [310, 0]
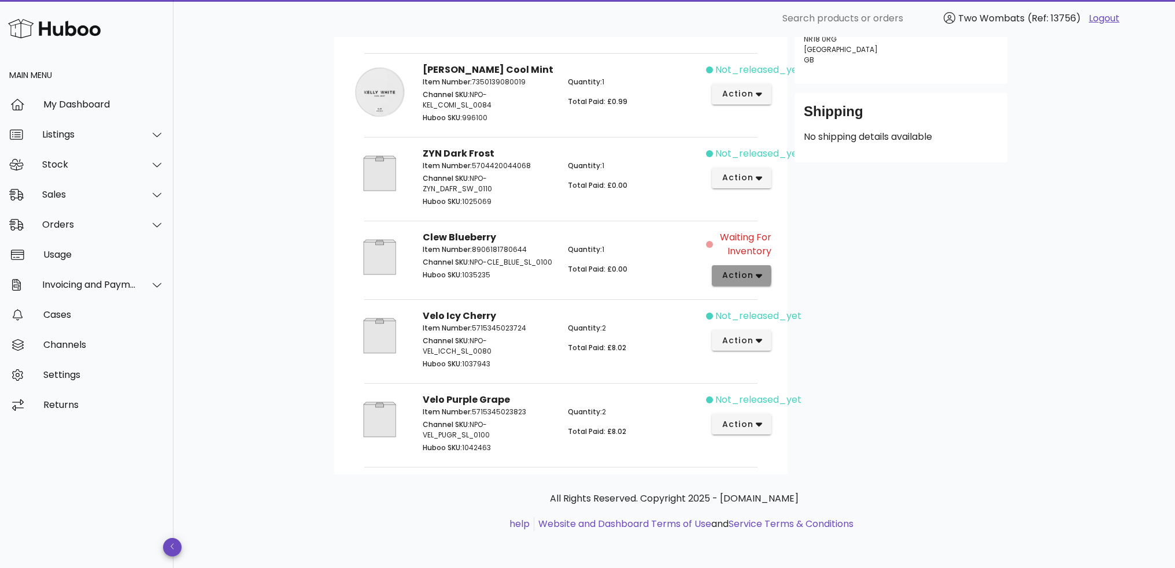
click at [749, 271] on span "action" at bounding box center [737, 275] width 32 height 12
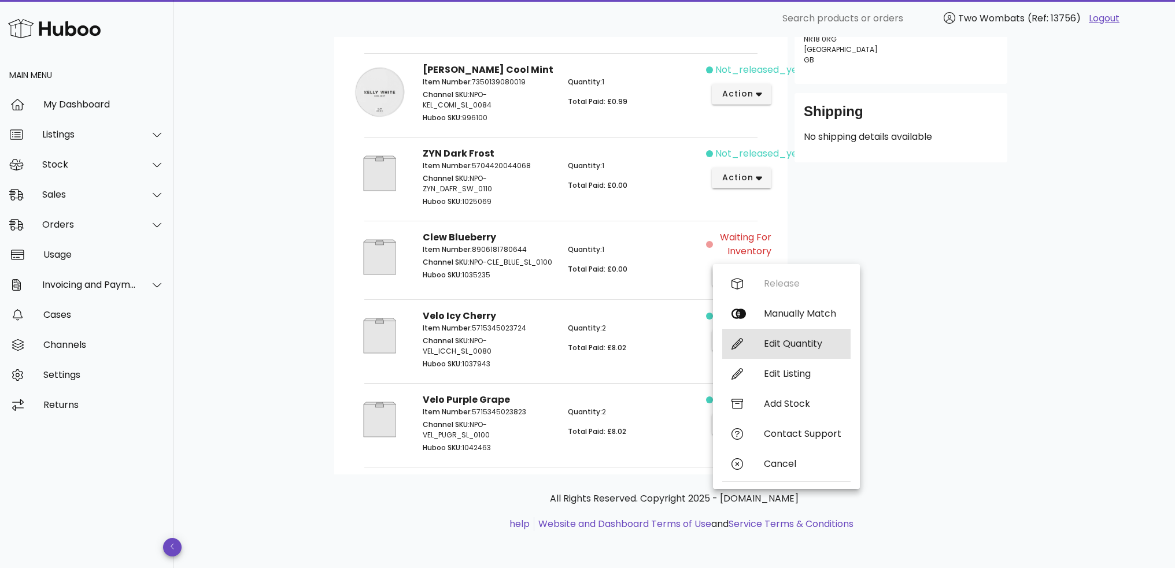
click at [782, 340] on div "Edit Quantity" at bounding box center [802, 343] width 77 height 11
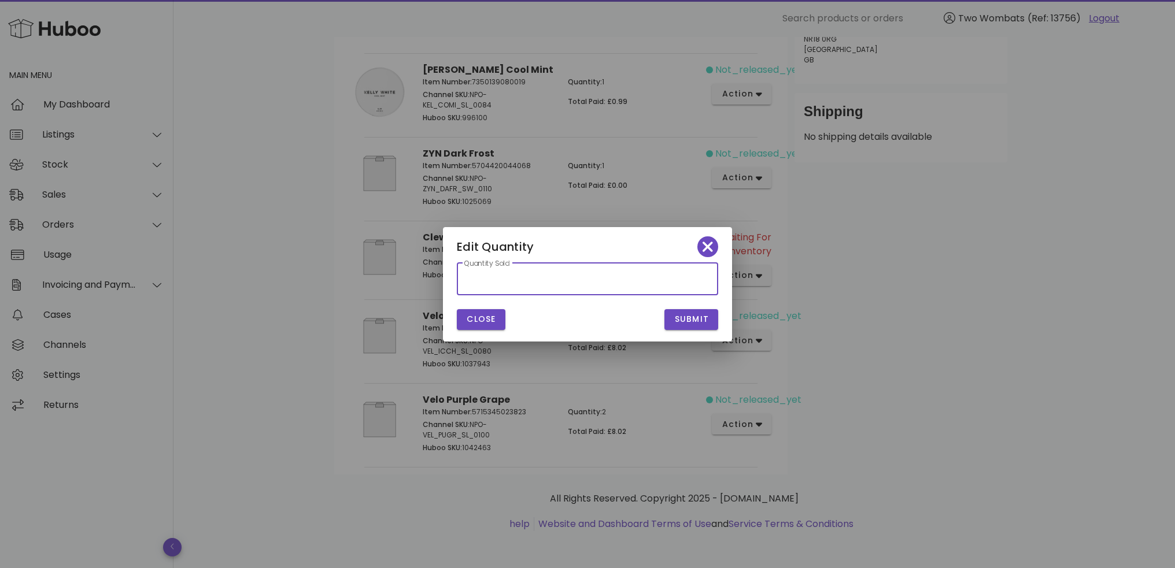
type input "*"
click at [706, 276] on input "*" at bounding box center [587, 279] width 247 height 18
click at [642, 308] on div "Submit" at bounding box center [656, 319] width 138 height 35
click at [687, 321] on span "Submit" at bounding box center [690, 319] width 35 height 12
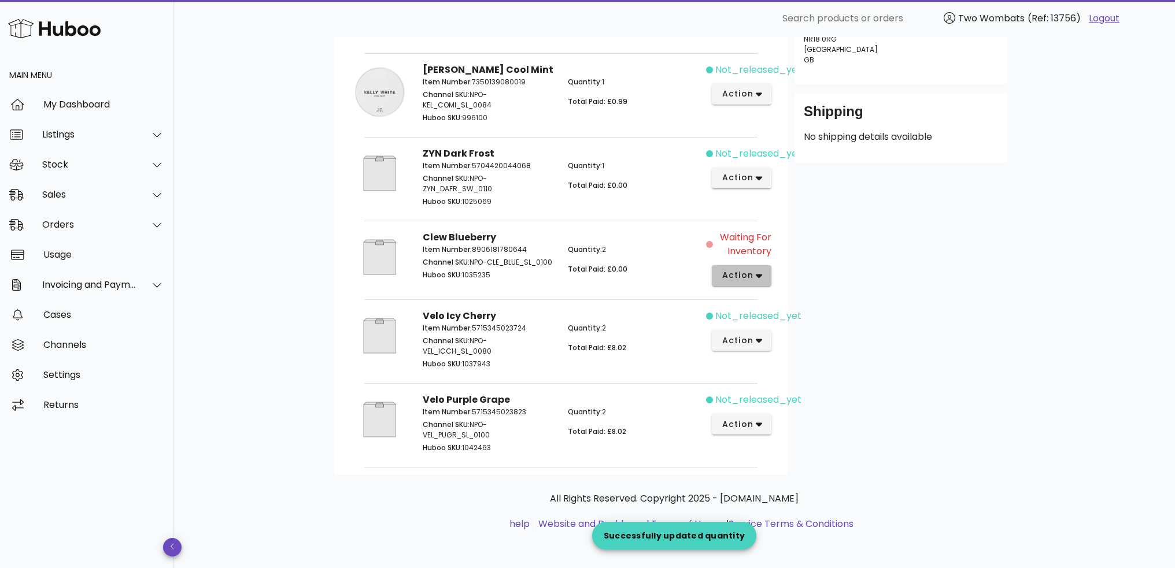
click at [737, 272] on span "action" at bounding box center [737, 275] width 32 height 12
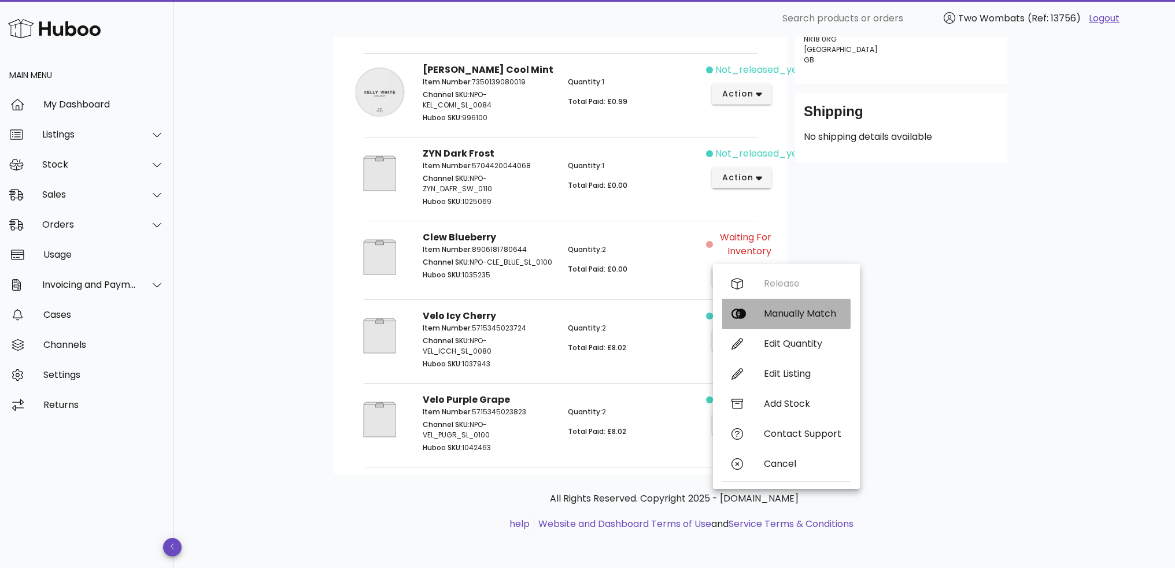
click at [782, 317] on div "Manually Match" at bounding box center [786, 314] width 128 height 30
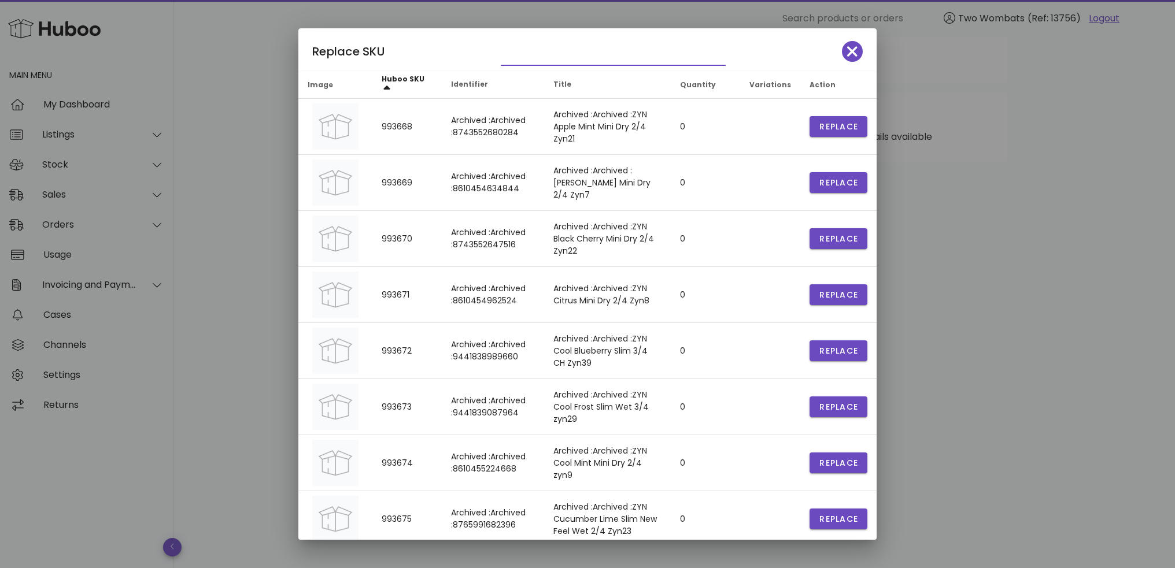
drag, startPoint x: 606, startPoint y: 52, endPoint x: 601, endPoint y: 59, distance: 8.3
click at [605, 54] on input "text" at bounding box center [605, 56] width 209 height 18
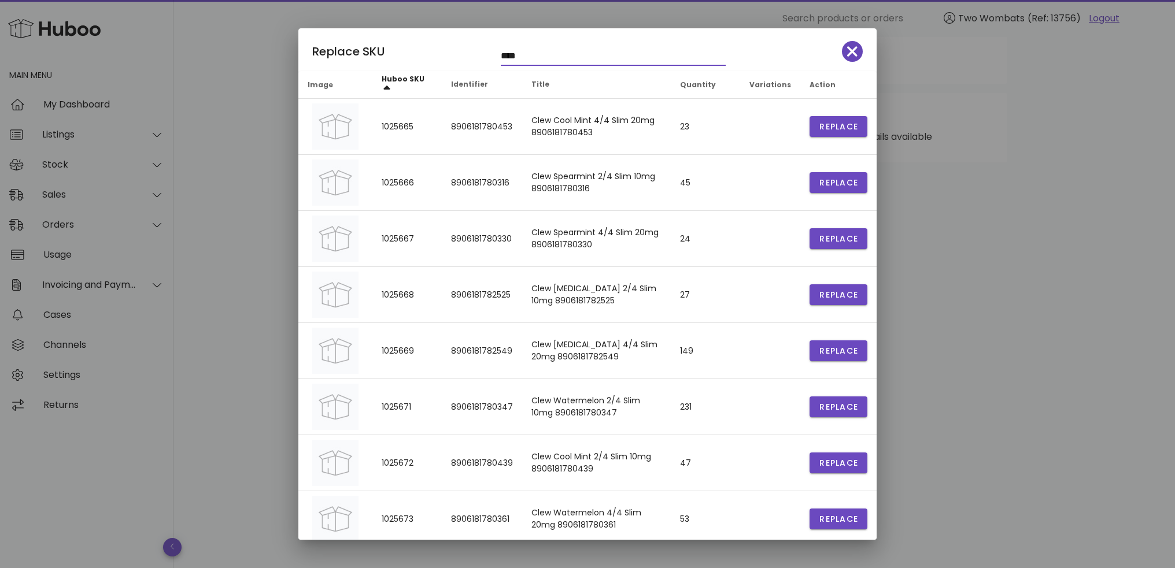
type input "****"
click at [847, 53] on icon "button" at bounding box center [852, 51] width 10 height 16
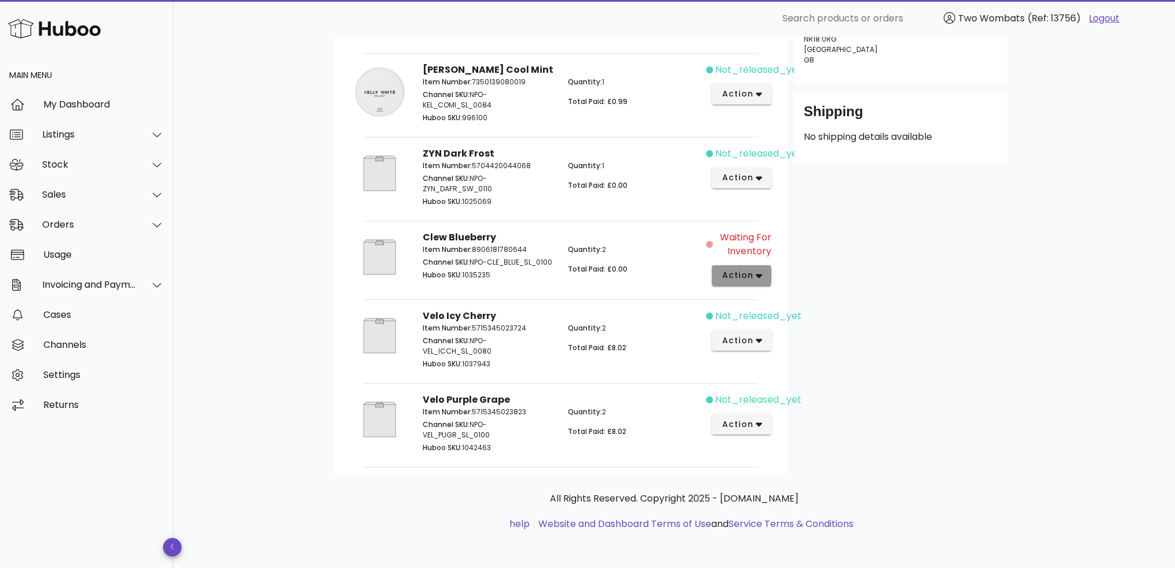
click at [738, 269] on span "action" at bounding box center [737, 275] width 32 height 12
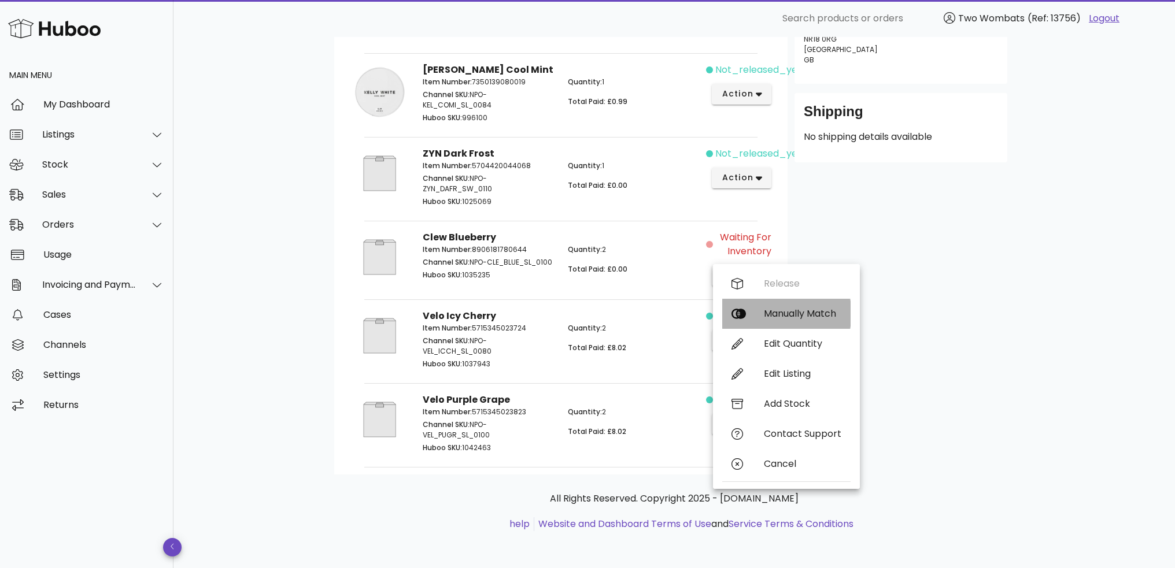
click at [775, 314] on div "Manually Match" at bounding box center [802, 313] width 77 height 11
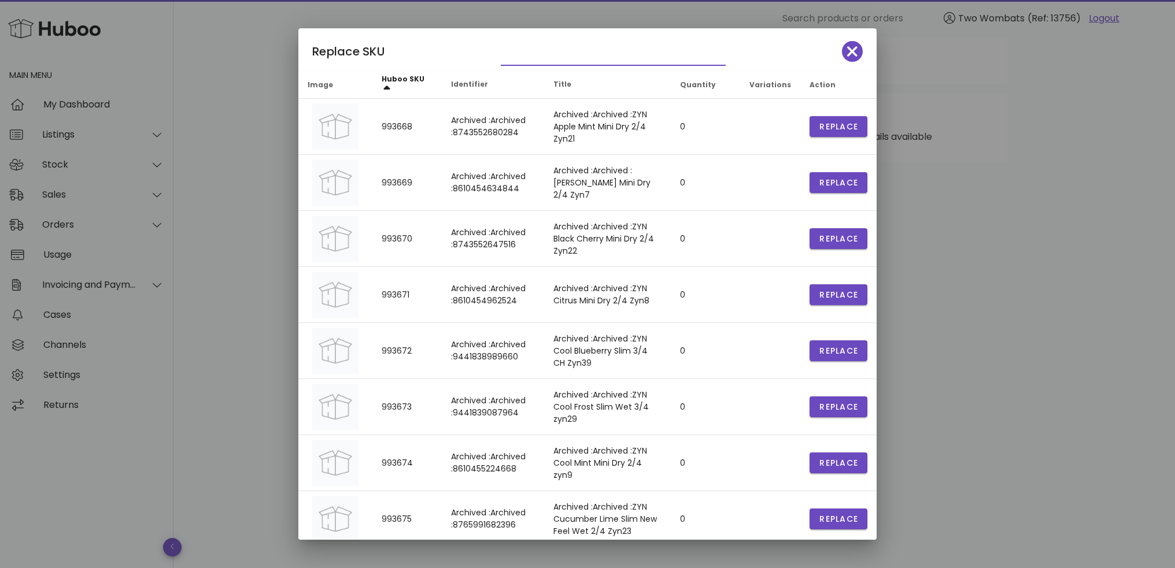
click at [586, 54] on input "text" at bounding box center [605, 56] width 209 height 18
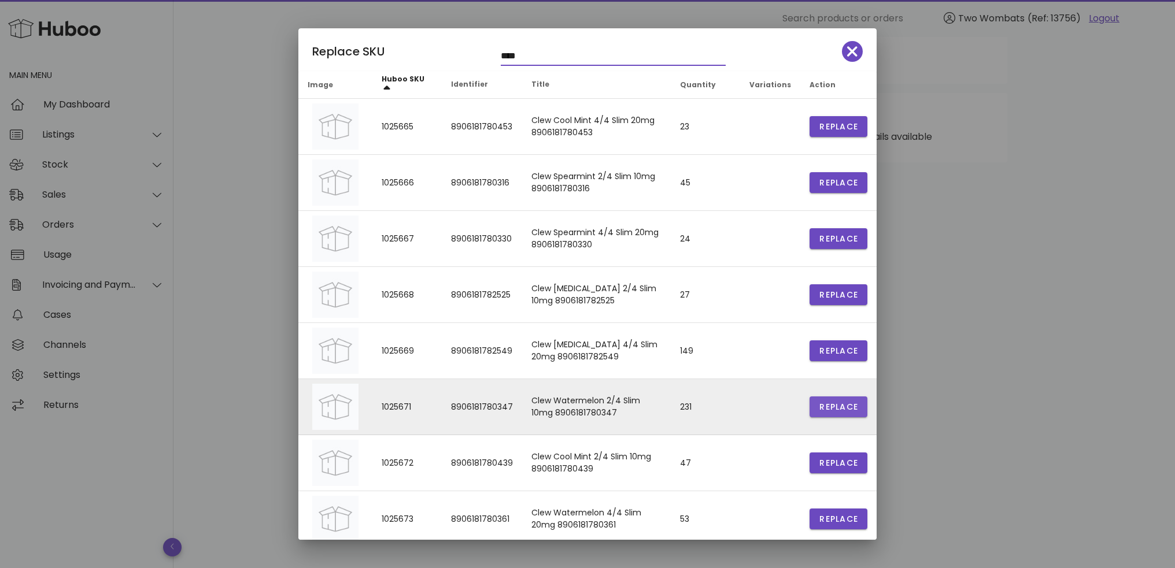
type input "****"
click at [827, 408] on span "Replace" at bounding box center [837, 407] width 39 height 12
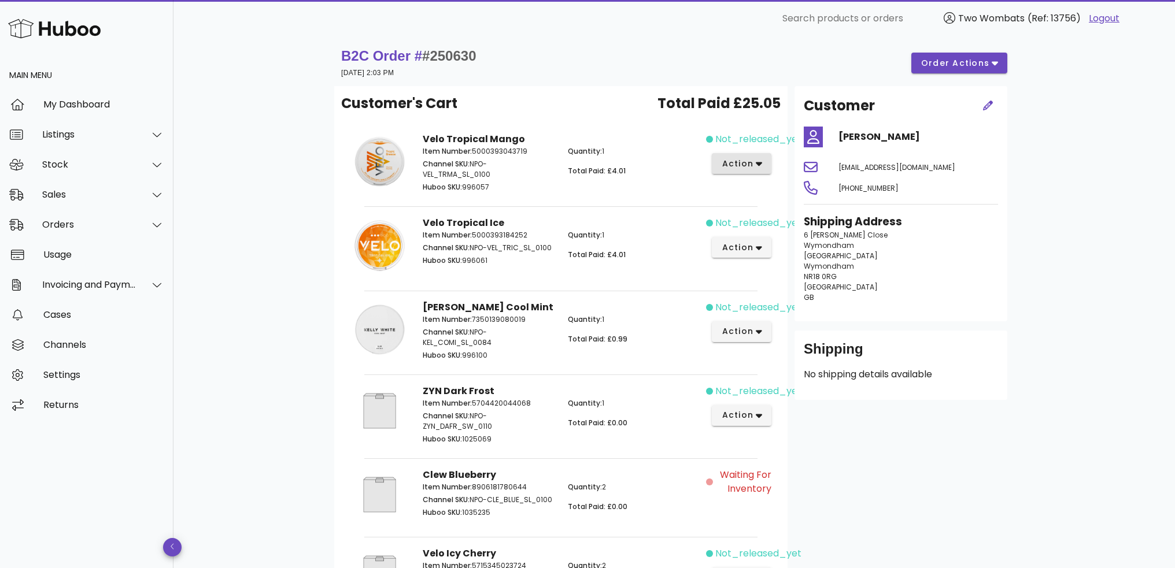
scroll to position [0, 0]
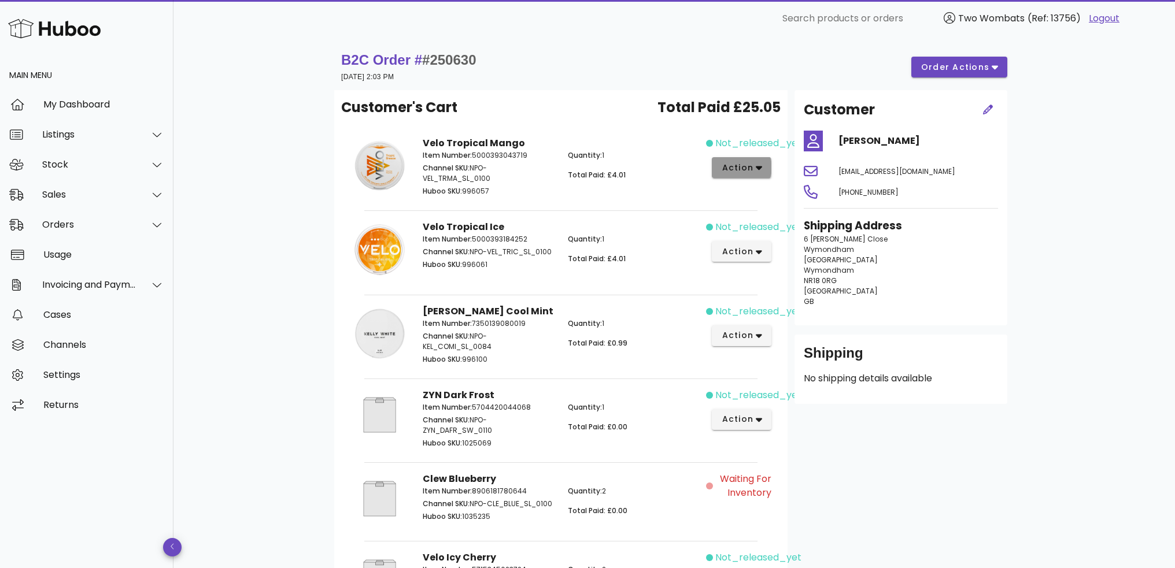
click at [754, 160] on button "action" at bounding box center [742, 167] width 60 height 21
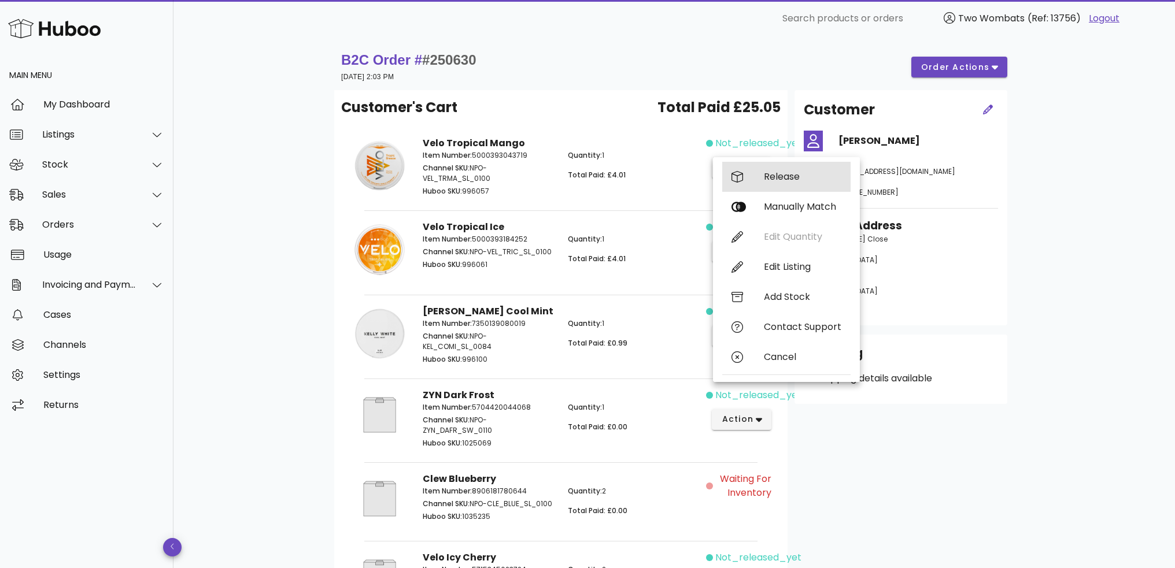
click at [756, 180] on div "Release" at bounding box center [786, 177] width 128 height 30
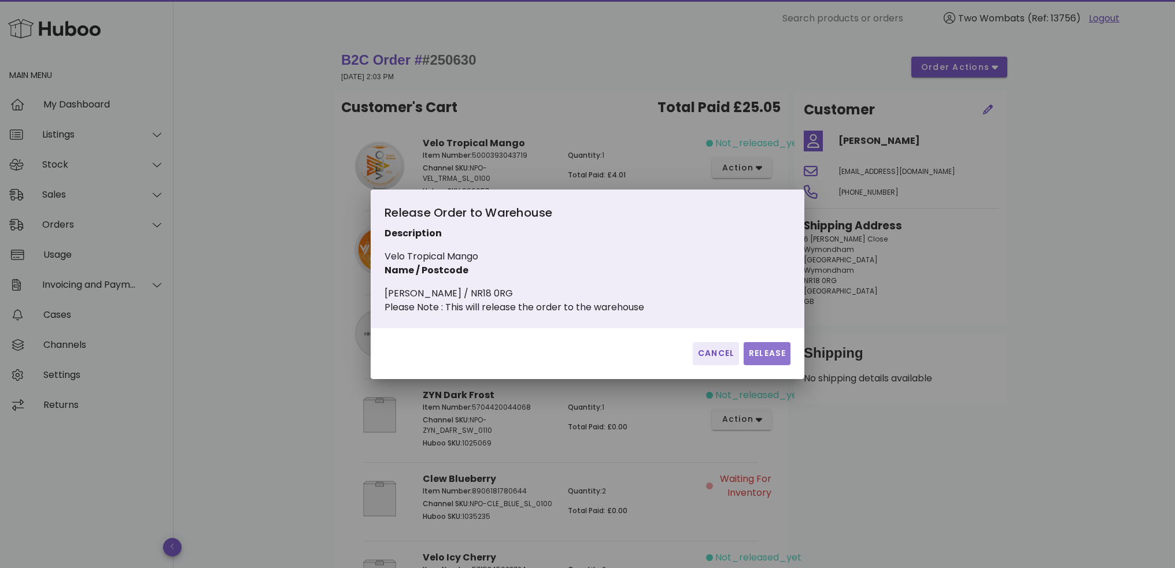
click at [766, 358] on span "Release" at bounding box center [767, 353] width 38 height 12
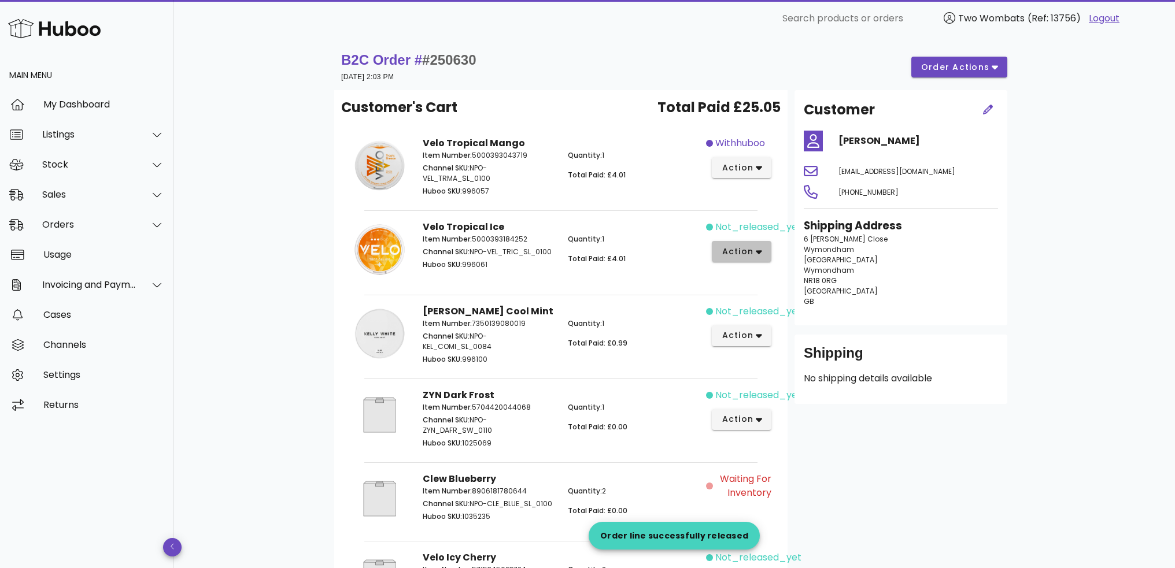
click at [749, 249] on span "action" at bounding box center [737, 252] width 32 height 12
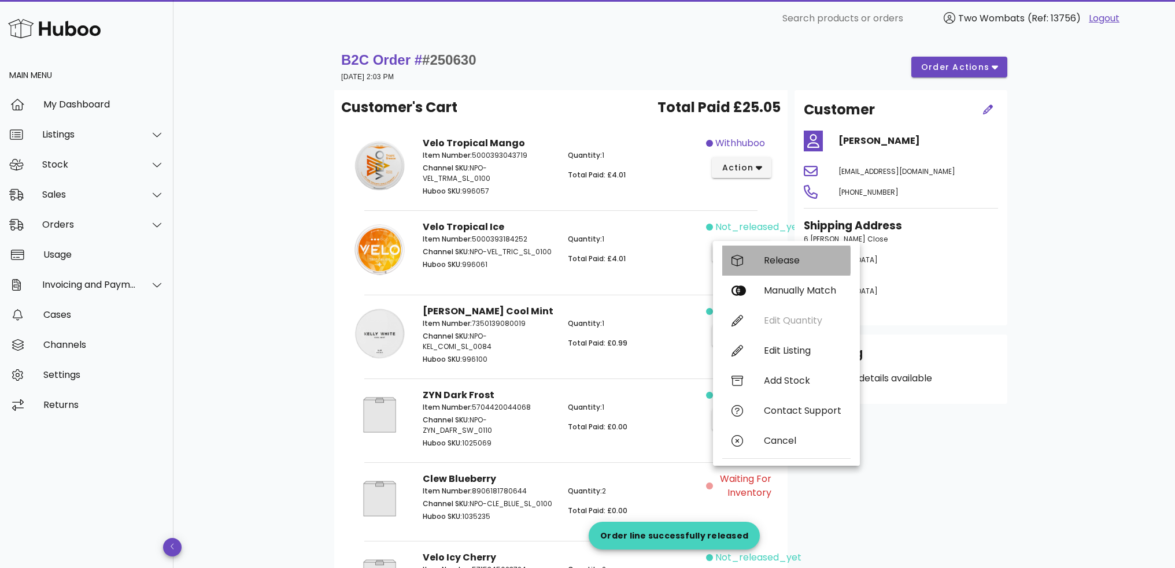
click at [752, 272] on div "Release" at bounding box center [786, 261] width 128 height 30
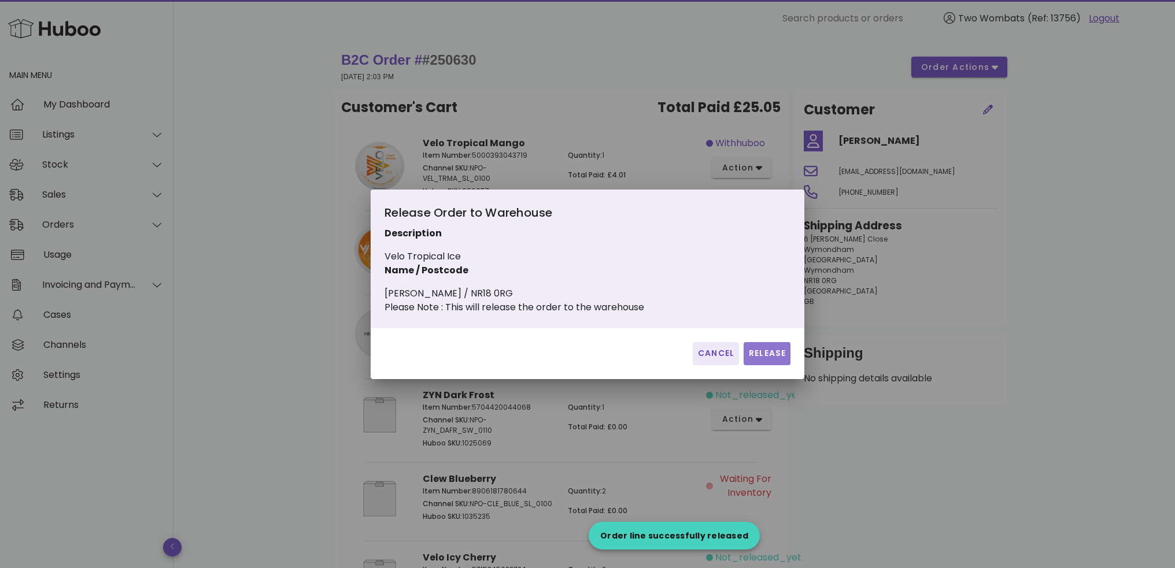
click at [758, 360] on span "Release" at bounding box center [767, 353] width 38 height 12
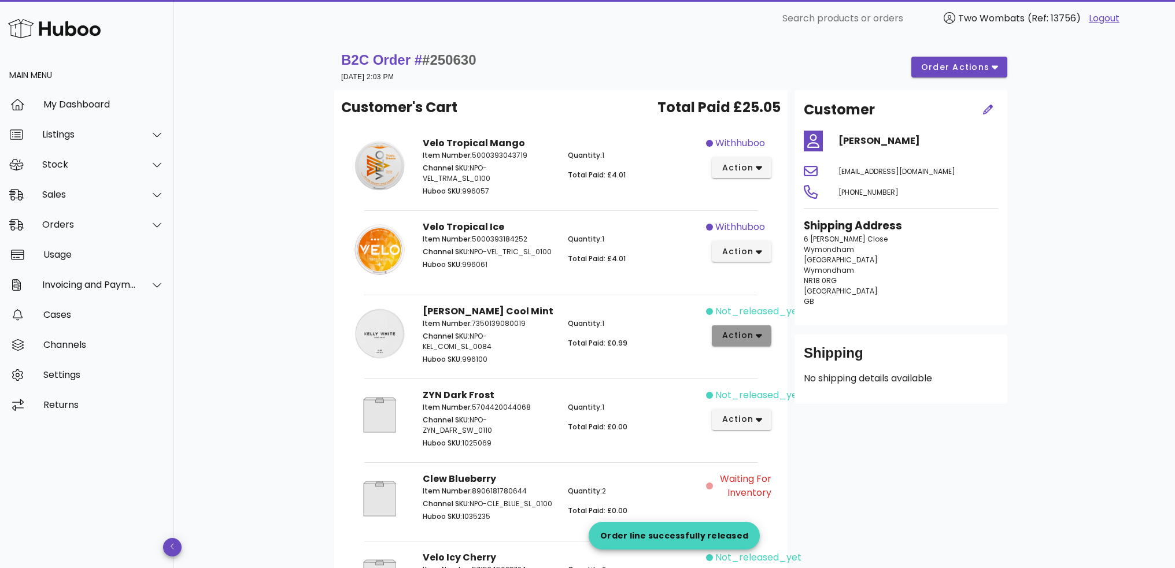
click at [754, 336] on span "action" at bounding box center [741, 335] width 41 height 12
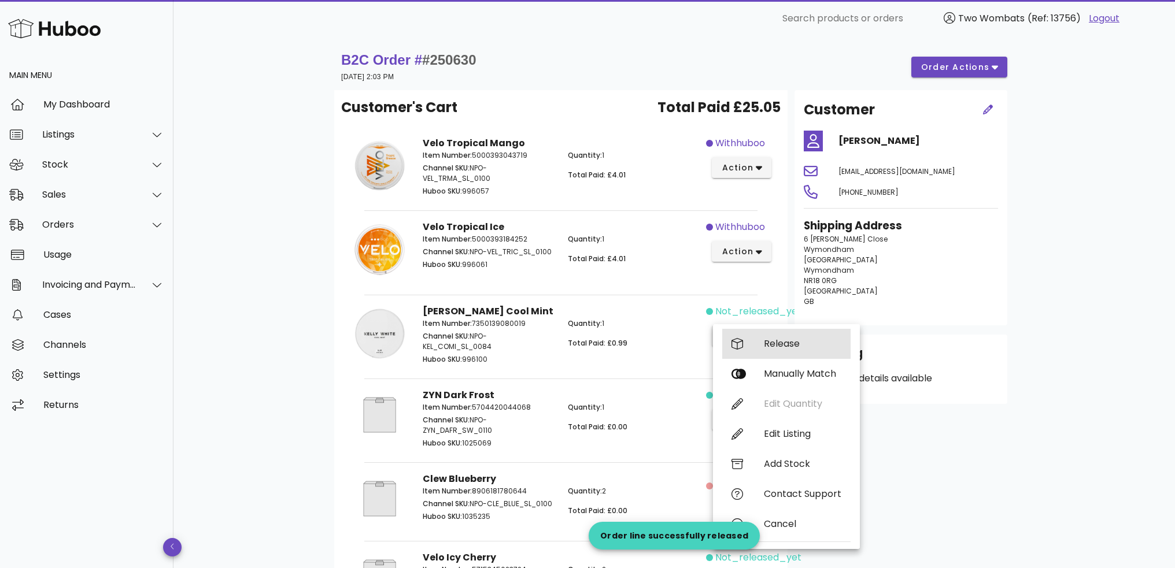
click at [754, 350] on div "Release" at bounding box center [786, 344] width 128 height 30
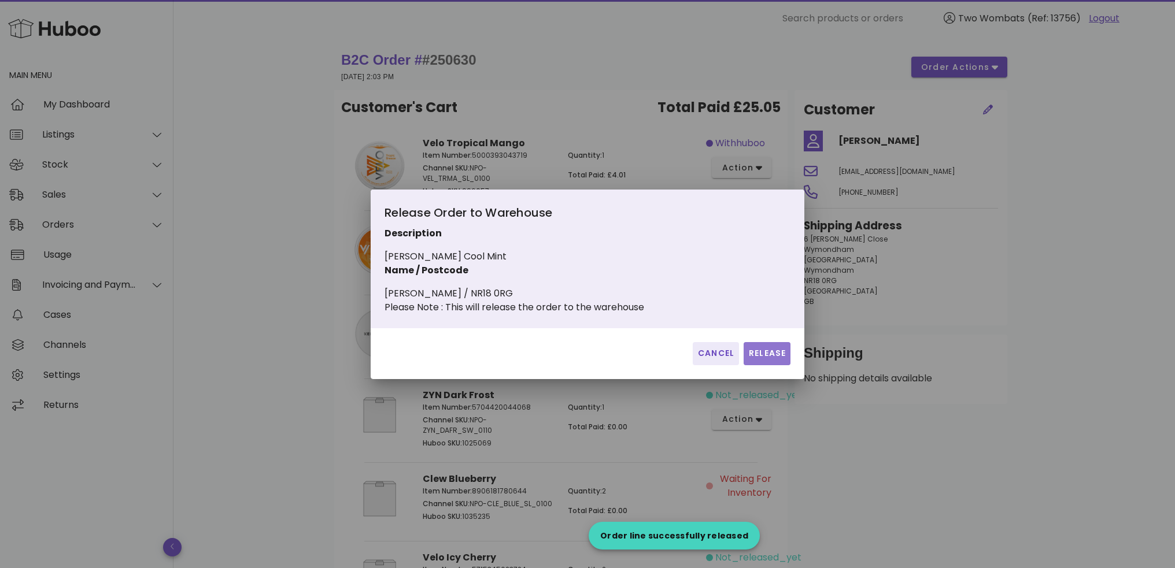
click at [759, 360] on span "Release" at bounding box center [767, 353] width 38 height 12
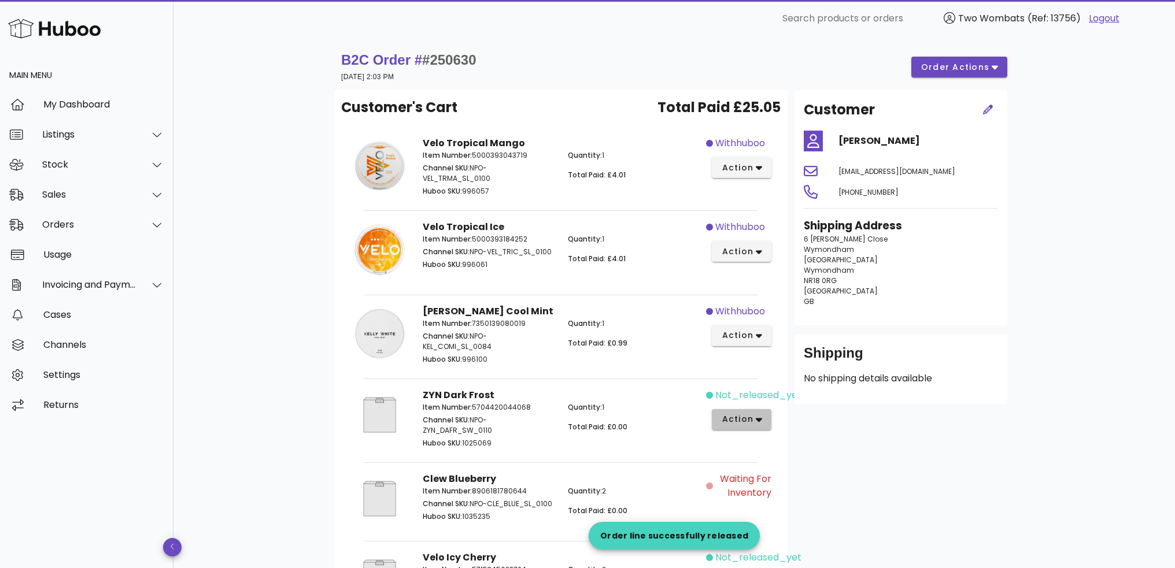
click at [755, 414] on icon "button" at bounding box center [758, 419] width 6 height 10
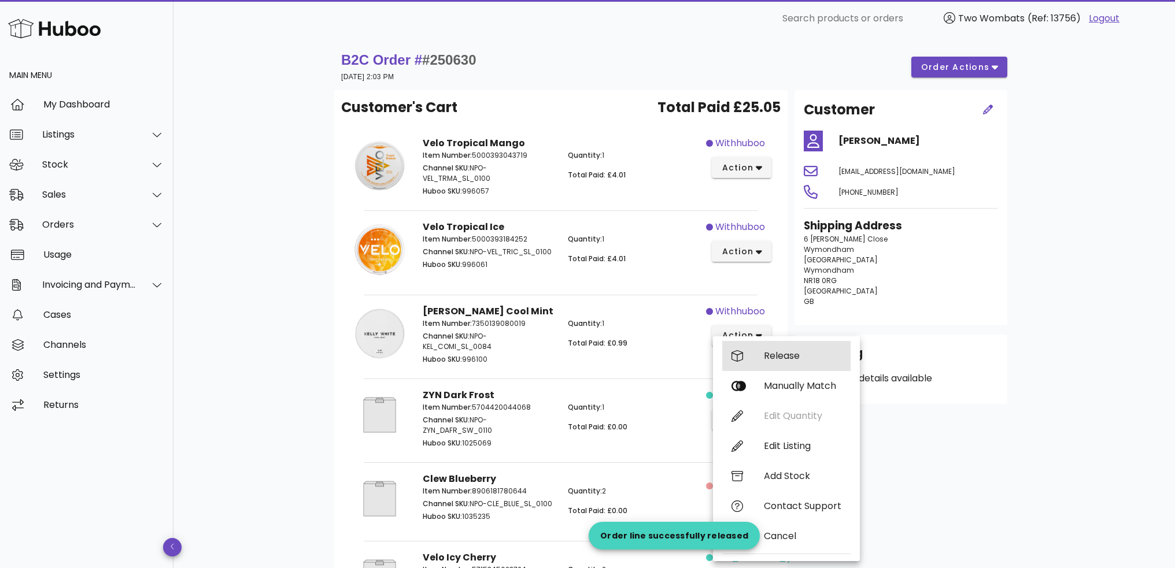
click at [765, 357] on div "Release" at bounding box center [802, 355] width 77 height 11
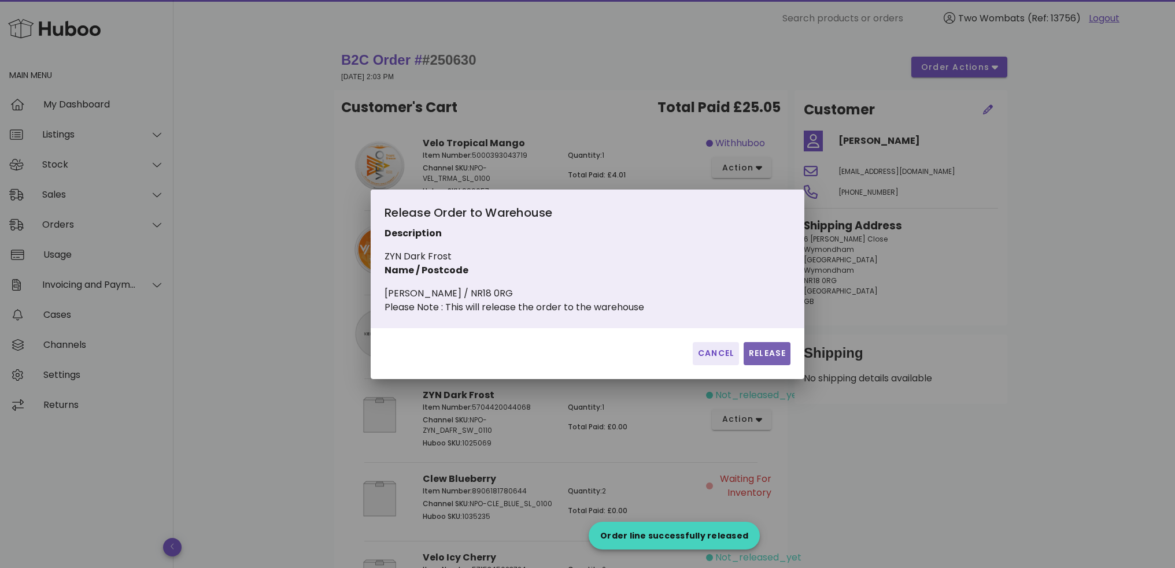
click at [765, 360] on span "Release" at bounding box center [767, 353] width 38 height 12
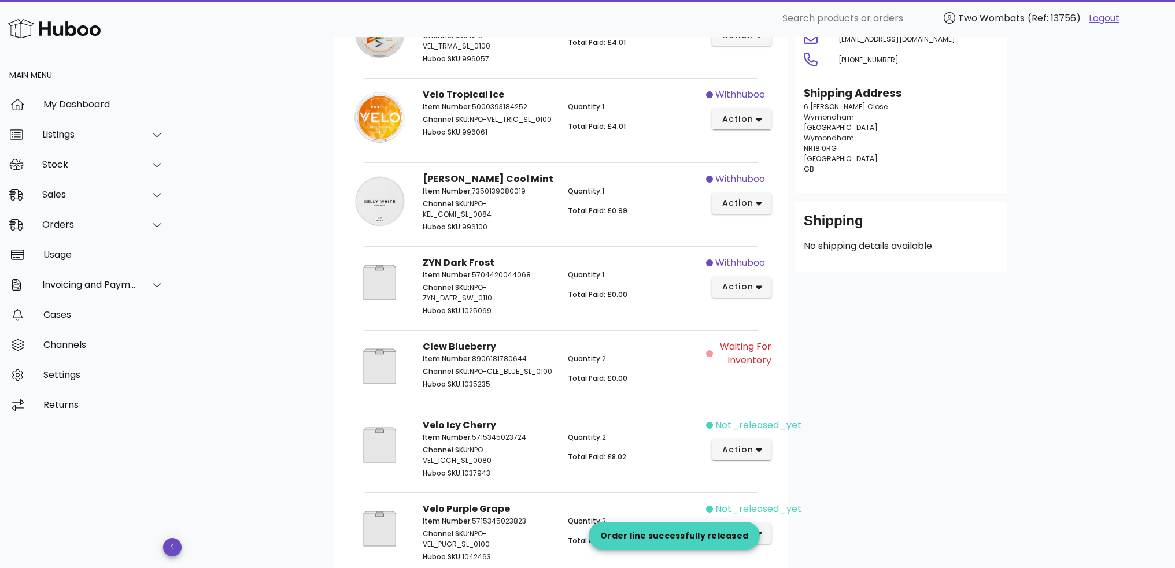
scroll to position [289, 0]
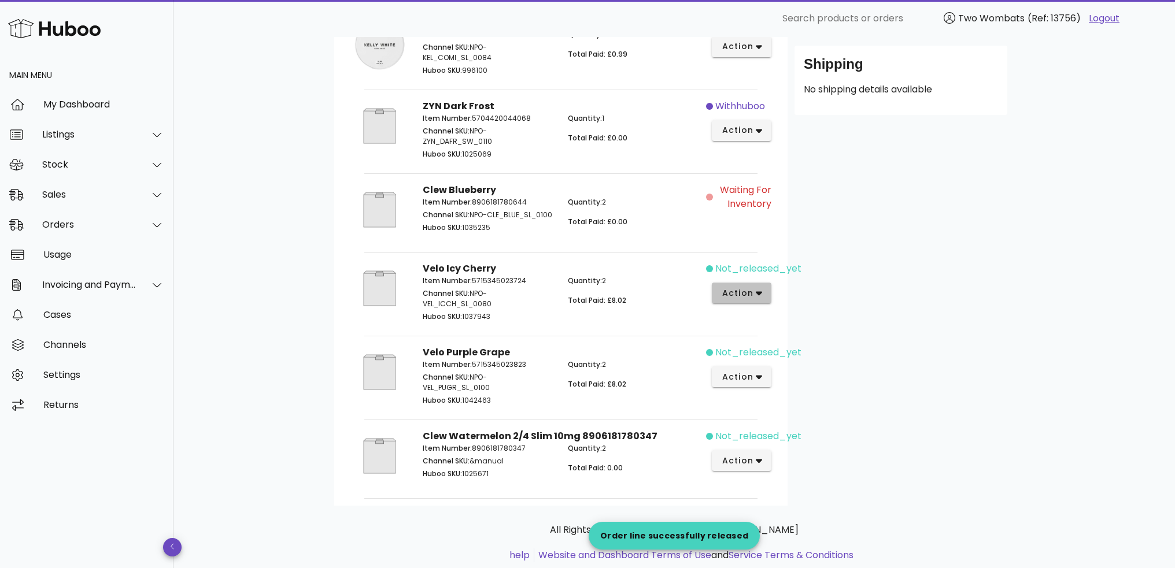
click at [747, 298] on span "action" at bounding box center [737, 293] width 32 height 12
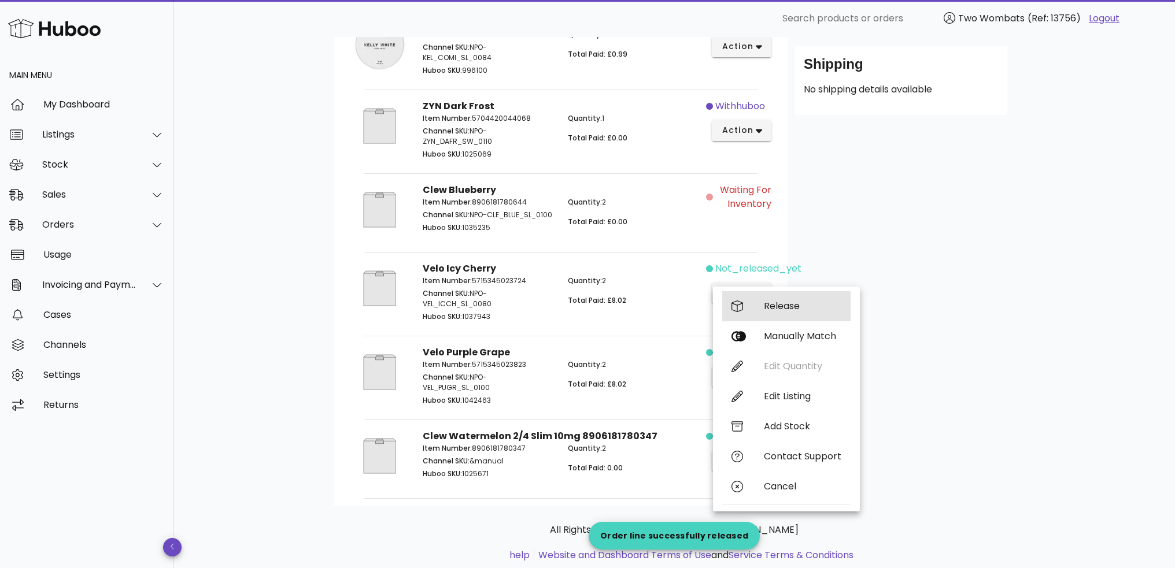
click at [765, 314] on div "Release" at bounding box center [786, 306] width 128 height 30
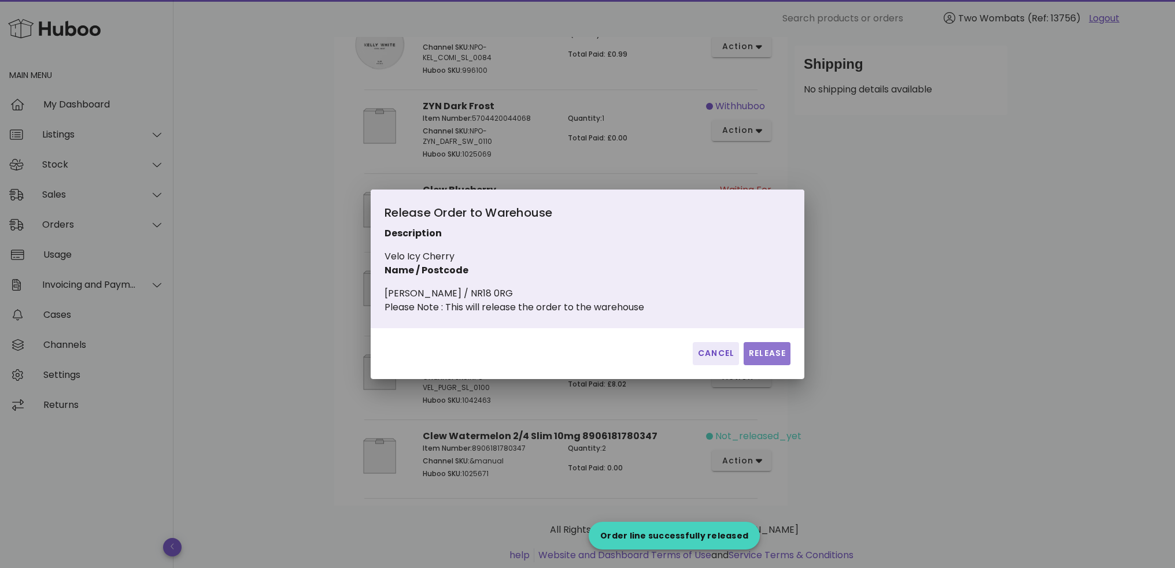
click at [770, 360] on span "Release" at bounding box center [767, 353] width 38 height 12
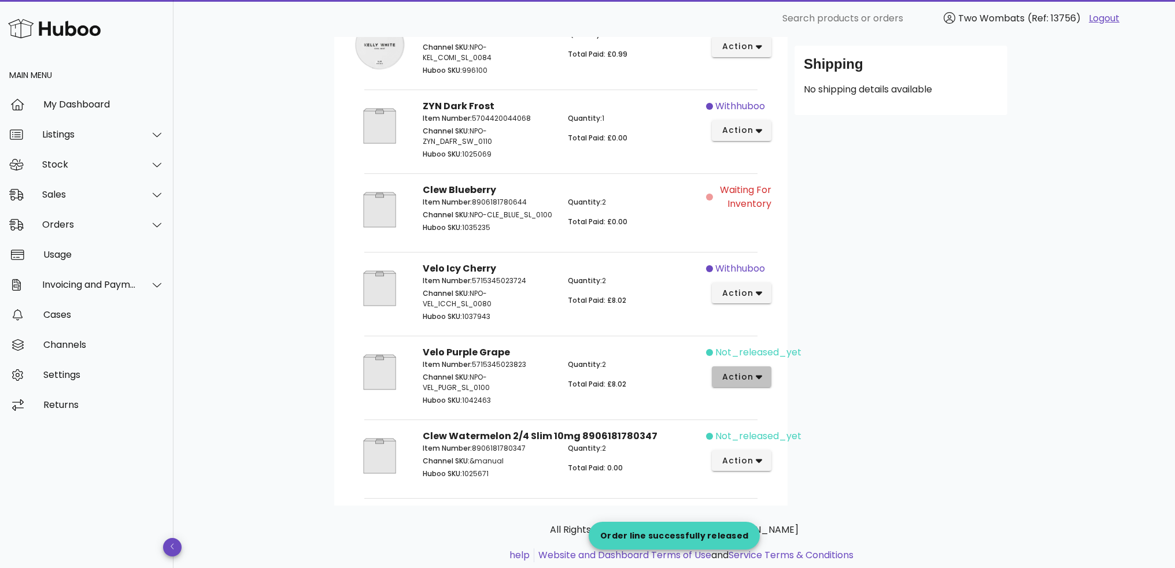
click at [748, 376] on span "action" at bounding box center [737, 377] width 32 height 12
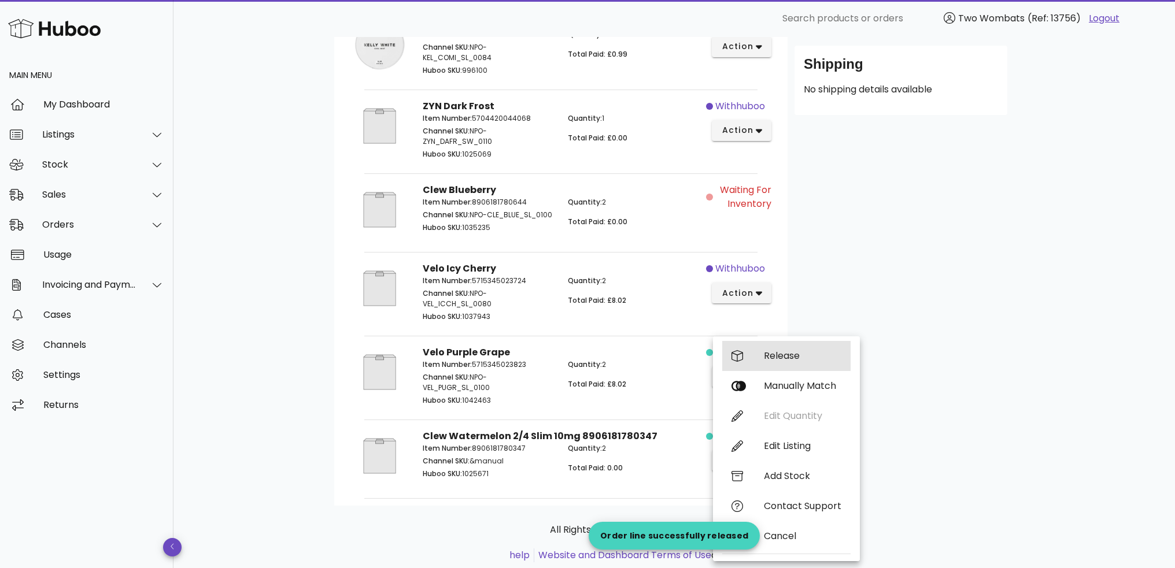
click at [757, 362] on div "Release" at bounding box center [786, 356] width 128 height 30
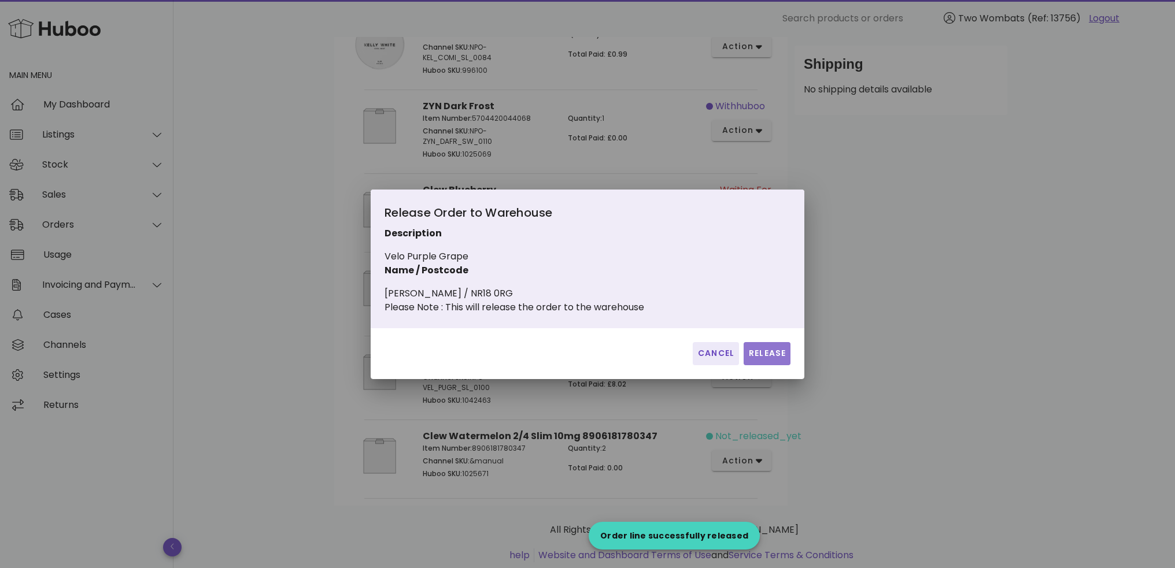
click at [761, 360] on span "Release" at bounding box center [767, 353] width 38 height 12
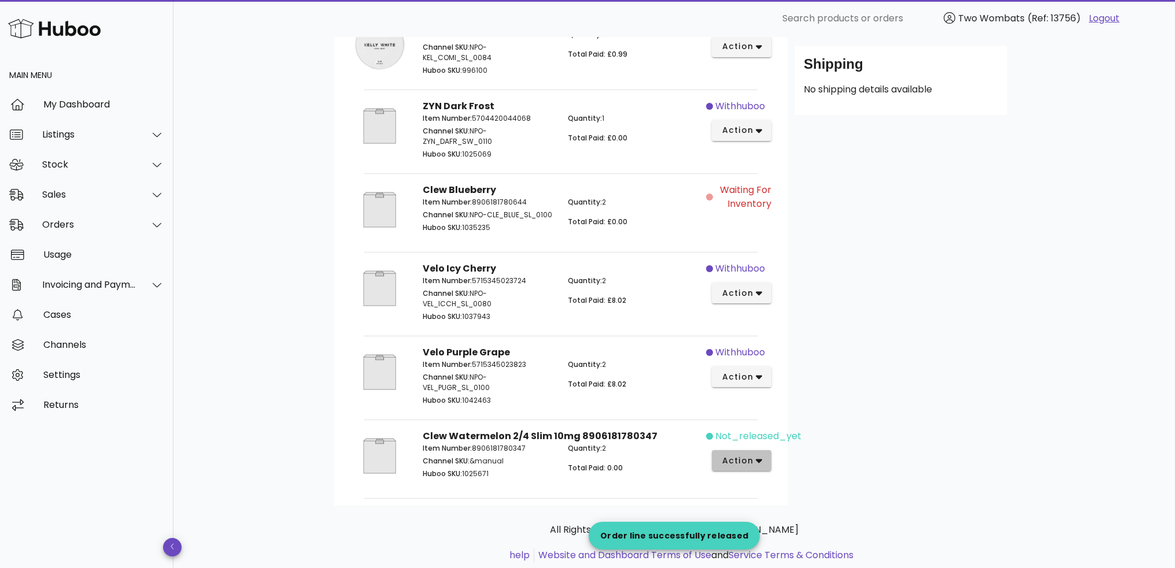
click at [756, 460] on icon "button" at bounding box center [758, 460] width 6 height 10
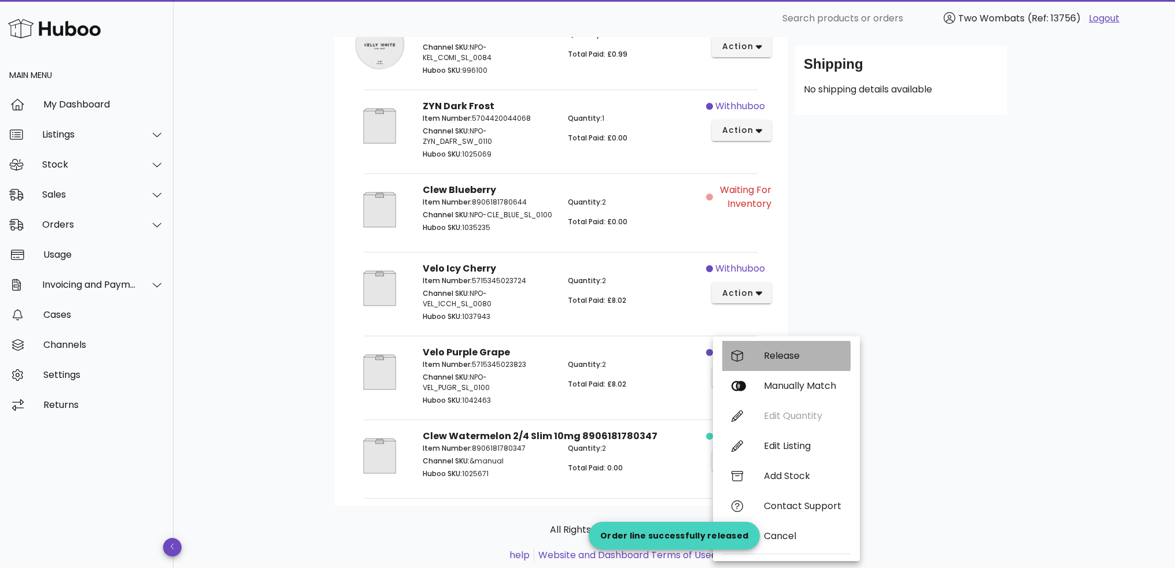
click at [787, 358] on div "Release" at bounding box center [802, 355] width 77 height 11
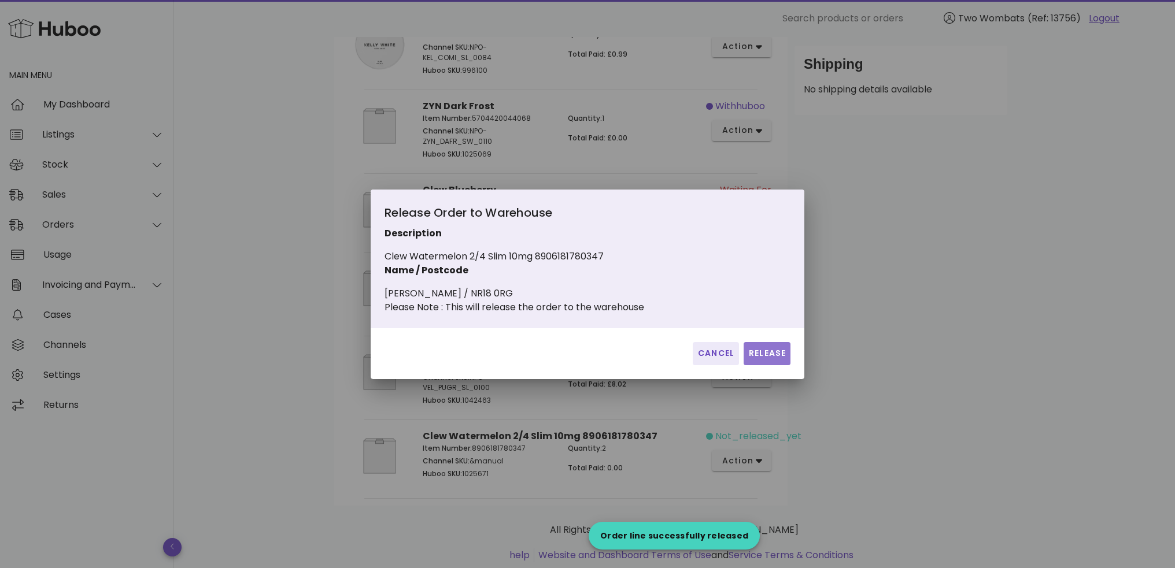
click at [763, 360] on span "Release" at bounding box center [767, 353] width 38 height 12
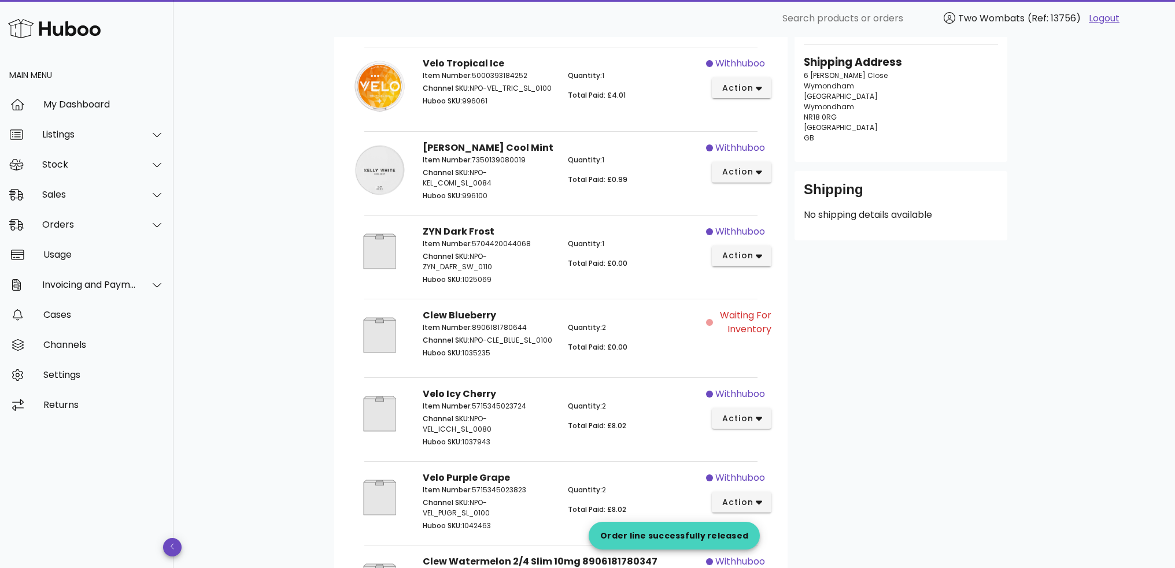
scroll to position [0, 0]
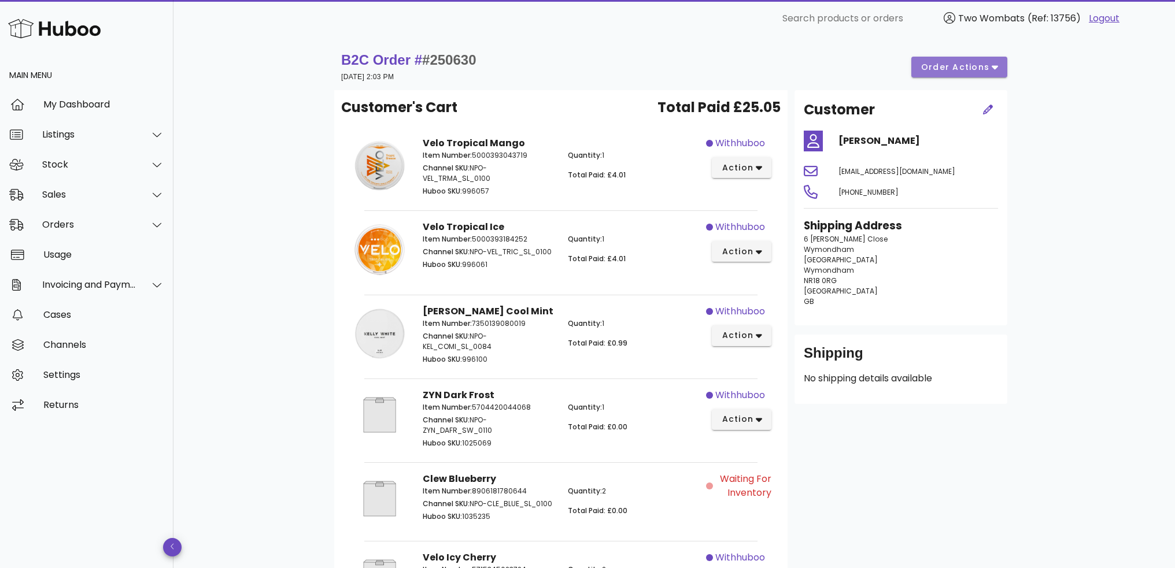
click at [980, 57] on button "order actions" at bounding box center [959, 67] width 96 height 21
click at [1022, 54] on div "B2C Order # #250630 [DATE] 2:03 PM order actions Customer's Cart Total Paid £25…" at bounding box center [673, 462] width 735 height 851
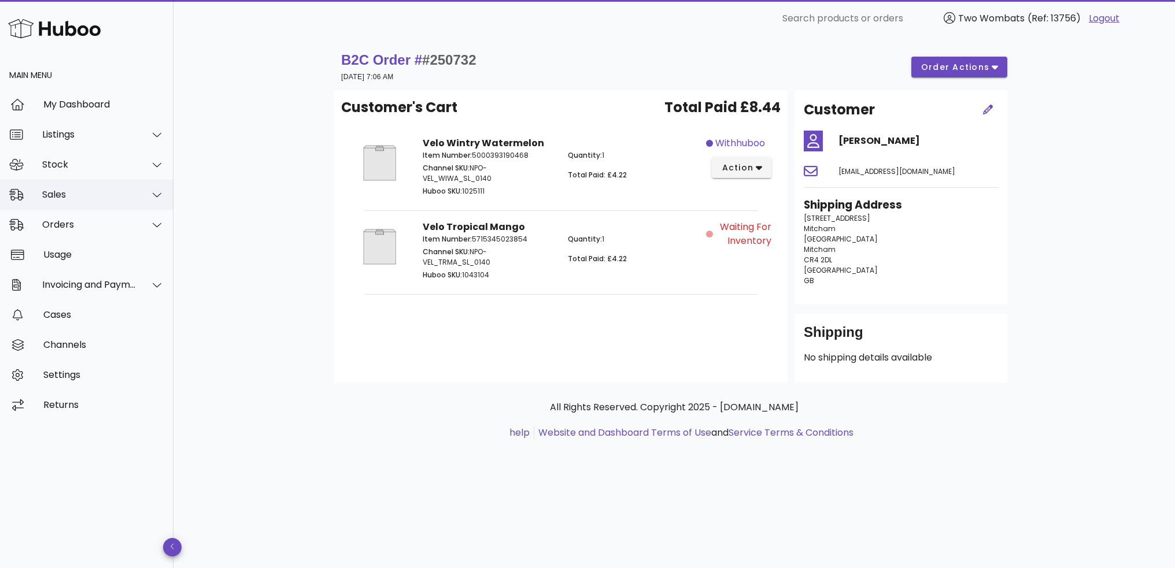
click at [66, 195] on div "Sales" at bounding box center [89, 194] width 94 height 11
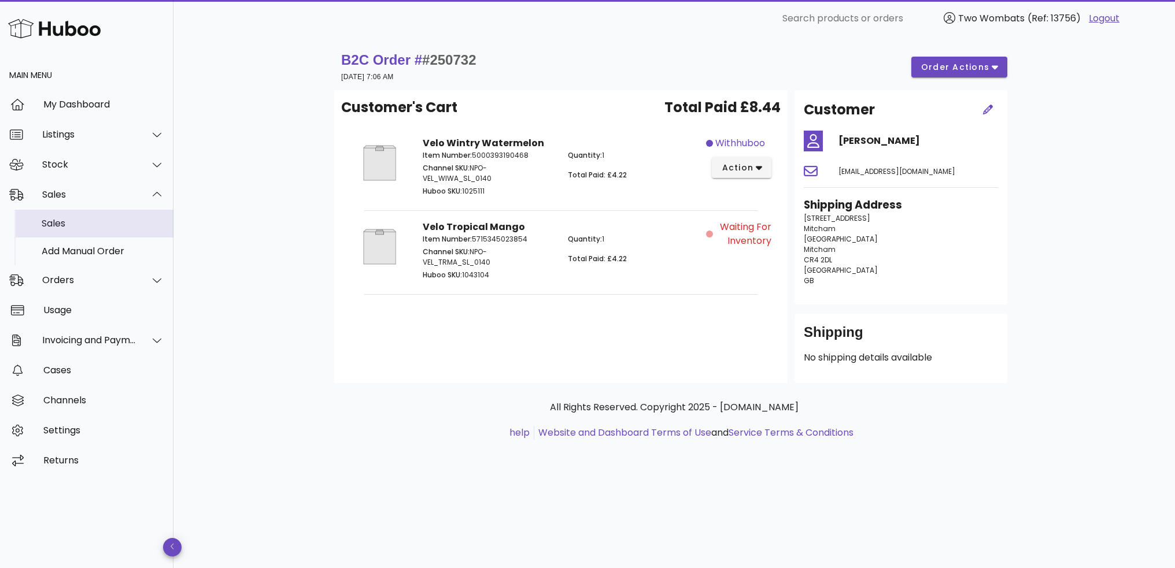
click at [63, 231] on div "Sales" at bounding box center [103, 223] width 123 height 25
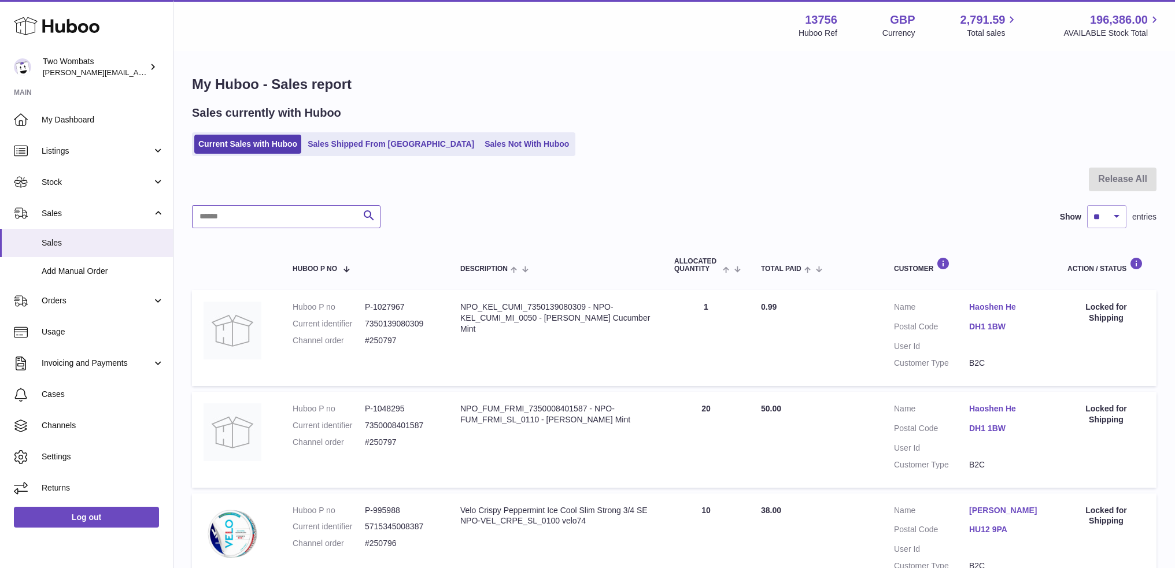
click at [305, 212] on input "text" at bounding box center [286, 216] width 188 height 23
paste input "******"
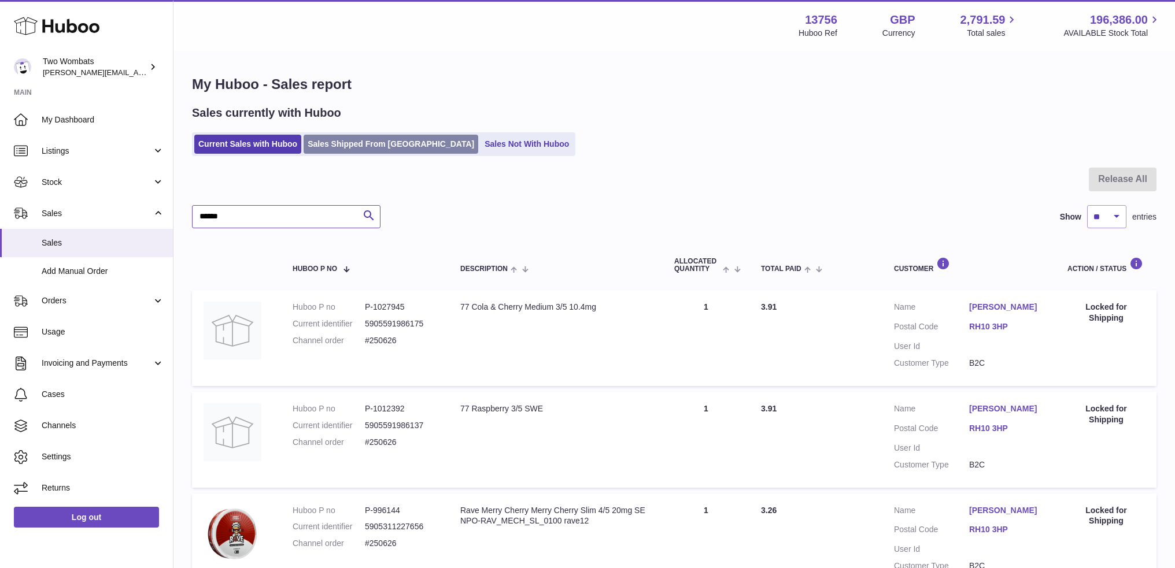
type input "******"
click at [357, 139] on link "Sales Shipped From [GEOGRAPHIC_DATA]" at bounding box center [390, 144] width 175 height 19
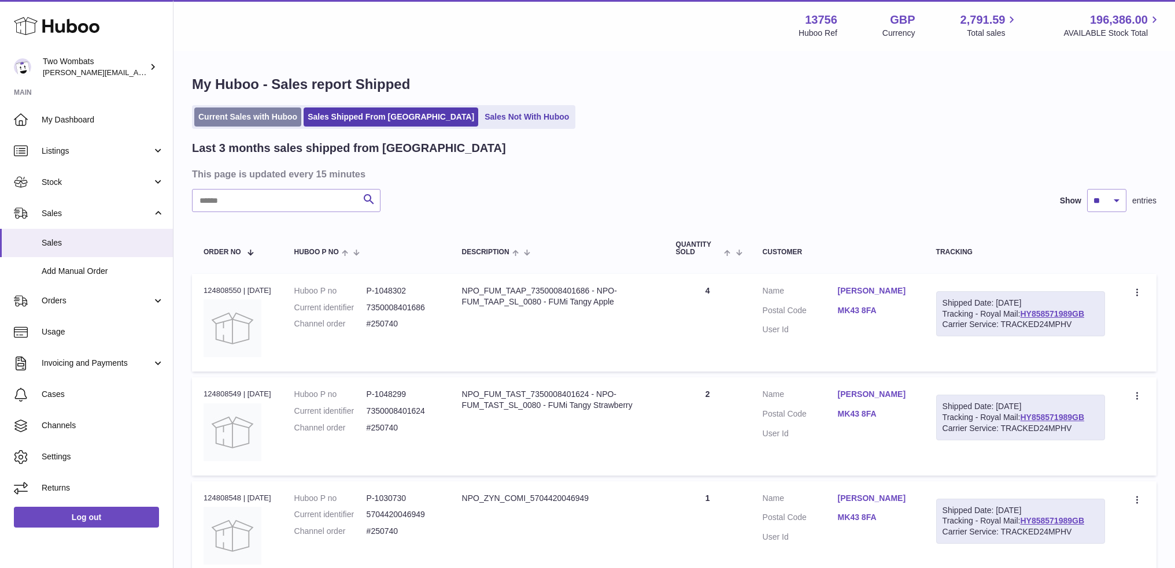
click at [255, 117] on link "Current Sales with Huboo" at bounding box center [247, 117] width 107 height 19
